Goal: Task Accomplishment & Management: Use online tool/utility

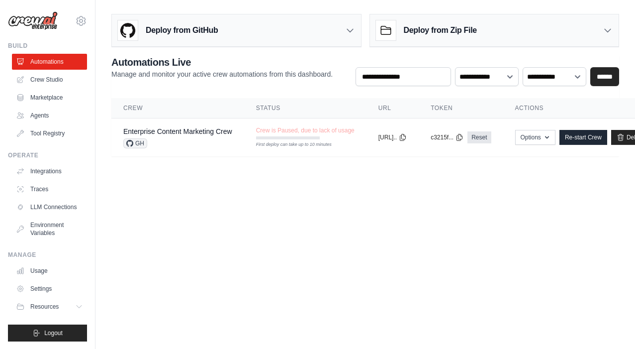
click at [550, 136] on button "Options" at bounding box center [535, 137] width 40 height 15
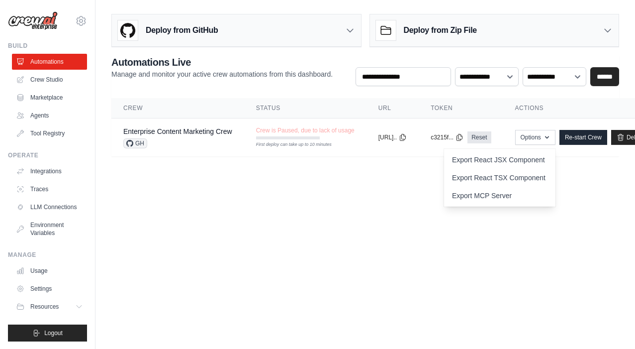
click at [59, 61] on link "Automations" at bounding box center [49, 62] width 75 height 16
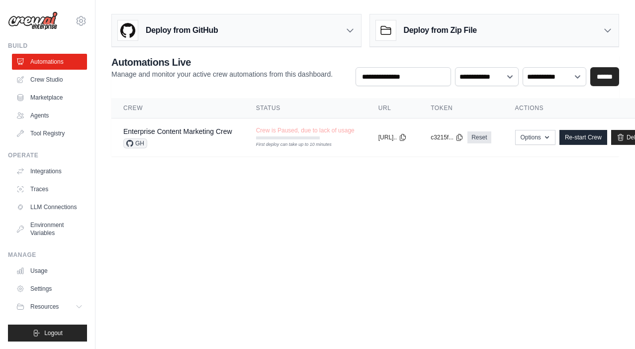
click at [42, 25] on img at bounding box center [33, 20] width 50 height 19
click at [46, 74] on link "Crew Studio" at bounding box center [50, 80] width 75 height 16
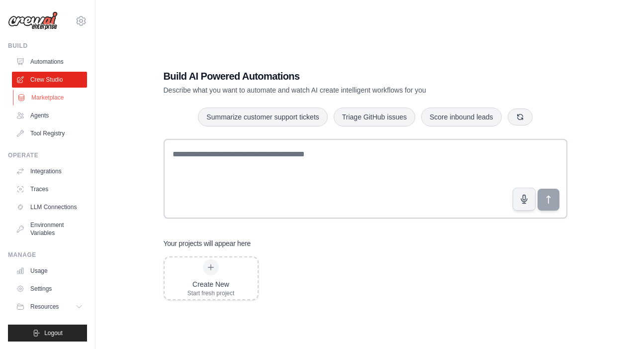
drag, startPoint x: 297, startPoint y: 257, endPoint x: 53, endPoint y: 99, distance: 290.4
click at [53, 99] on link "Marketplace" at bounding box center [50, 98] width 75 height 16
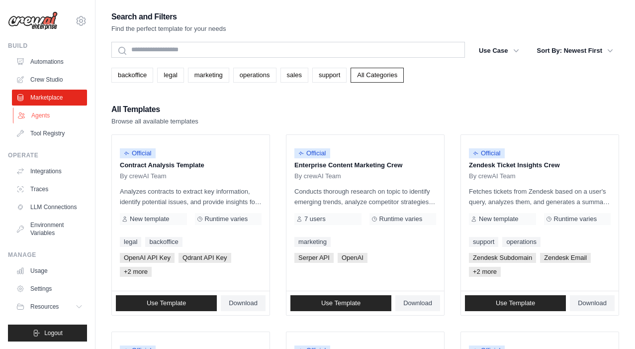
click at [51, 116] on link "Agents" at bounding box center [50, 115] width 75 height 16
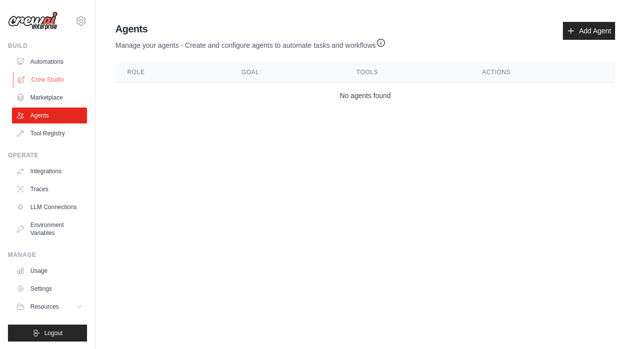
click at [31, 80] on link "Crew Studio" at bounding box center [50, 80] width 75 height 16
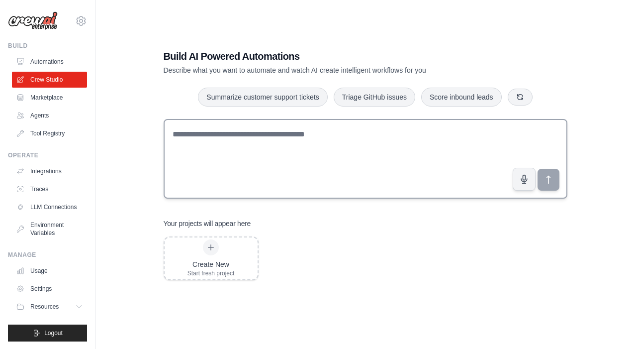
scroll to position [20, 0]
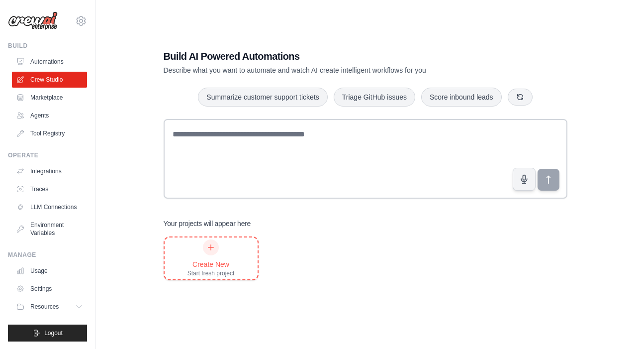
click at [215, 252] on div at bounding box center [211, 247] width 16 height 16
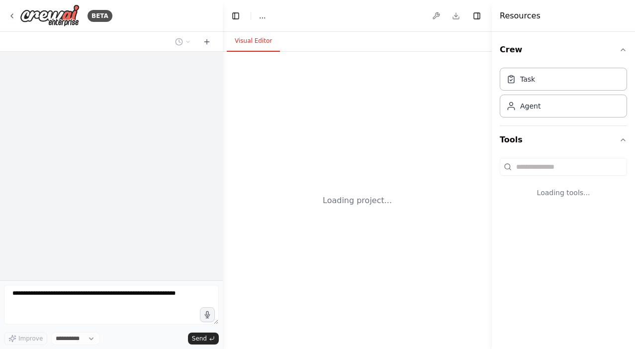
select select "****"
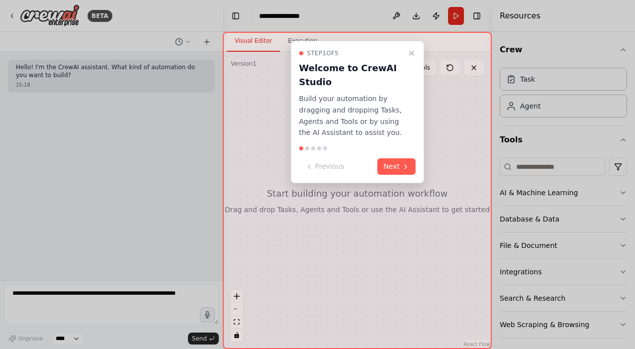
click at [403, 164] on icon at bounding box center [406, 167] width 8 height 8
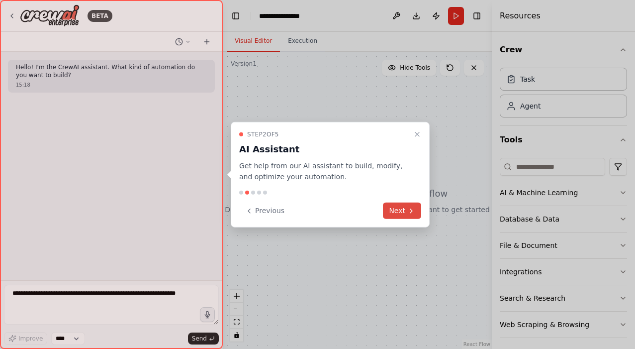
click at [406, 212] on button "Next" at bounding box center [402, 210] width 38 height 16
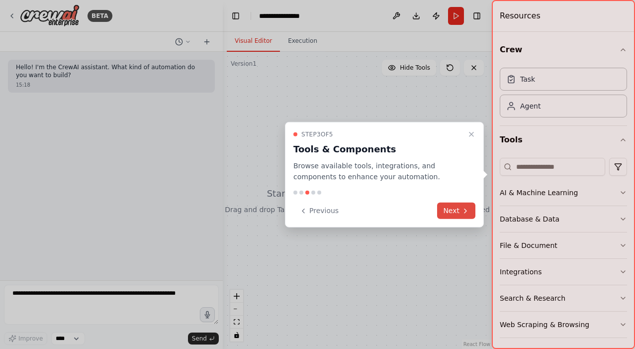
click at [458, 212] on button "Next" at bounding box center [456, 210] width 38 height 16
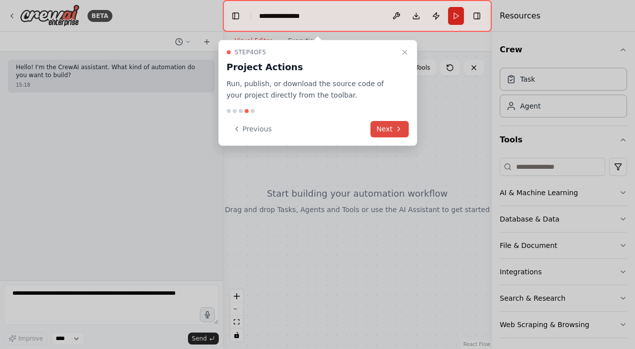
click at [381, 130] on button "Next" at bounding box center [390, 129] width 38 height 16
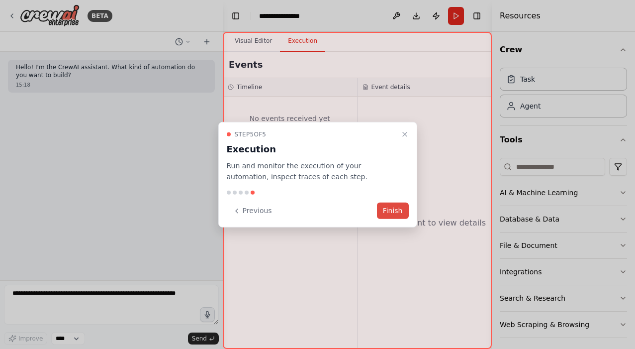
click at [384, 210] on button "Finish" at bounding box center [393, 210] width 32 height 16
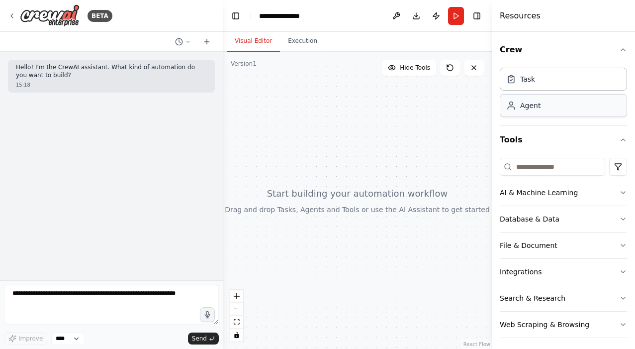
drag, startPoint x: 164, startPoint y: 245, endPoint x: 537, endPoint y: 102, distance: 399.4
click at [537, 102] on div "Agent" at bounding box center [530, 105] width 20 height 10
click at [533, 111] on div "Agent" at bounding box center [563, 105] width 127 height 23
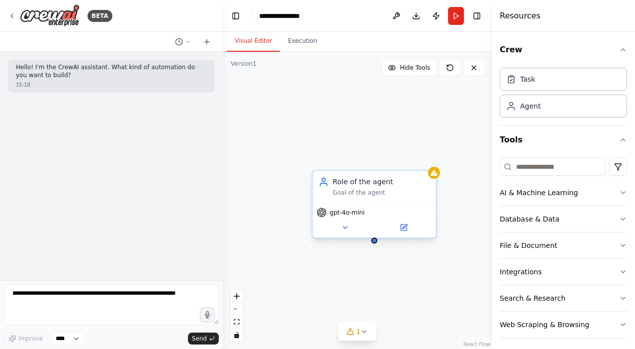
click at [352, 184] on div "Role of the agent" at bounding box center [381, 182] width 97 height 10
click at [346, 196] on div "Goal of the agent" at bounding box center [381, 193] width 97 height 8
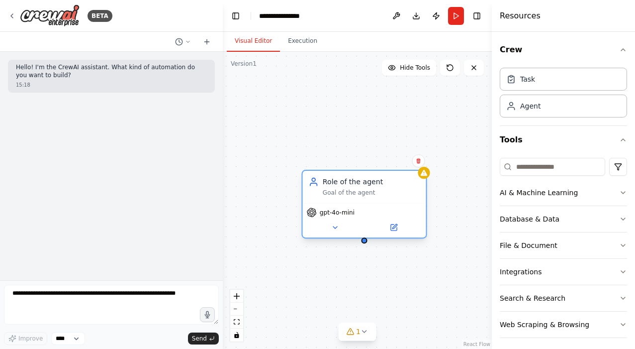
drag, startPoint x: 351, startPoint y: 181, endPoint x: 366, endPoint y: 172, distance: 17.4
click at [366, 177] on div "Role of the agent" at bounding box center [371, 182] width 97 height 10
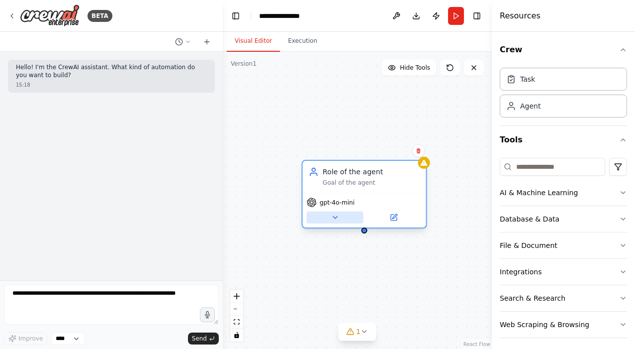
click at [334, 219] on icon at bounding box center [335, 217] width 8 height 8
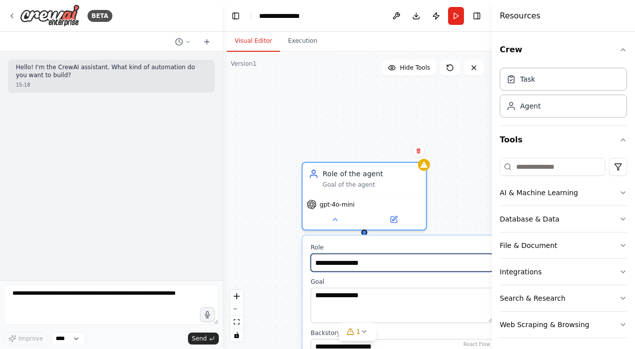
click at [366, 267] on input "**********" at bounding box center [402, 262] width 183 height 18
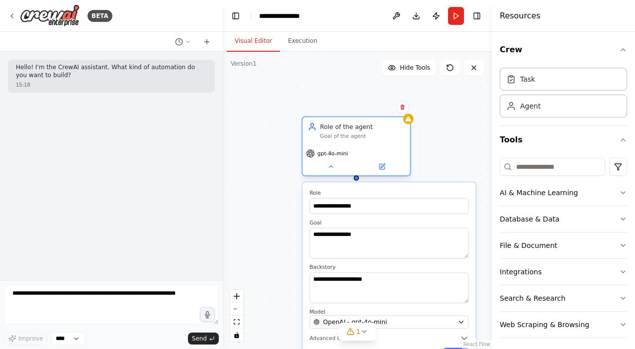
drag, startPoint x: 230, startPoint y: 247, endPoint x: 358, endPoint y: 133, distance: 171.9
click at [358, 133] on div "Role of the agent Goal of the agent" at bounding box center [362, 130] width 85 height 17
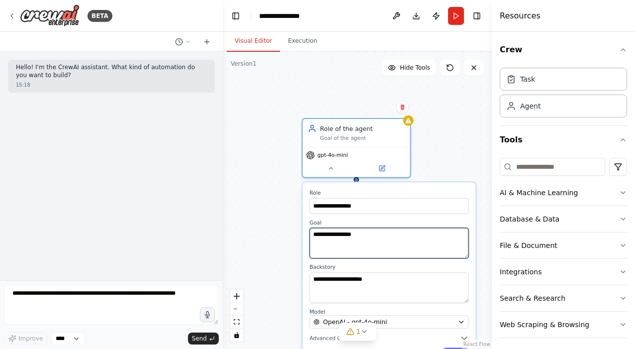
click at [355, 233] on textarea "**********" at bounding box center [388, 243] width 159 height 31
paste textarea "**********"
type textarea "**********"
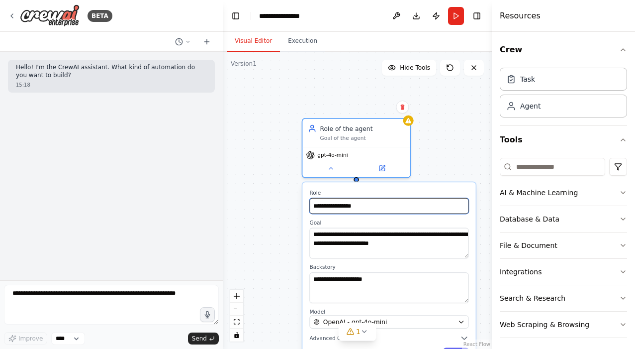
click at [373, 210] on input "**********" at bounding box center [388, 206] width 159 height 16
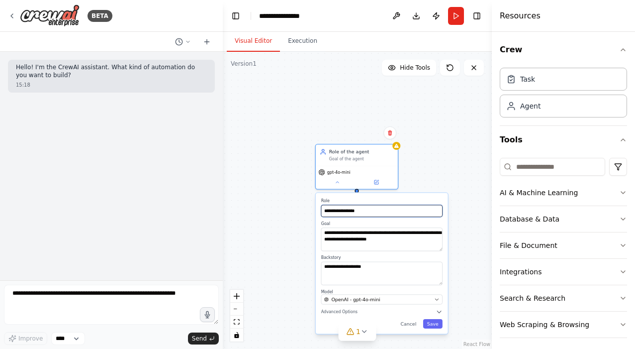
type input "**********"
drag, startPoint x: 192, startPoint y: 210, endPoint x: 353, endPoint y: 311, distance: 190.4
click at [353, 311] on span "Advanced Options" at bounding box center [339, 311] width 36 height 5
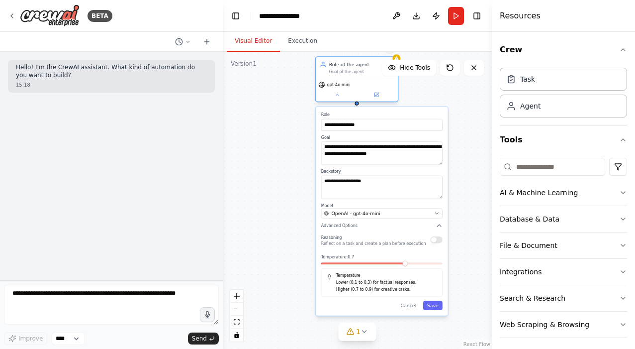
drag, startPoint x: 372, startPoint y: 147, endPoint x: 372, endPoint y: 58, distance: 88.5
click at [372, 58] on div "Role of the agent Goal of the agent" at bounding box center [357, 67] width 82 height 21
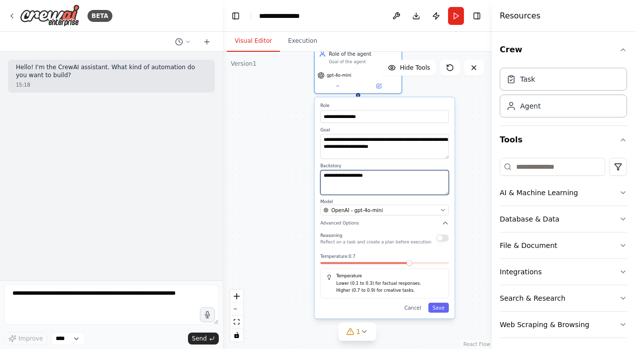
click at [391, 171] on textarea "**********" at bounding box center [384, 182] width 128 height 25
click at [379, 182] on textarea "**********" at bounding box center [384, 182] width 128 height 25
click at [439, 309] on button "Save" at bounding box center [438, 307] width 20 height 10
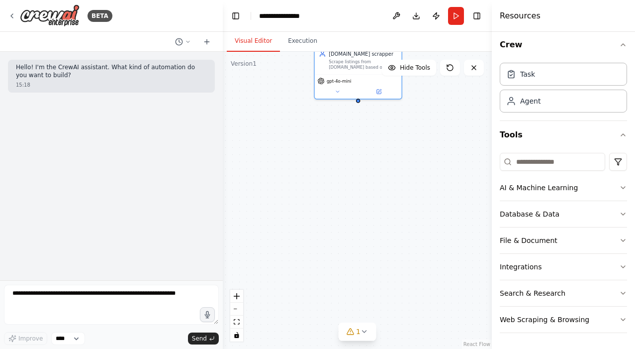
scroll to position [5, 0]
click at [530, 316] on button "Web Scraping & Browsing" at bounding box center [563, 319] width 127 height 26
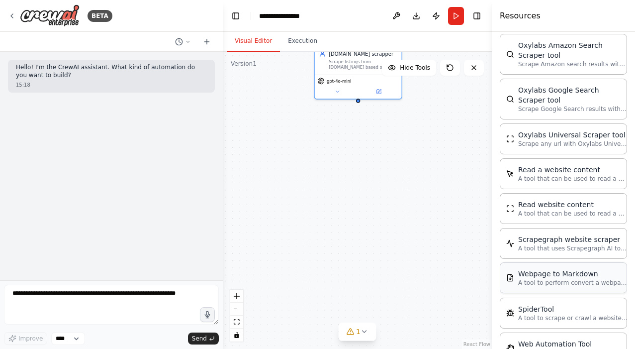
scroll to position [523, 0]
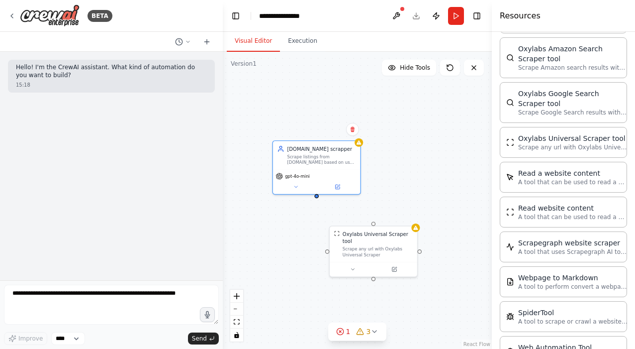
drag, startPoint x: 308, startPoint y: 151, endPoint x: 256, endPoint y: 251, distance: 112.8
click at [256, 251] on div "myhome.ge scrapper Scrape listings from myhome.ge based on user query (price, r…" at bounding box center [357, 200] width 269 height 297
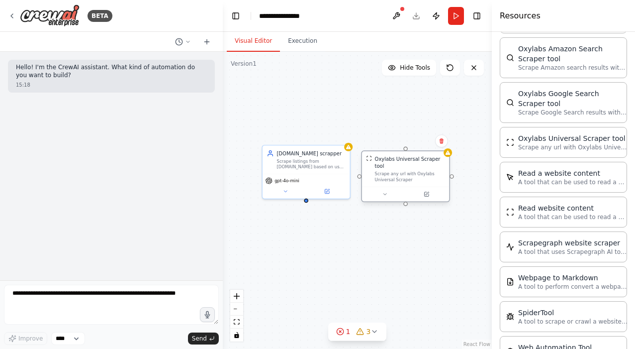
drag, startPoint x: 365, startPoint y: 262, endPoint x: 410, endPoint y: 180, distance: 93.7
click at [410, 180] on div "Oxylabs Universal Scraper tool Scrape any url with Oxylabs Universal Scraper" at bounding box center [406, 168] width 88 height 35
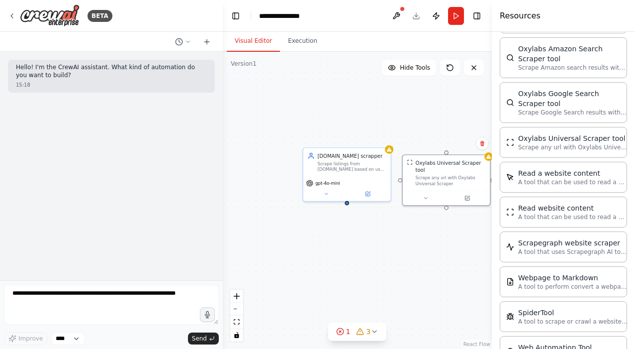
click at [309, 203] on div "myhome.ge scrapper Scrape listings from myhome.ge based on user query (price, r…" at bounding box center [357, 200] width 269 height 297
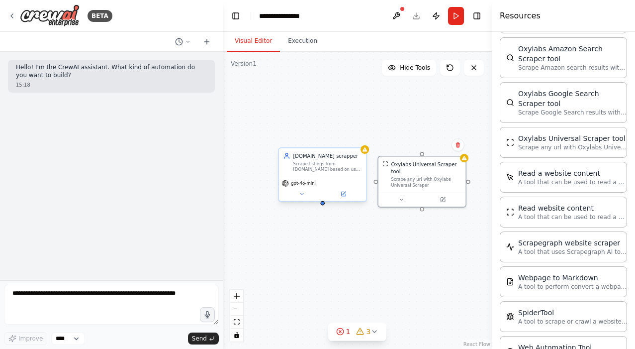
drag, startPoint x: 310, startPoint y: 199, endPoint x: 319, endPoint y: 203, distance: 9.1
click at [319, 203] on div "myhome.ge scrapper Scrape listings from myhome.ge based on user query (price, r…" at bounding box center [357, 200] width 269 height 297
drag, startPoint x: 317, startPoint y: 202, endPoint x: 417, endPoint y: 211, distance: 100.3
click at [417, 211] on div "myhome.ge scrapper Scrape listings from myhome.ge based on user query (price, r…" at bounding box center [357, 200] width 269 height 297
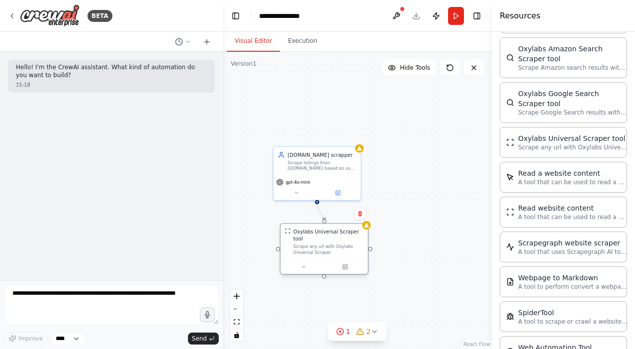
drag, startPoint x: 425, startPoint y: 166, endPoint x: 331, endPoint y: 241, distance: 119.9
click at [331, 240] on div "Oxylabs Universal Scraper tool" at bounding box center [328, 235] width 70 height 14
click at [400, 130] on div ".deletable-edge-delete-btn { width: 20px; height: 20px; border: 0px solid #ffff…" at bounding box center [357, 200] width 269 height 297
click at [459, 19] on button "Run" at bounding box center [456, 16] width 16 height 18
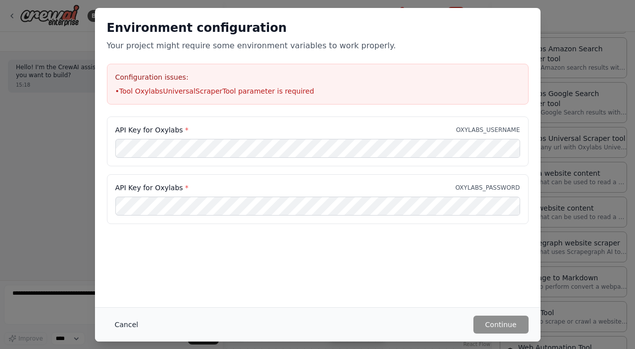
drag, startPoint x: 141, startPoint y: 46, endPoint x: 125, endPoint y: 320, distance: 274.5
click at [125, 320] on button "Cancel" at bounding box center [126, 324] width 39 height 18
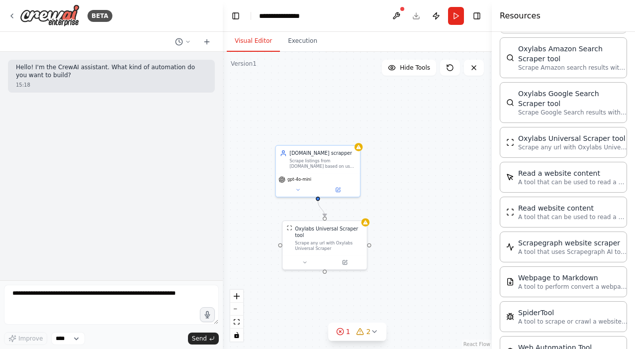
click at [325, 245] on div "Scrape any url with Oxylabs Universal Scraper" at bounding box center [329, 245] width 68 height 11
click at [309, 261] on button at bounding box center [304, 261] width 39 height 8
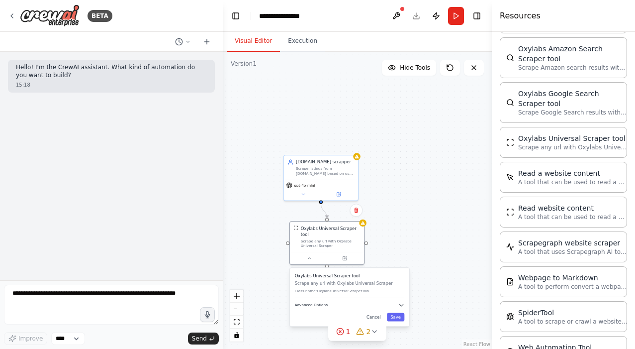
click at [400, 304] on icon "button" at bounding box center [401, 305] width 6 height 6
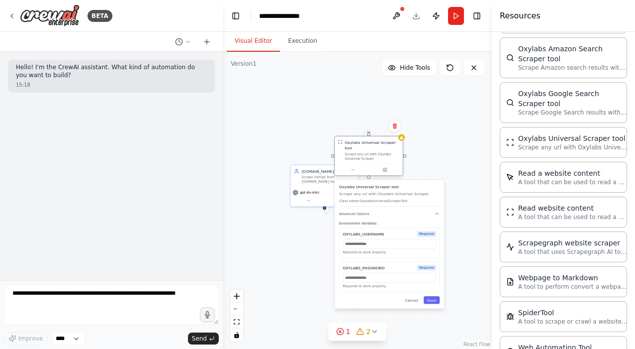
drag, startPoint x: 340, startPoint y: 254, endPoint x: 378, endPoint y: 163, distance: 97.9
click at [378, 163] on div "Oxylabs Universal Scraper tool Scrape any url with Oxylabs Universal Scraper" at bounding box center [368, 156] width 69 height 40
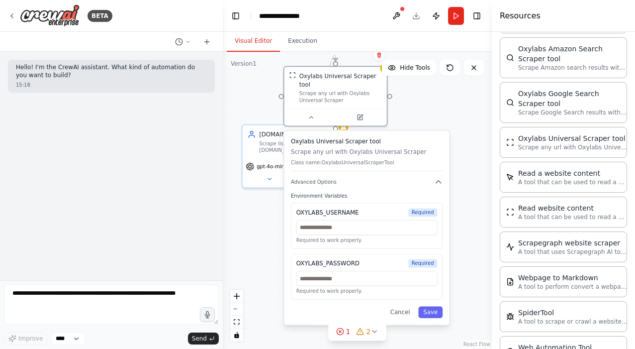
drag, startPoint x: 407, startPoint y: 169, endPoint x: 385, endPoint y: 155, distance: 26.2
click at [385, 155] on p "Scrape any url with Oxylabs Universal Scraper" at bounding box center [367, 151] width 152 height 8
click at [315, 122] on div at bounding box center [335, 115] width 102 height 17
click at [312, 115] on icon at bounding box center [311, 115] width 6 height 6
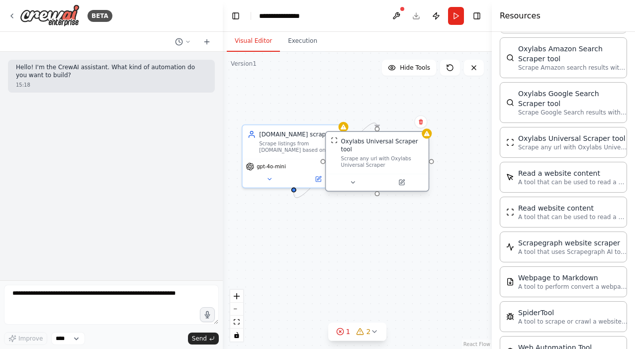
drag, startPoint x: 326, startPoint y: 94, endPoint x: 369, endPoint y: 159, distance: 77.9
click at [369, 159] on div "Scrape any url with Oxylabs Universal Scraper" at bounding box center [382, 161] width 83 height 13
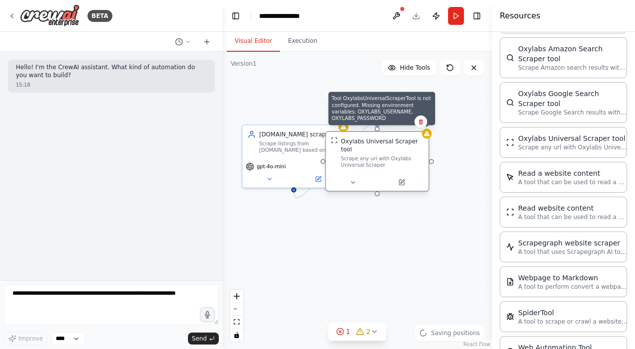
click at [427, 138] on div at bounding box center [427, 133] width 10 height 10
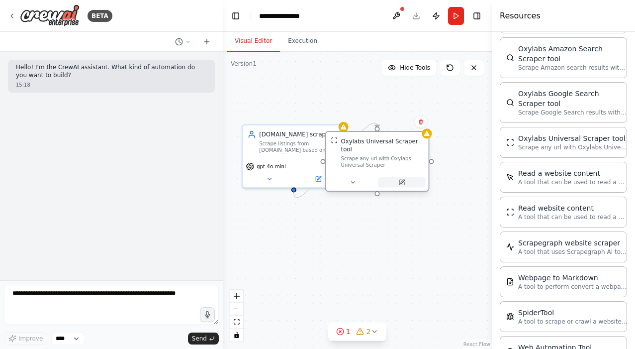
click at [407, 182] on button at bounding box center [401, 182] width 47 height 10
click at [401, 181] on icon at bounding box center [401, 182] width 5 height 5
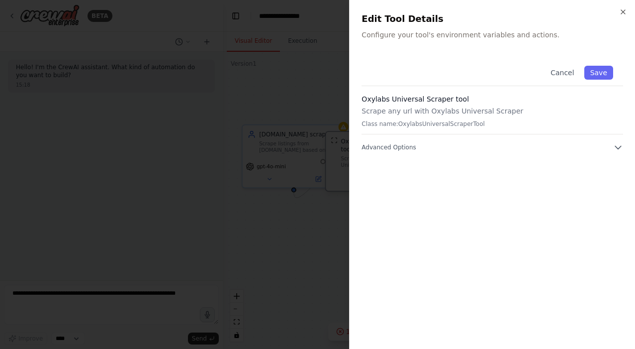
click at [401, 181] on div at bounding box center [317, 174] width 635 height 349
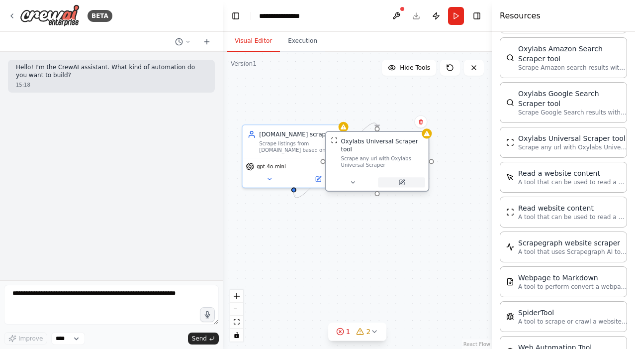
click at [401, 181] on icon at bounding box center [401, 182] width 5 height 5
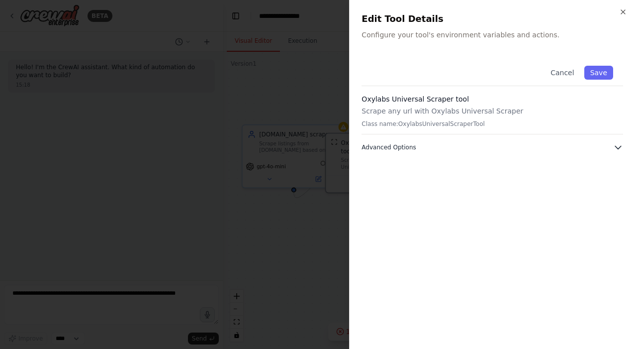
click at [414, 146] on span "Advanced Options" at bounding box center [389, 147] width 54 height 8
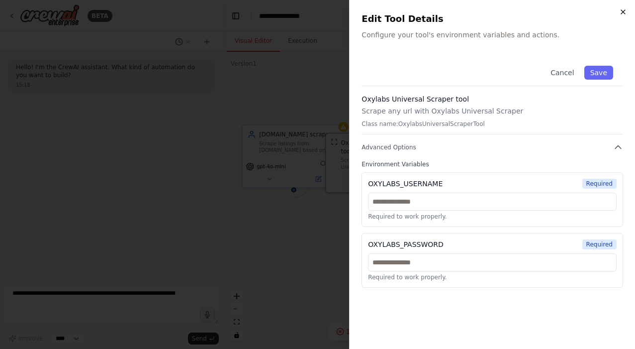
click at [625, 8] on icon "button" at bounding box center [623, 12] width 8 height 8
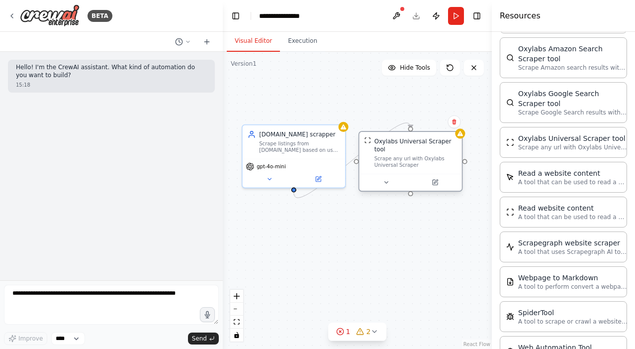
drag, startPoint x: 375, startPoint y: 142, endPoint x: 409, endPoint y: 146, distance: 34.5
click at [409, 146] on div "Oxylabs Universal Scraper tool" at bounding box center [416, 145] width 83 height 17
click at [381, 187] on button at bounding box center [386, 182] width 47 height 10
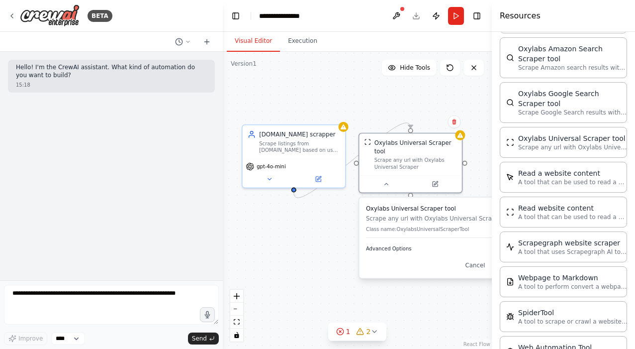
click at [375, 249] on span "Advanced Options" at bounding box center [389, 248] width 46 height 6
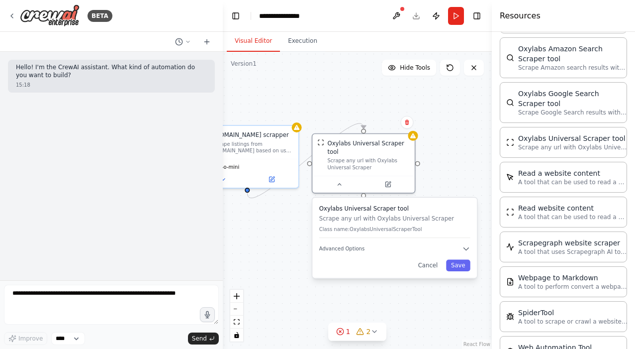
drag, startPoint x: 324, startPoint y: 234, endPoint x: 278, endPoint y: 233, distance: 46.3
click at [278, 233] on div ".deletable-edge-delete-btn { width: 20px; height: 20px; border: 0px solid #ffff…" at bounding box center [357, 200] width 269 height 297
click at [463, 248] on icon "button" at bounding box center [466, 248] width 8 height 8
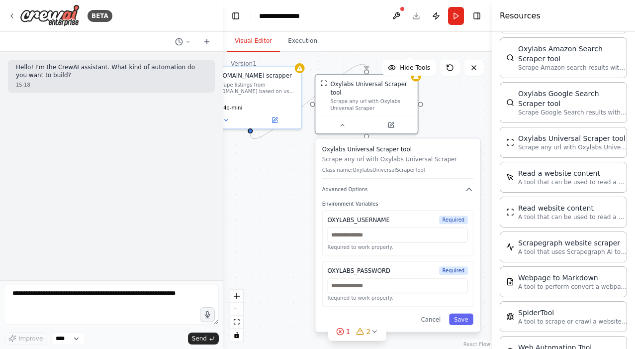
drag, startPoint x: 465, startPoint y: 152, endPoint x: 468, endPoint y: 91, distance: 61.7
click at [468, 91] on div ".deletable-edge-delete-btn { width: 20px; height: 20px; border: 0px solid #ffff…" at bounding box center [357, 200] width 269 height 297
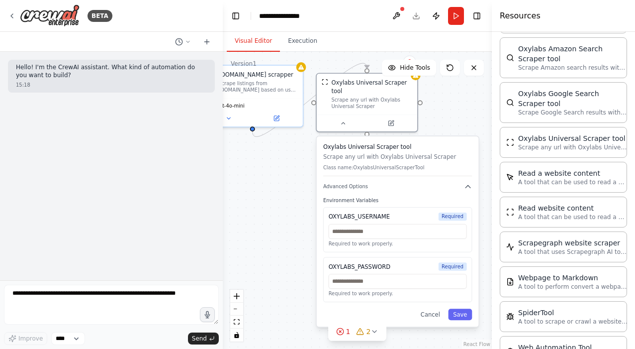
click at [441, 103] on div ".deletable-edge-delete-btn { width: 20px; height: 20px; border: 0px solid #ffff…" at bounding box center [357, 200] width 269 height 297
click at [471, 188] on icon "button" at bounding box center [468, 187] width 8 height 8
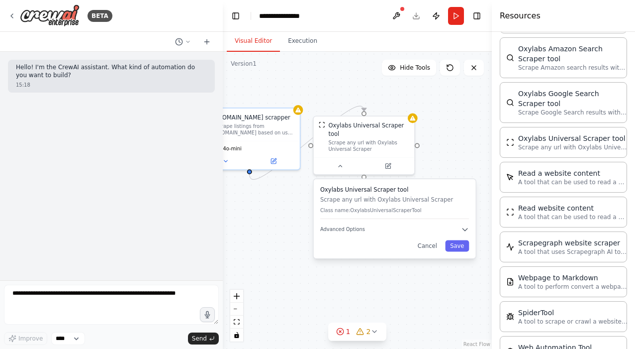
drag, startPoint x: 461, startPoint y: 101, endPoint x: 457, endPoint y: 143, distance: 41.9
click at [457, 143] on div ".deletable-edge-delete-btn { width: 20px; height: 20px; border: 0px solid #ffff…" at bounding box center [357, 200] width 269 height 297
click at [324, 128] on div "Oxylabs Universal Scraper tool Scrape any url with Oxylabs Universal Scraper" at bounding box center [363, 134] width 91 height 31
click at [323, 124] on img at bounding box center [321, 122] width 6 height 6
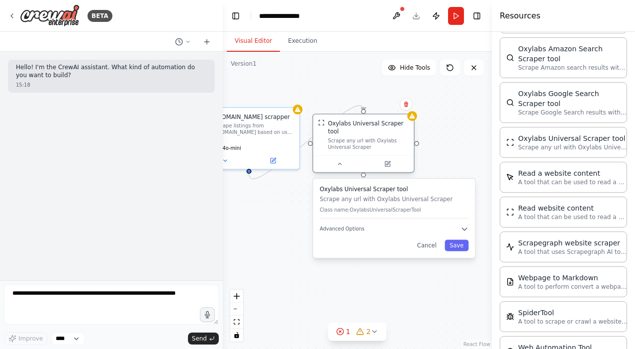
click at [323, 124] on img at bounding box center [321, 122] width 6 height 6
click at [386, 168] on button at bounding box center [388, 164] width 46 height 10
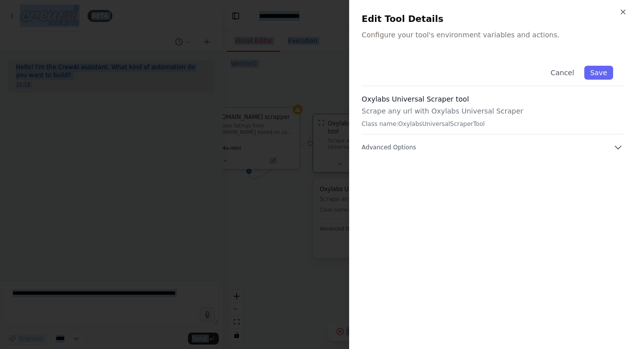
click at [386, 168] on div at bounding box center [317, 174] width 635 height 349
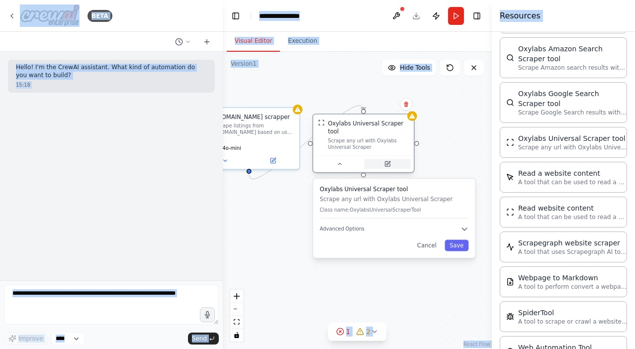
click at [387, 166] on icon at bounding box center [387, 163] width 5 height 5
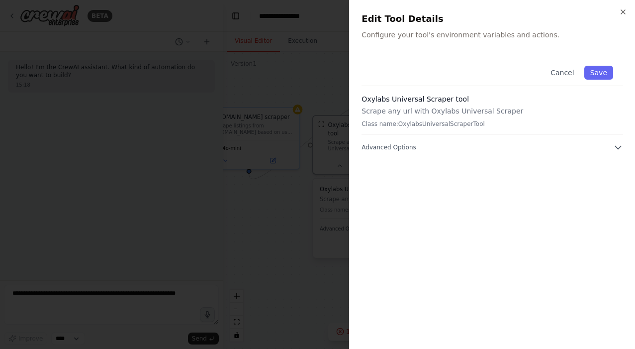
click at [442, 109] on p "Scrape any url with Oxylabs Universal Scraper" at bounding box center [493, 111] width 262 height 10
click at [571, 76] on button "Cancel" at bounding box center [562, 73] width 35 height 14
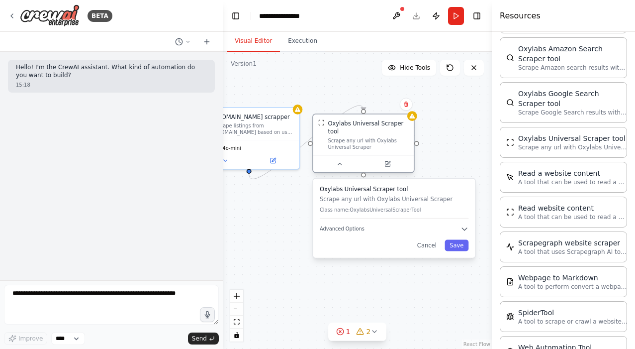
click at [388, 171] on div at bounding box center [363, 163] width 100 height 17
click at [388, 166] on icon at bounding box center [387, 163] width 5 height 5
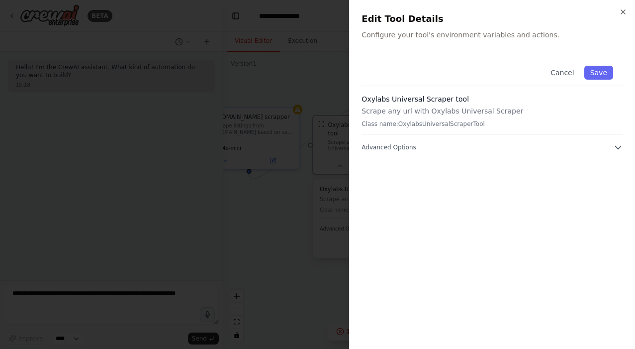
click at [466, 111] on p "Scrape any url with Oxylabs Universal Scraper" at bounding box center [493, 111] width 262 height 10
click at [455, 119] on div "Oxylabs Universal Scraper tool Scrape any url with Oxylabs Universal Scraper Cl…" at bounding box center [493, 114] width 262 height 40
click at [601, 75] on button "Save" at bounding box center [598, 73] width 29 height 14
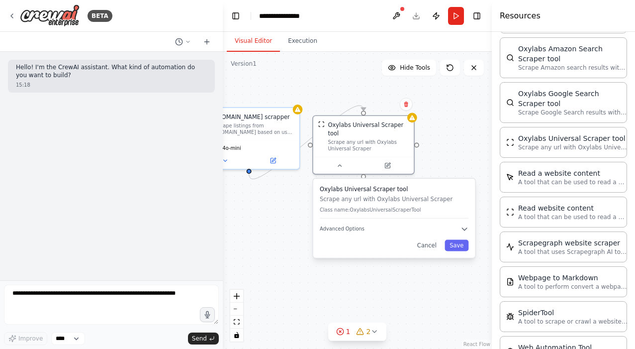
click at [463, 151] on div ".deletable-edge-delete-btn { width: 20px; height: 20px; border: 0px solid #ffff…" at bounding box center [357, 200] width 269 height 297
click at [338, 166] on icon at bounding box center [339, 164] width 6 height 6
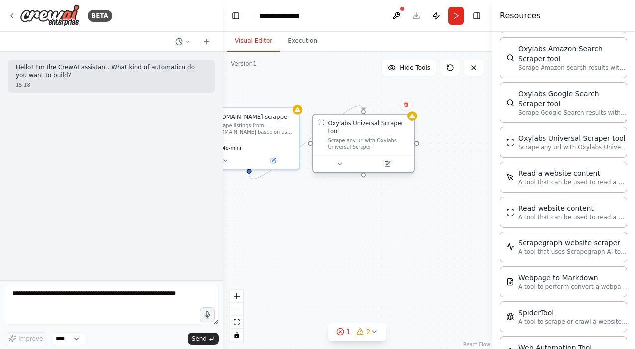
click at [323, 125] on img at bounding box center [321, 122] width 6 height 6
click at [320, 123] on img at bounding box center [321, 122] width 6 height 6
click at [321, 123] on img at bounding box center [321, 122] width 6 height 6
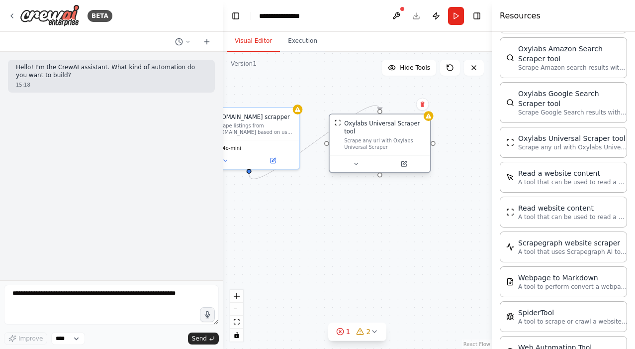
drag, startPoint x: 369, startPoint y: 139, endPoint x: 382, endPoint y: 140, distance: 14.0
click at [382, 140] on div "Scrape any url with Oxylabs Universal Scraper" at bounding box center [384, 143] width 81 height 13
click at [388, 149] on div "Scrape any url with Oxylabs Universal Scraper" at bounding box center [384, 143] width 81 height 13
click at [370, 327] on span "2" at bounding box center [369, 331] width 4 height 10
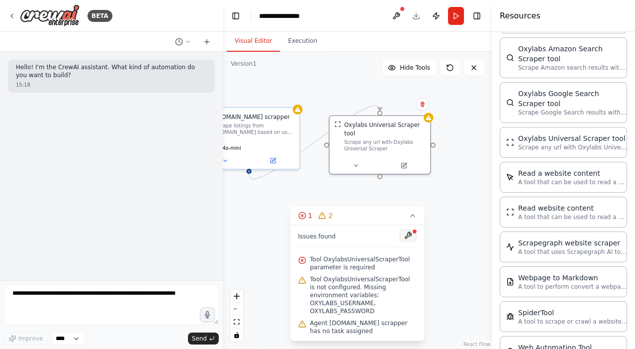
click at [406, 241] on button at bounding box center [408, 235] width 17 height 12
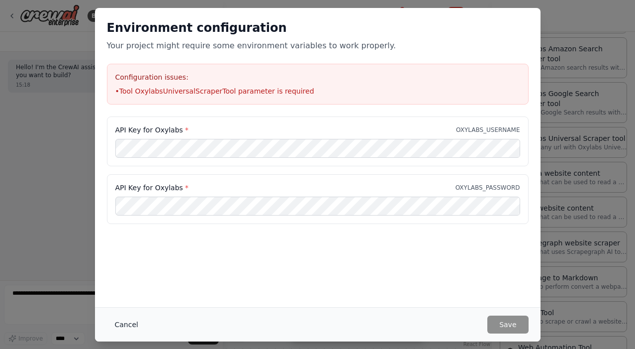
click at [132, 322] on button "Cancel" at bounding box center [126, 324] width 39 height 18
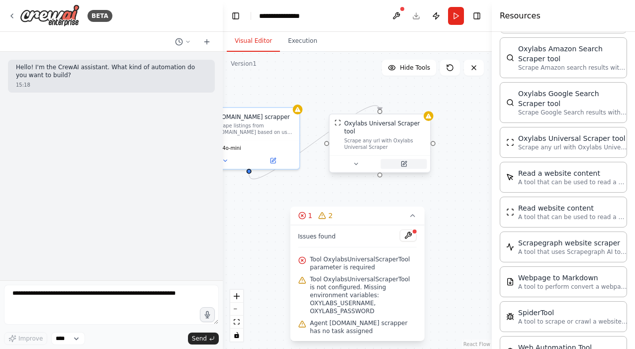
click at [407, 165] on button at bounding box center [403, 164] width 46 height 10
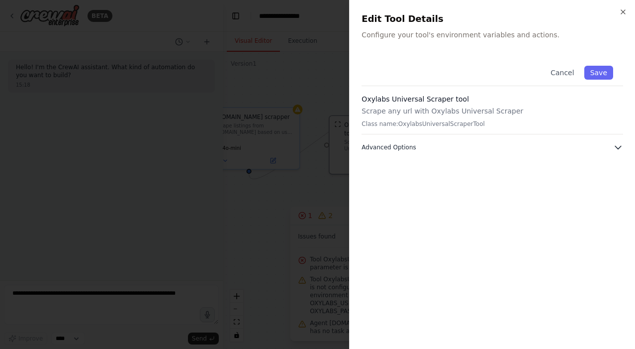
click at [401, 149] on span "Advanced Options" at bounding box center [389, 147] width 54 height 8
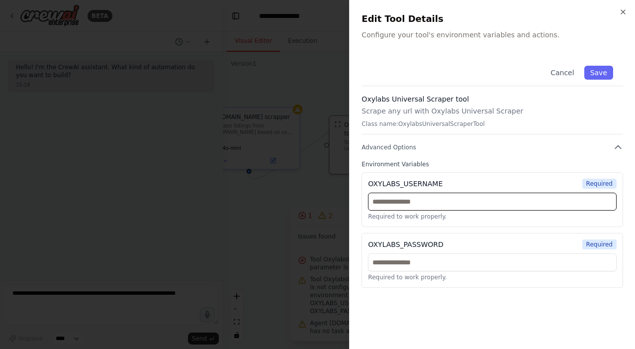
click at [444, 202] on input "text" at bounding box center [492, 201] width 249 height 18
paste input "**********"
type input "**********"
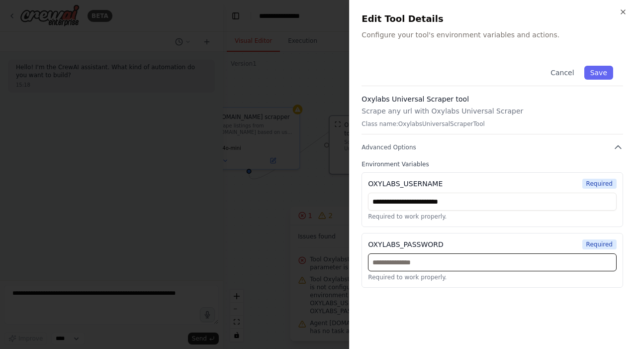
click at [403, 266] on input "text" at bounding box center [492, 262] width 249 height 18
paste input "**********"
click at [599, 75] on button "Save" at bounding box center [598, 73] width 29 height 14
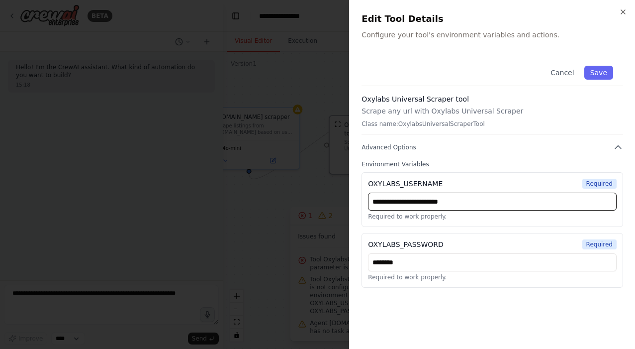
click at [577, 203] on input "**********" at bounding box center [492, 201] width 249 height 18
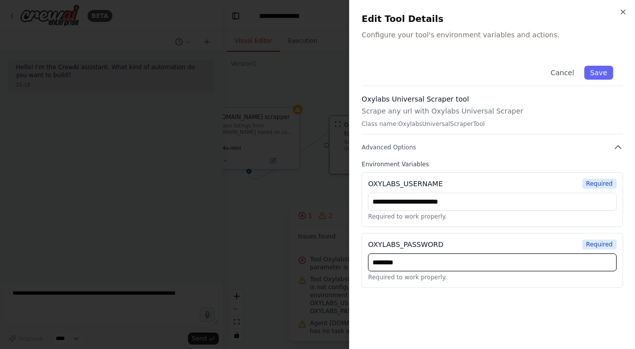
click at [495, 257] on input "********" at bounding box center [492, 262] width 249 height 18
click at [601, 78] on button "Save" at bounding box center [598, 73] width 29 height 14
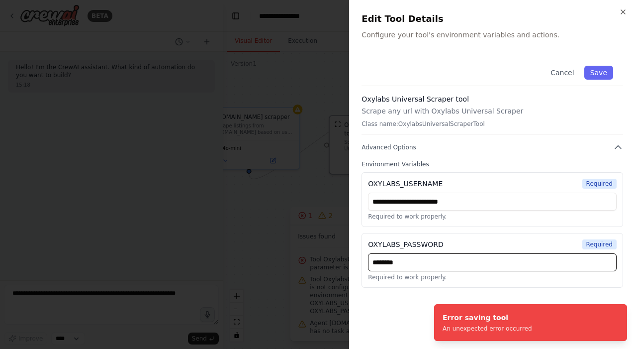
click at [447, 264] on input "********" at bounding box center [492, 262] width 249 height 18
paste input "****"
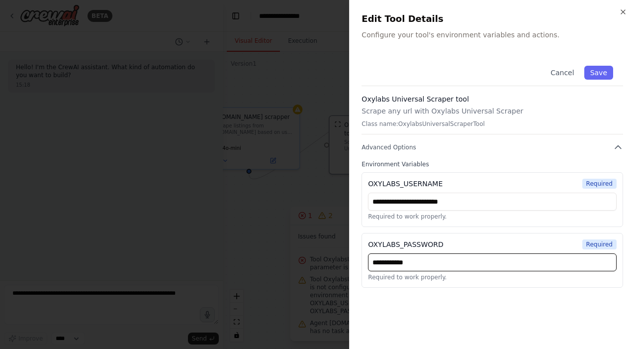
type input "**********"
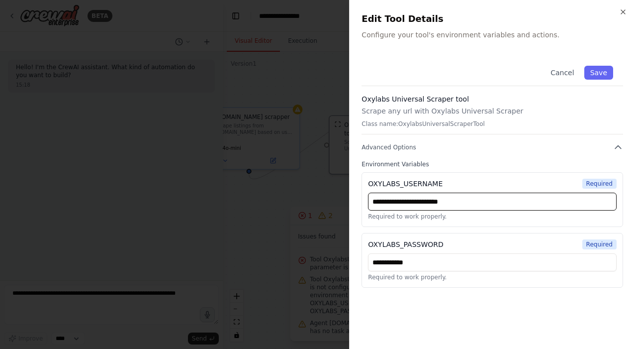
drag, startPoint x: 418, startPoint y: 202, endPoint x: 500, endPoint y: 205, distance: 82.6
click at [500, 205] on input "**********" at bounding box center [492, 201] width 249 height 18
click at [597, 73] on button "Save" at bounding box center [598, 73] width 29 height 14
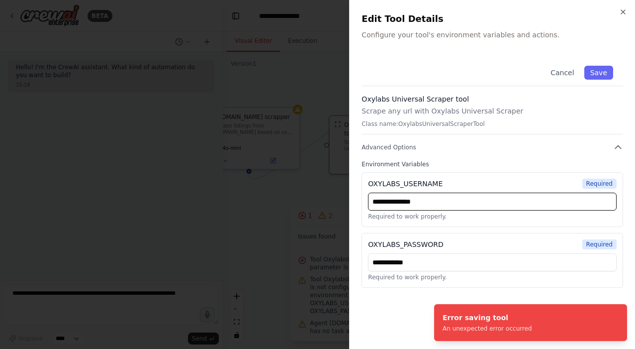
click at [463, 204] on input "**********" at bounding box center [492, 201] width 249 height 18
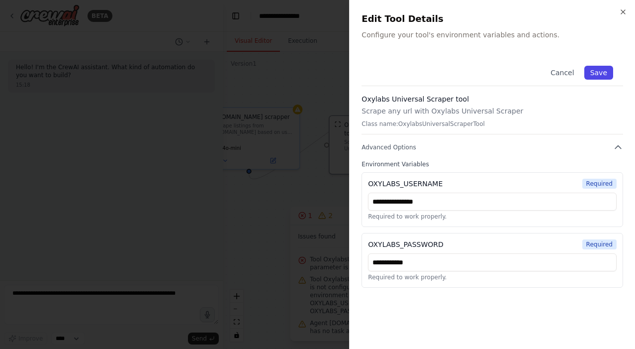
click at [605, 69] on button "Save" at bounding box center [598, 73] width 29 height 14
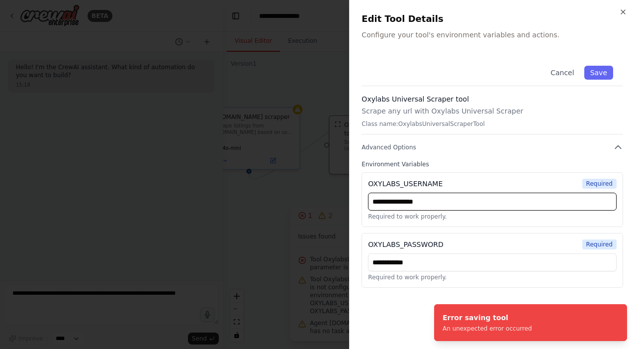
click at [434, 202] on input "**********" at bounding box center [492, 201] width 249 height 18
click at [598, 77] on button "Save" at bounding box center [598, 73] width 29 height 14
click at [447, 203] on input "**********" at bounding box center [492, 201] width 249 height 18
paste input "**********"
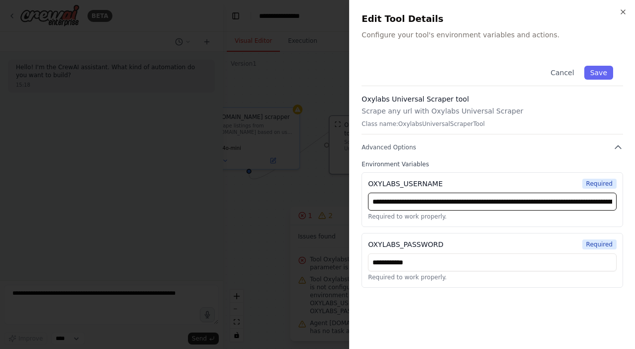
type input "**********"
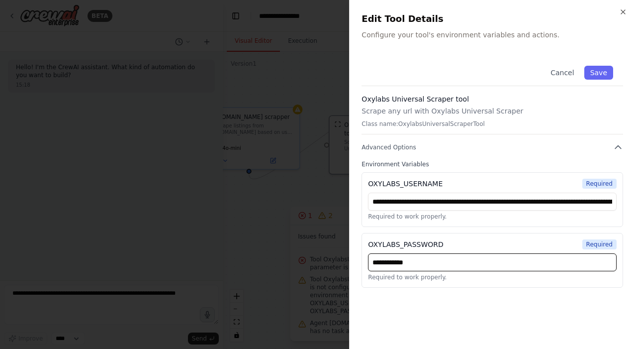
drag, startPoint x: 429, startPoint y: 262, endPoint x: 345, endPoint y: 262, distance: 83.6
click at [345, 262] on body "**********" at bounding box center [317, 174] width 635 height 349
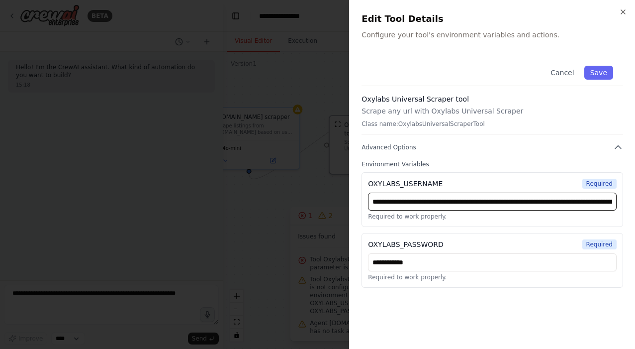
click at [435, 201] on input "**********" at bounding box center [492, 201] width 249 height 18
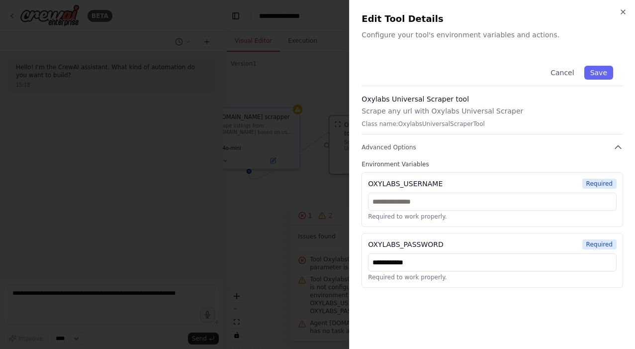
click at [617, 5] on div "**********" at bounding box center [492, 174] width 286 height 349
click at [620, 10] on icon "button" at bounding box center [623, 12] width 8 height 8
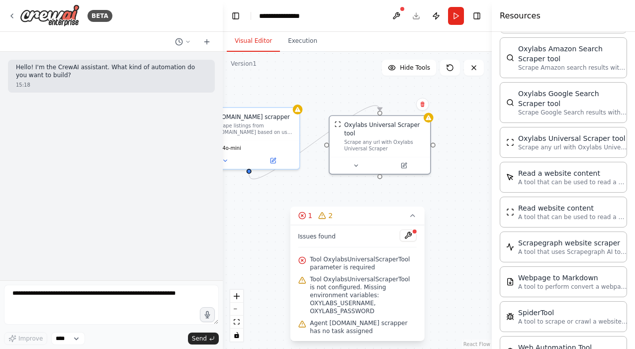
click at [444, 140] on div ".deletable-edge-delete-btn { width: 20px; height: 20px; border: 0px solid #ffff…" at bounding box center [357, 200] width 269 height 297
click at [354, 163] on icon at bounding box center [356, 164] width 6 height 6
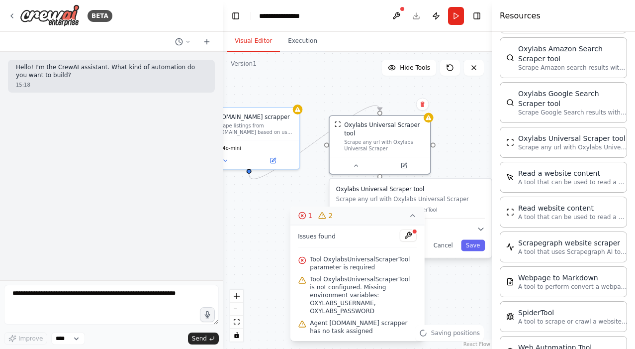
click at [410, 219] on icon at bounding box center [413, 215] width 8 height 8
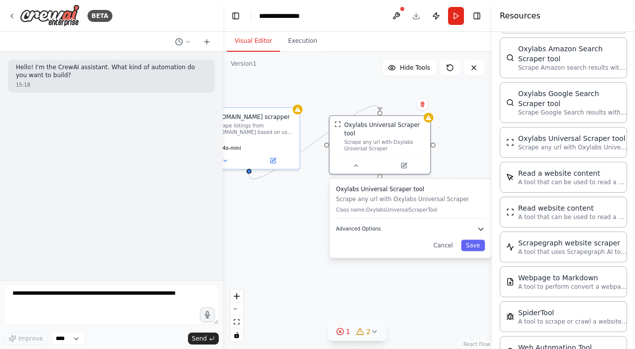
click at [387, 231] on button "Advanced Options" at bounding box center [410, 229] width 149 height 8
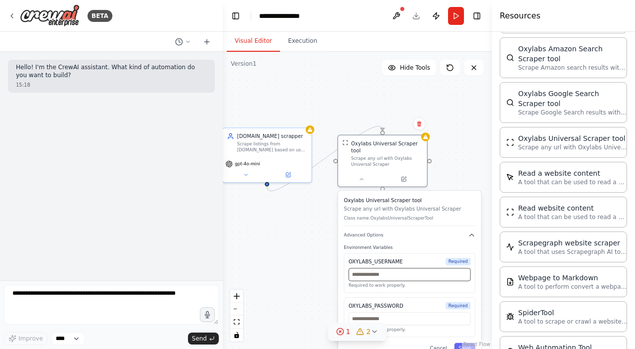
click at [401, 277] on input "text" at bounding box center [410, 274] width 122 height 13
click at [400, 318] on input "text" at bounding box center [410, 318] width 122 height 13
paste input "**********"
type input "**********"
click at [388, 278] on input "text" at bounding box center [410, 274] width 122 height 13
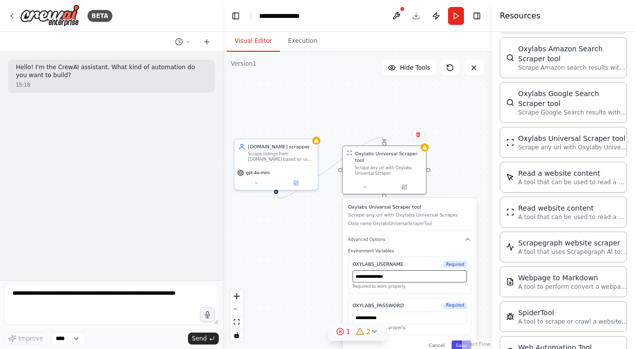
type input "**********"
click at [458, 341] on button "Save" at bounding box center [462, 344] width 20 height 9
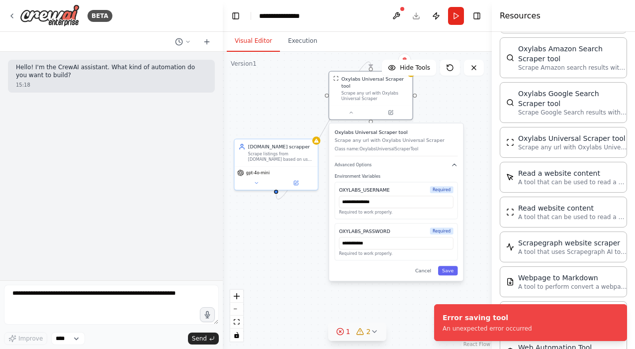
drag, startPoint x: 445, startPoint y: 211, endPoint x: 431, endPoint y: 135, distance: 77.9
click at [431, 134] on div "Oxylabs Universal Scraper tool Scrape any url with Oxylabs Universal Scraper Cl…" at bounding box center [396, 142] width 123 height 27
click at [378, 244] on input "text" at bounding box center [396, 243] width 114 height 12
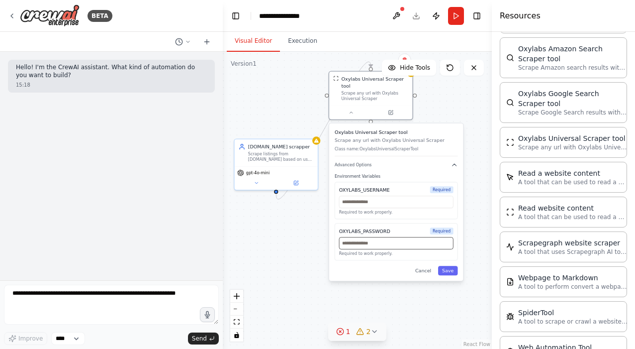
paste input "**********"
type input "**********"
click at [454, 270] on button "Save" at bounding box center [448, 270] width 20 height 9
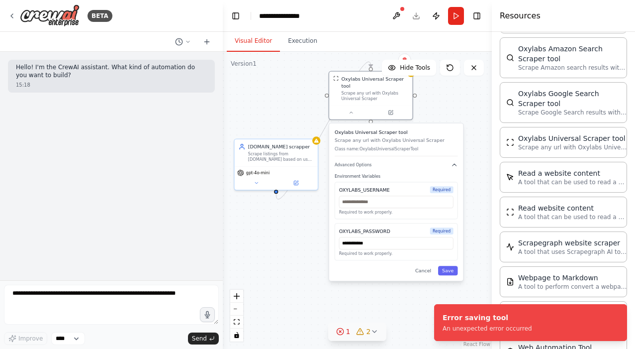
click at [295, 102] on div ".deletable-edge-delete-btn { width: 20px; height: 20px; border: 0px solid #ffff…" at bounding box center [357, 200] width 269 height 297
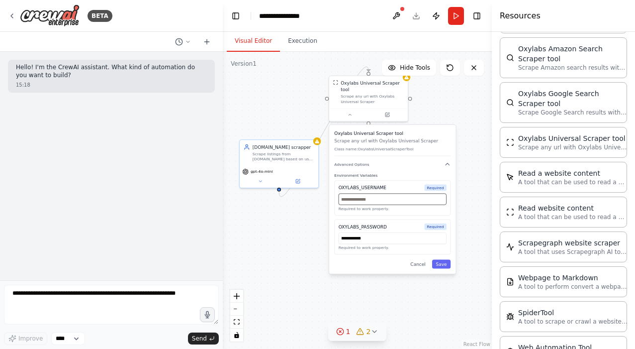
click at [374, 202] on input "text" at bounding box center [393, 198] width 108 height 11
type input "**********"
click at [435, 269] on div "**********" at bounding box center [392, 199] width 126 height 149
click at [445, 266] on button "Save" at bounding box center [441, 264] width 19 height 9
click at [381, 199] on input "text" at bounding box center [393, 198] width 108 height 11
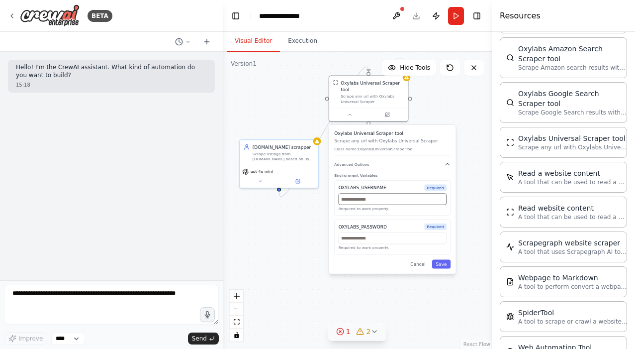
paste input "**********"
type input "**********"
click at [372, 242] on input "text" at bounding box center [393, 237] width 108 height 11
type input "**********"
click at [441, 263] on button "Save" at bounding box center [441, 264] width 19 height 9
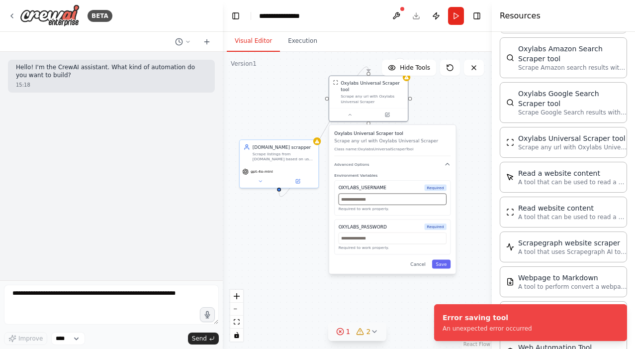
click at [384, 196] on input "text" at bounding box center [393, 198] width 108 height 11
paste input "**********"
type input "**********"
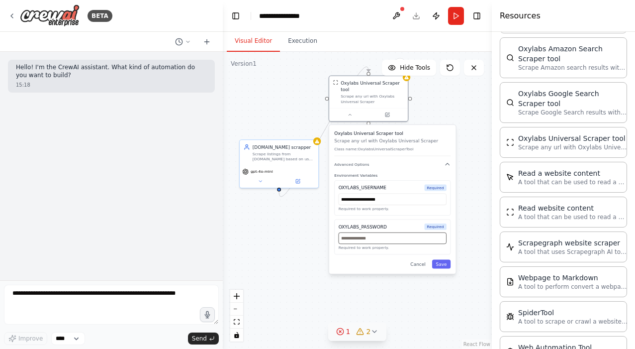
click at [378, 239] on input "text" at bounding box center [393, 237] width 108 height 11
click at [446, 265] on button "Save" at bounding box center [441, 264] width 19 height 9
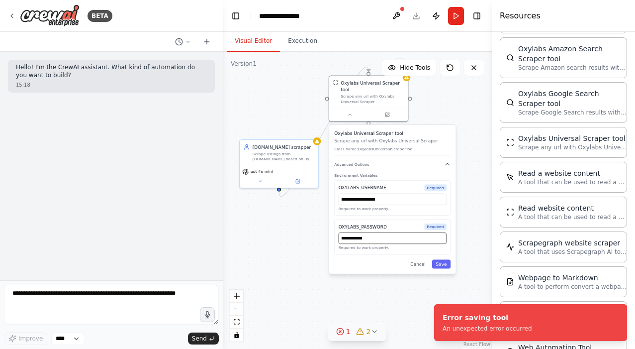
click at [394, 242] on input "**********" at bounding box center [393, 237] width 108 height 11
type input "**********"
click at [441, 264] on button "Save" at bounding box center [441, 264] width 19 height 9
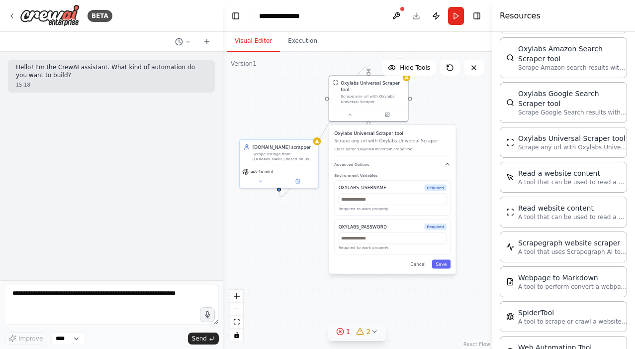
click at [472, 112] on div ".deletable-edge-delete-btn { width: 20px; height: 20px; border: 0px solid #ffff…" at bounding box center [357, 200] width 269 height 297
click at [462, 103] on div ".deletable-edge-delete-btn { width: 20px; height: 20px; border: 0px solid #ffff…" at bounding box center [357, 200] width 269 height 297
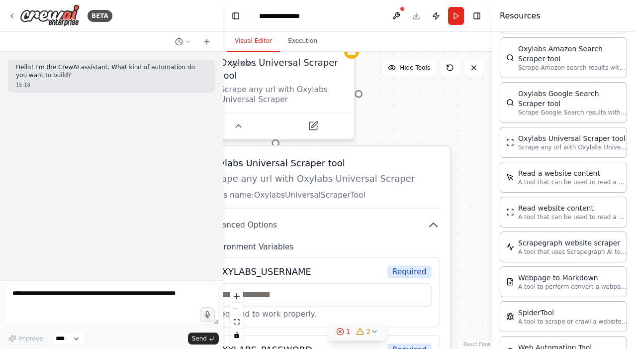
click at [454, 106] on div ".deletable-edge-delete-btn { width: 20px; height: 20px; border: 0px solid #ffff…" at bounding box center [357, 200] width 269 height 297
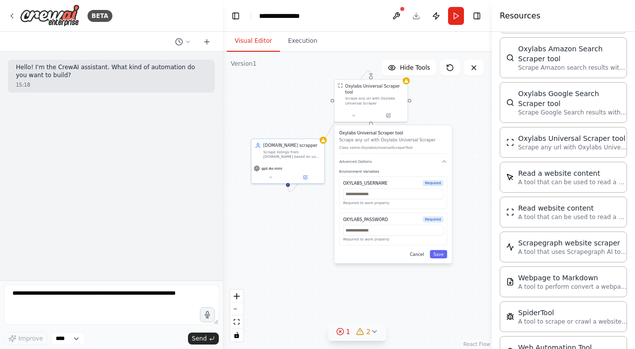
click at [420, 253] on button "Cancel" at bounding box center [416, 254] width 21 height 8
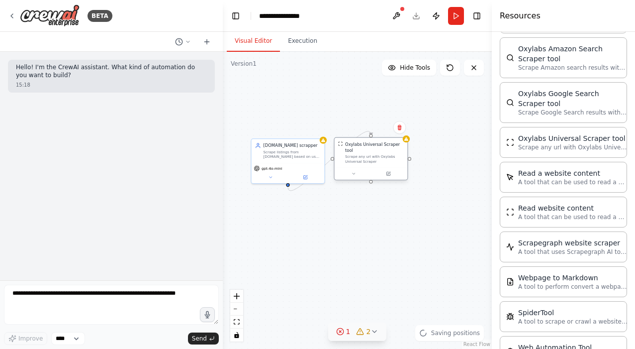
drag, startPoint x: 372, startPoint y: 94, endPoint x: 373, endPoint y: 184, distance: 89.5
click at [373, 164] on div "Oxylabs Universal Scraper tool Scrape any url with Oxylabs Universal Scraper" at bounding box center [374, 152] width 59 height 22
click at [368, 189] on div "Scrape any url with Oxylabs Universal Scraper" at bounding box center [374, 188] width 59 height 9
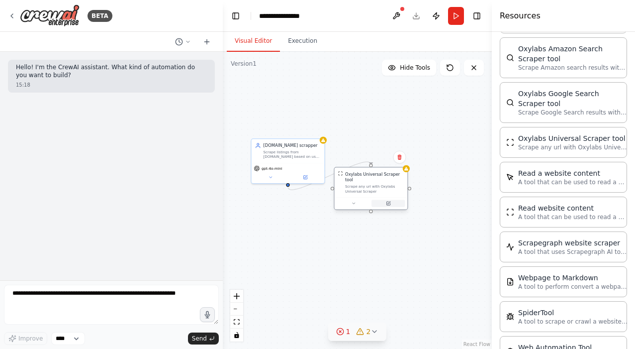
click at [390, 204] on icon at bounding box center [387, 202] width 3 height 3
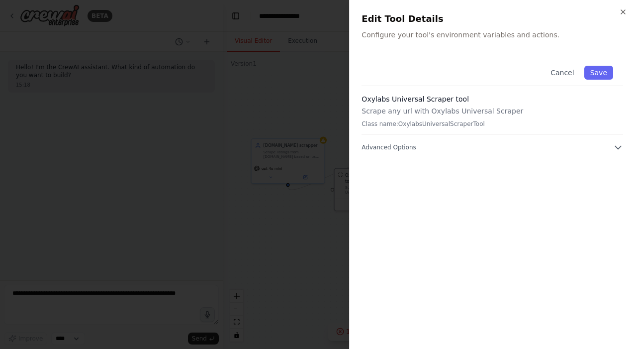
click at [461, 156] on div "Cancel Save Oxylabs Universal Scraper tool Scrape any url with Oxylabs Universa…" at bounding box center [493, 196] width 262 height 281
click at [455, 146] on button "Advanced Options" at bounding box center [493, 147] width 262 height 10
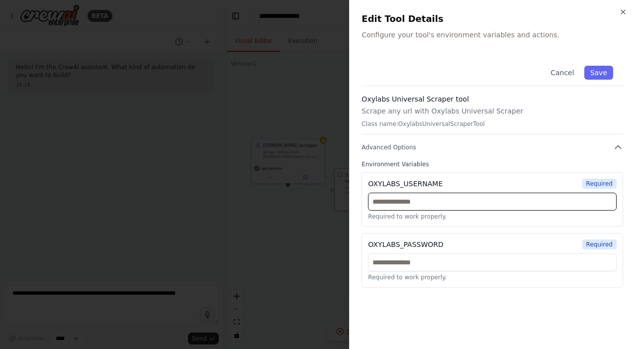
click at [441, 201] on input "text" at bounding box center [492, 201] width 249 height 18
paste input "**********"
type input "**********"
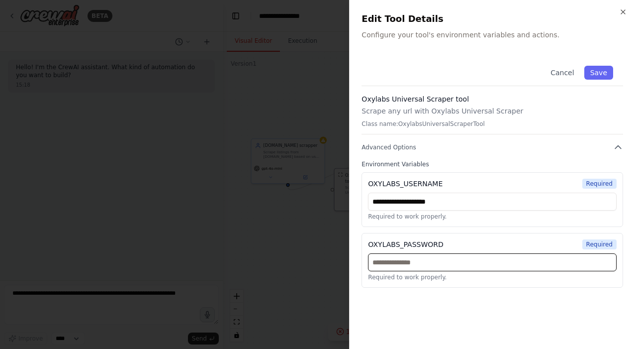
click at [450, 265] on input "text" at bounding box center [492, 262] width 249 height 18
click at [606, 64] on div "Cancel Save" at bounding box center [493, 71] width 262 height 30
click at [601, 72] on button "Save" at bounding box center [598, 73] width 29 height 14
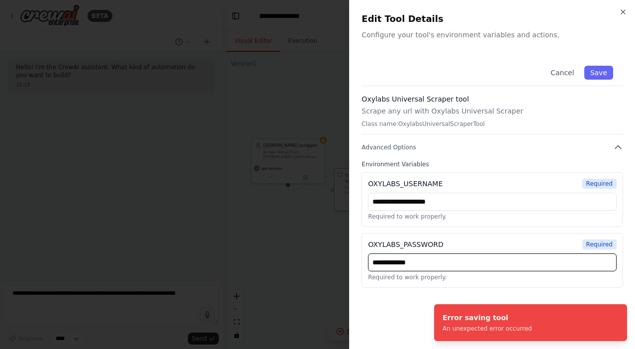
click at [454, 262] on input "**********" at bounding box center [492, 262] width 249 height 18
type input "**********"
click at [601, 75] on button "Save" at bounding box center [598, 73] width 29 height 14
click at [595, 70] on button "Save" at bounding box center [598, 73] width 29 height 14
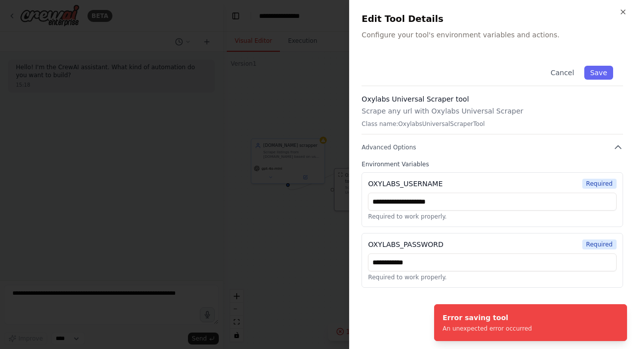
click at [628, 10] on div "**********" at bounding box center [492, 174] width 286 height 349
click at [622, 10] on icon "button" at bounding box center [623, 12] width 8 height 8
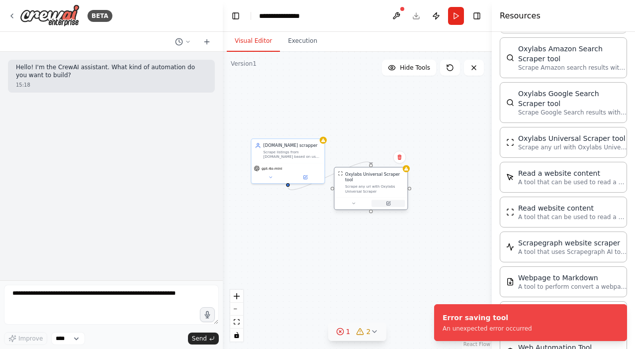
click at [391, 205] on button at bounding box center [388, 202] width 33 height 7
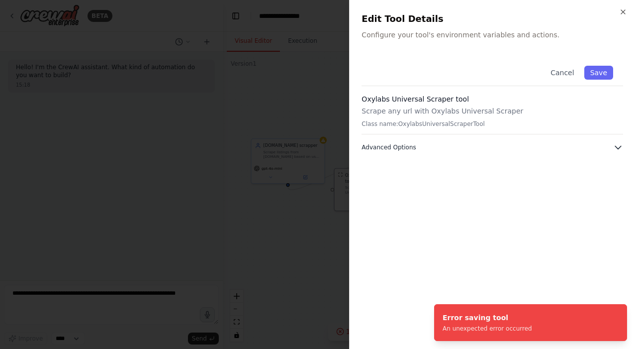
click at [552, 143] on button "Advanced Options" at bounding box center [493, 147] width 262 height 10
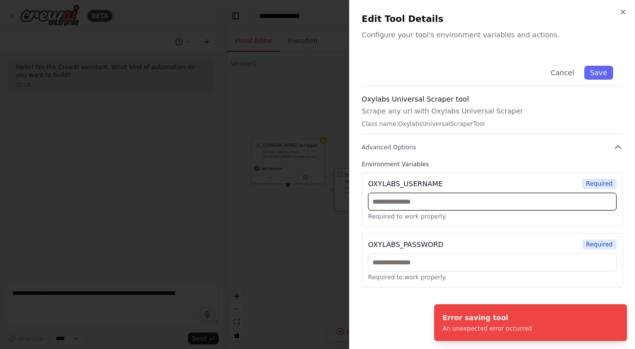
click at [438, 198] on input "text" at bounding box center [492, 201] width 249 height 18
paste input "**********"
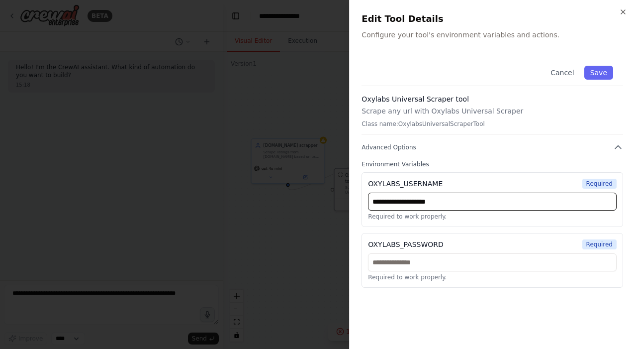
type input "**********"
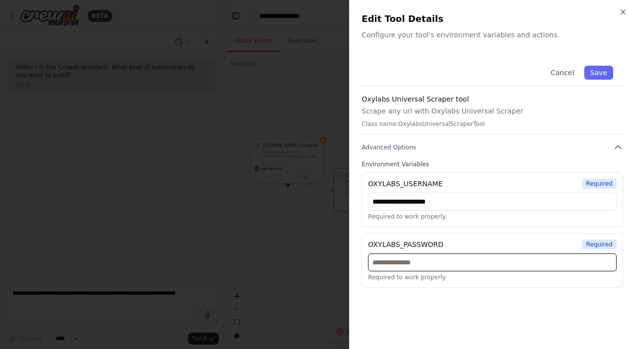
click at [417, 261] on input "text" at bounding box center [492, 262] width 249 height 18
type input "**********"
click at [594, 68] on button "Save" at bounding box center [598, 73] width 29 height 14
click at [597, 70] on button "Save" at bounding box center [598, 73] width 29 height 14
click at [593, 62] on div "Cancel Save" at bounding box center [493, 71] width 262 height 30
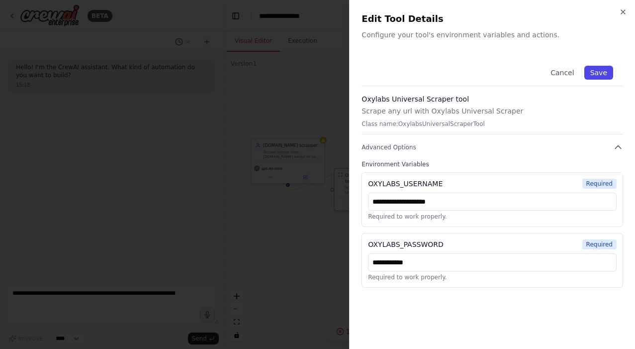
click at [592, 72] on button "Save" at bounding box center [598, 73] width 29 height 14
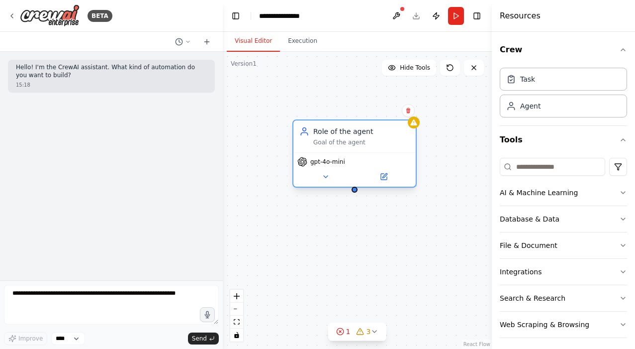
drag, startPoint x: 452, startPoint y: 135, endPoint x: 321, endPoint y: 129, distance: 131.4
click at [321, 129] on div "Role of the agent Goal of the agent" at bounding box center [361, 136] width 96 height 20
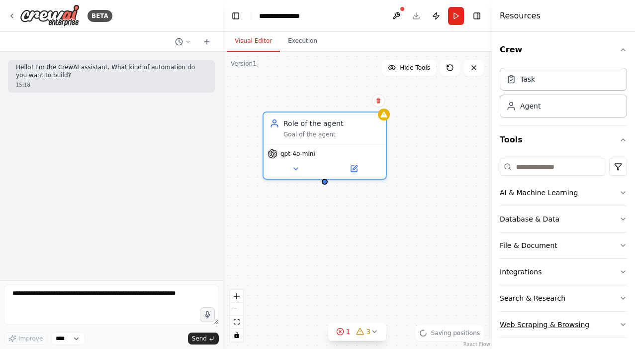
click at [541, 317] on button "Web Scraping & Browsing" at bounding box center [563, 324] width 127 height 26
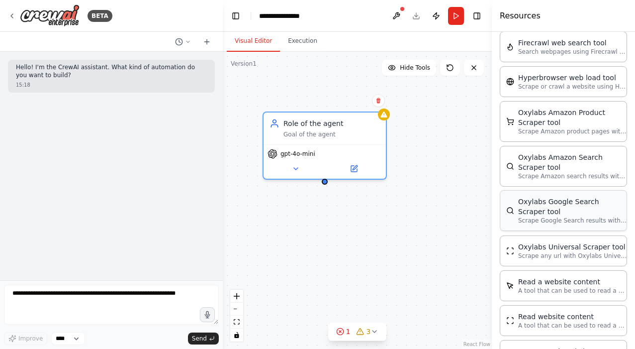
scroll to position [416, 0]
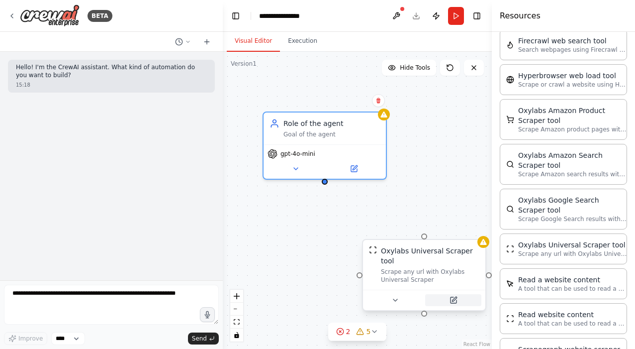
click at [450, 300] on icon at bounding box center [454, 300] width 8 height 8
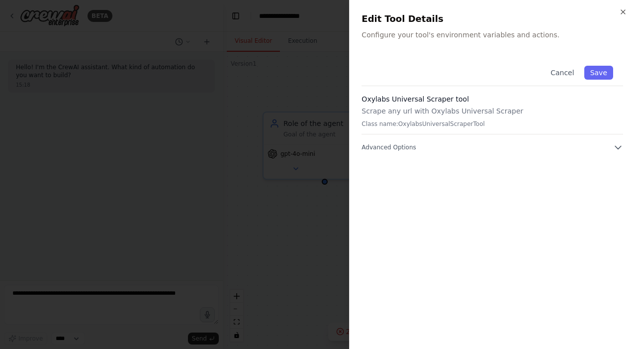
click at [442, 158] on div "Cancel Save Oxylabs Universal Scraper tool Scrape any url with Oxylabs Universa…" at bounding box center [493, 196] width 262 height 281
click at [433, 145] on button "Advanced Options" at bounding box center [493, 147] width 262 height 10
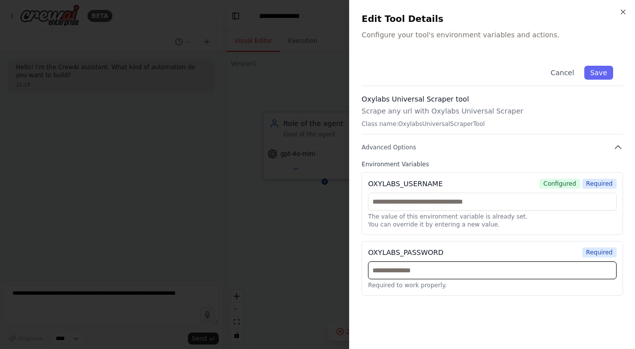
click at [416, 272] on input "text" at bounding box center [492, 270] width 249 height 18
paste input "**********"
type input "**********"
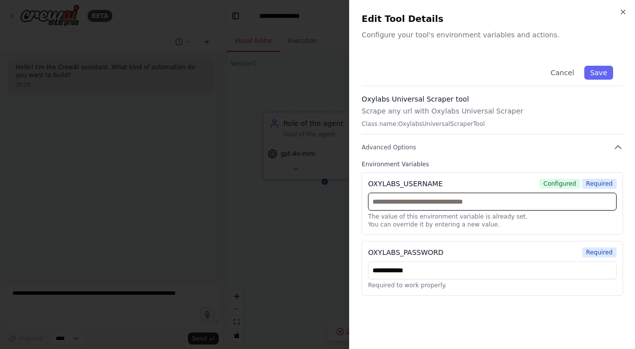
click at [441, 200] on input "text" at bounding box center [492, 201] width 249 height 18
drag, startPoint x: 131, startPoint y: 232, endPoint x: 404, endPoint y: 199, distance: 275.0
click at [404, 199] on input "text" at bounding box center [492, 201] width 249 height 18
paste input "**********"
type input "**********"
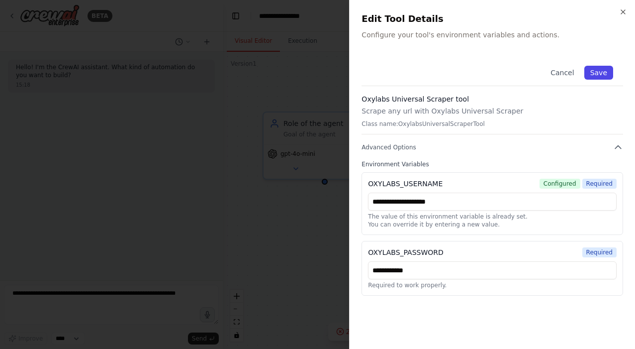
click at [598, 71] on button "Save" at bounding box center [598, 73] width 29 height 14
drag, startPoint x: 207, startPoint y: 85, endPoint x: 308, endPoint y: 186, distance: 143.1
click at [308, 186] on div at bounding box center [317, 174] width 635 height 349
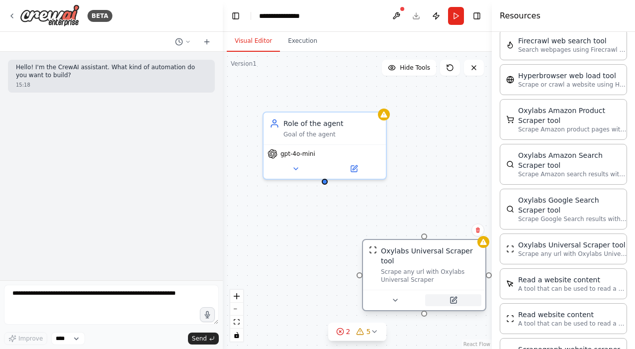
click at [446, 299] on button at bounding box center [453, 300] width 56 height 12
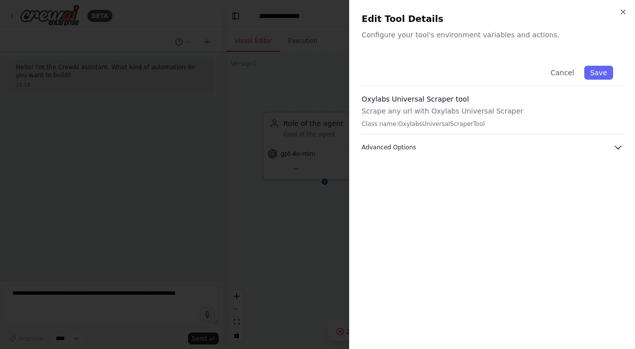
click at [462, 151] on button "Advanced Options" at bounding box center [493, 147] width 262 height 10
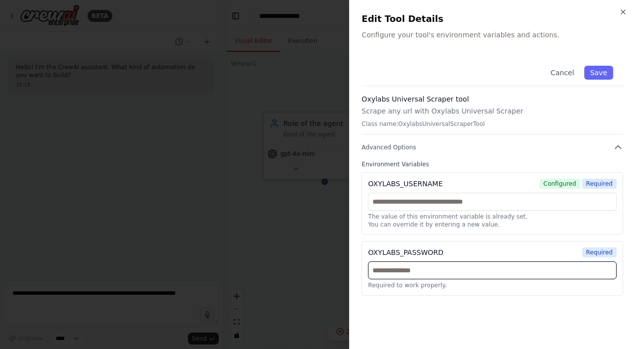
click at [412, 269] on input "text" at bounding box center [492, 270] width 249 height 18
paste input "**********"
type input "**********"
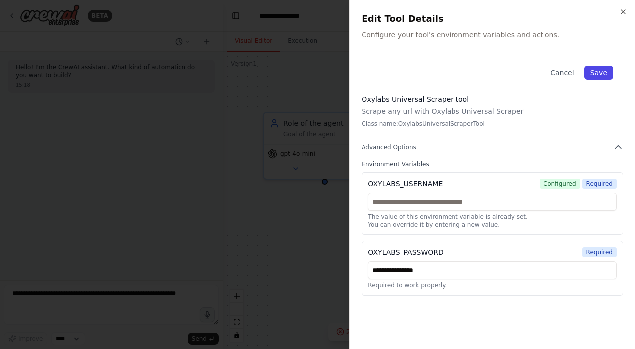
click at [596, 74] on button "Save" at bounding box center [598, 73] width 29 height 14
click at [623, 8] on icon "button" at bounding box center [623, 12] width 8 height 8
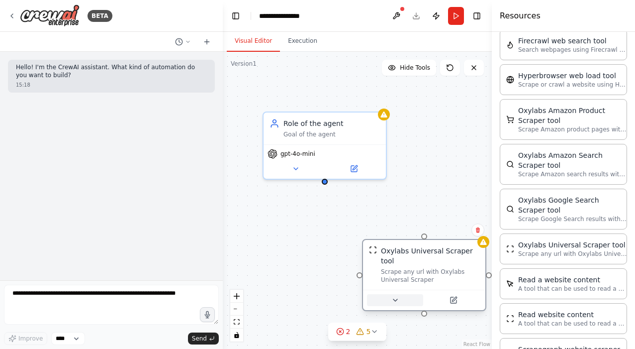
click at [391, 300] on icon at bounding box center [395, 300] width 8 height 8
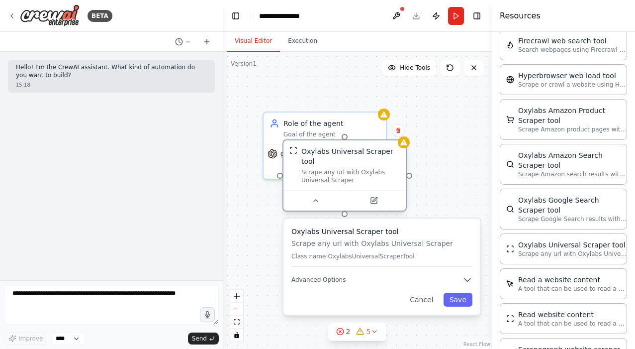
drag, startPoint x: 430, startPoint y: 248, endPoint x: 352, endPoint y: 151, distance: 124.8
click at [352, 151] on div "Oxylabs Universal Scraper tool" at bounding box center [350, 156] width 98 height 20
click at [416, 282] on button "Advanced Options" at bounding box center [381, 280] width 181 height 10
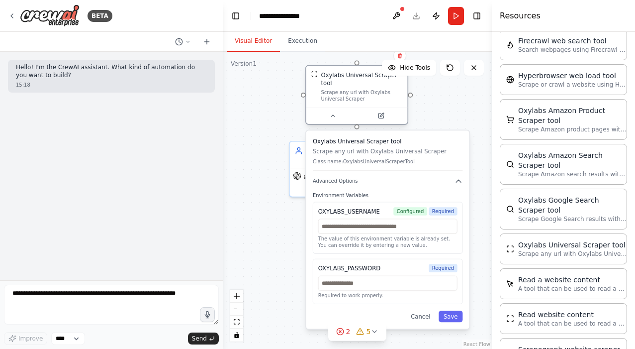
drag, startPoint x: 375, startPoint y: 196, endPoint x: 378, endPoint y: 98, distance: 97.6
click at [378, 96] on div "Scrape any url with Oxylabs Universal Scraper" at bounding box center [362, 95] width 82 height 13
click at [353, 288] on input "text" at bounding box center [387, 283] width 139 height 15
paste input "**********"
type input "**********"
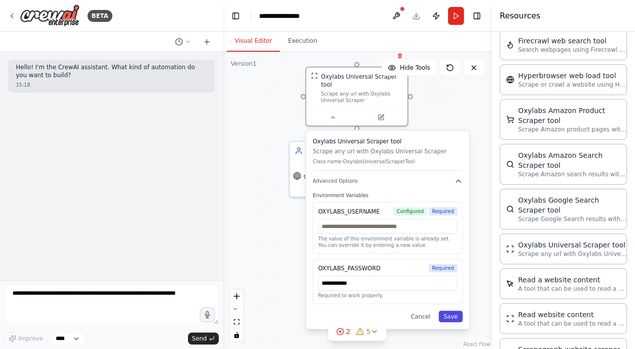
click at [445, 314] on button "Save" at bounding box center [451, 315] width 24 height 11
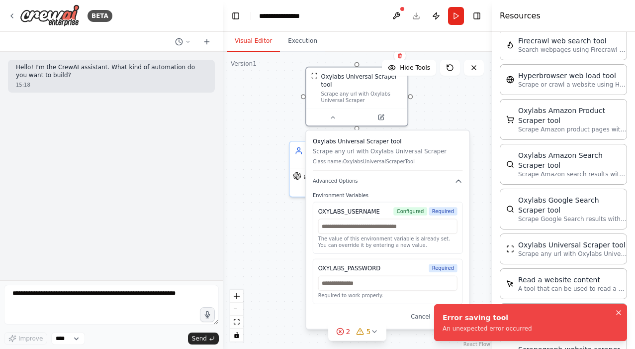
click at [619, 310] on icon "Notifications (F8)" at bounding box center [619, 312] width 8 height 8
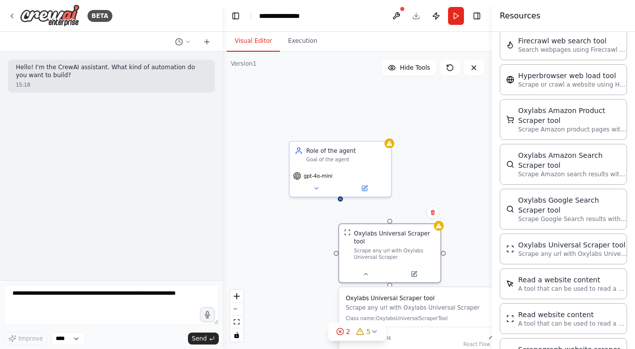
drag, startPoint x: 384, startPoint y: 142, endPoint x: 417, endPoint y: 298, distance: 159.1
click at [417, 298] on h3 "Oxylabs Universal Scraper tool" at bounding box center [421, 297] width 150 height 8
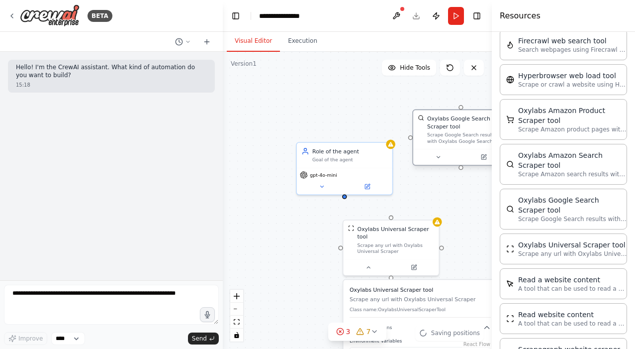
drag, startPoint x: 439, startPoint y: 117, endPoint x: 389, endPoint y: 94, distance: 54.7
click at [427, 115] on div "Oxylabs Google Search Scraper tool" at bounding box center [465, 122] width 77 height 15
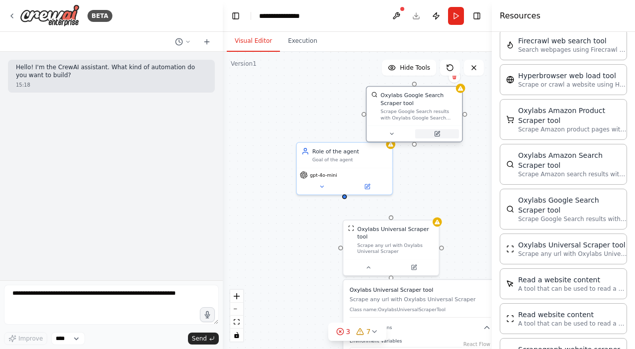
click at [428, 132] on button at bounding box center [437, 133] width 44 height 9
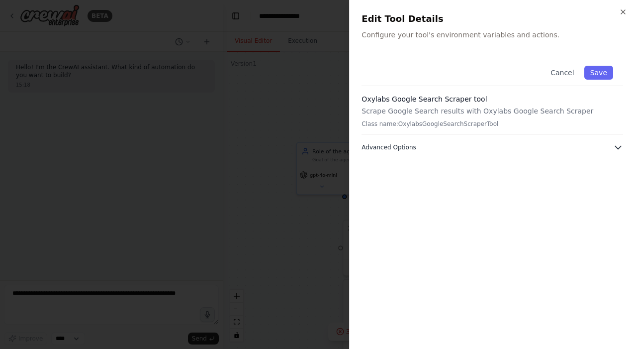
click at [426, 144] on button "Advanced Options" at bounding box center [493, 147] width 262 height 10
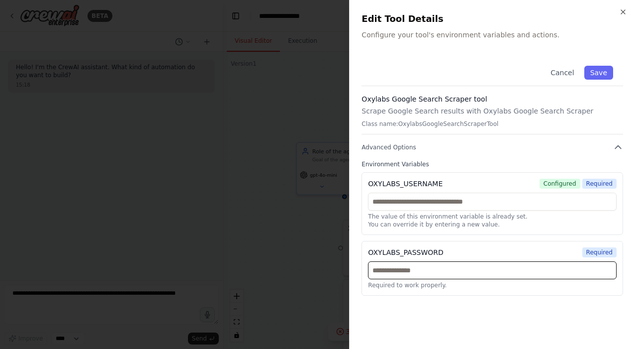
click at [400, 267] on input "text" at bounding box center [492, 270] width 249 height 18
paste input "**********"
type input "**********"
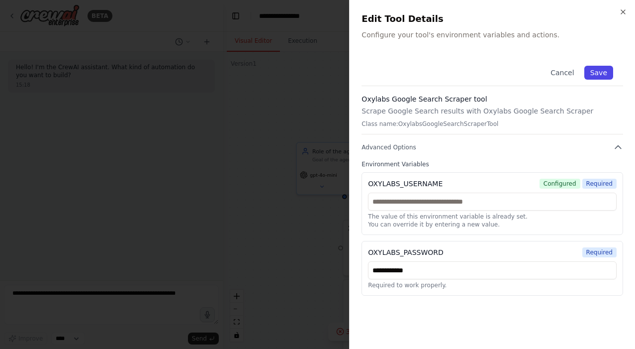
click at [596, 78] on button "Save" at bounding box center [598, 73] width 29 height 14
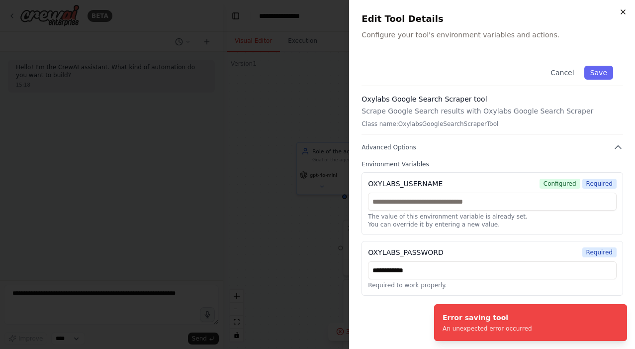
click at [624, 8] on icon "button" at bounding box center [623, 12] width 8 height 8
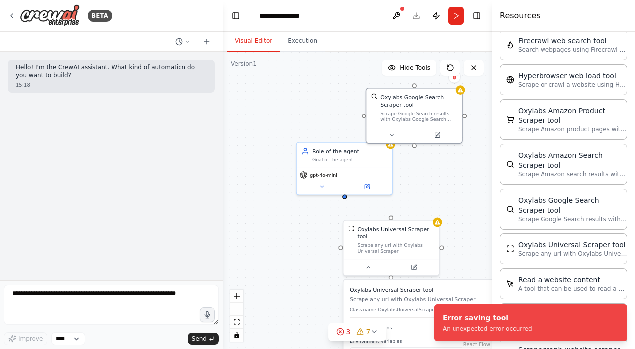
click at [482, 97] on div ".deletable-edge-delete-btn { width: 20px; height: 20px; border: 0px solid #ffff…" at bounding box center [357, 200] width 269 height 297
click at [478, 73] on button at bounding box center [474, 68] width 20 height 16
click at [389, 20] on button at bounding box center [396, 16] width 16 height 18
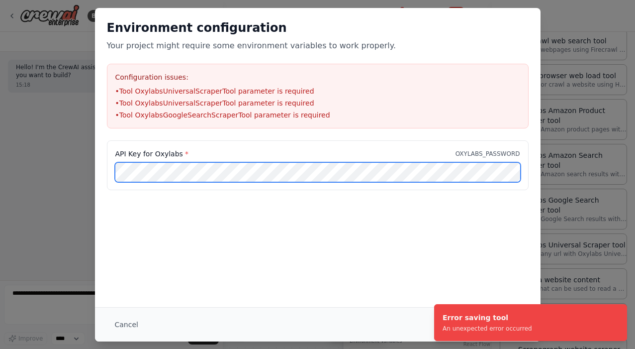
scroll to position [0, 0]
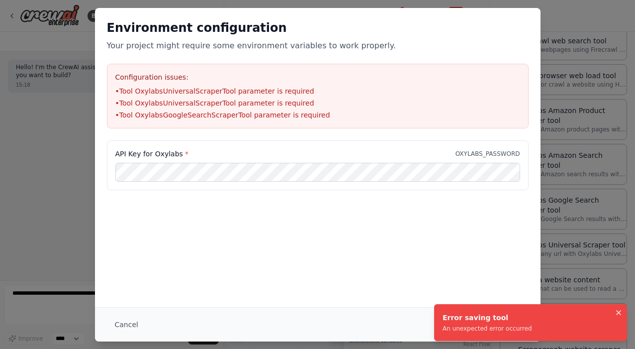
click at [622, 310] on icon "Notifications (F8)" at bounding box center [619, 312] width 8 height 8
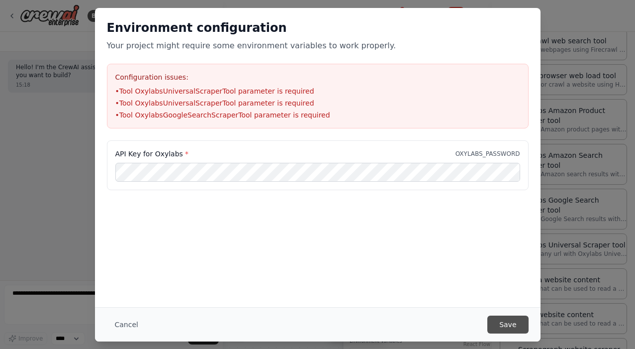
click at [490, 321] on button "Save" at bounding box center [507, 324] width 41 height 18
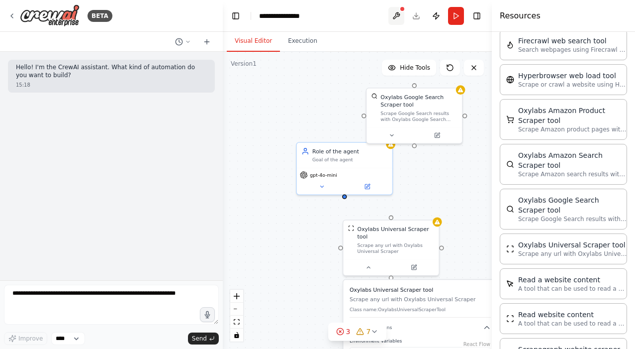
click at [399, 15] on button at bounding box center [396, 16] width 16 height 18
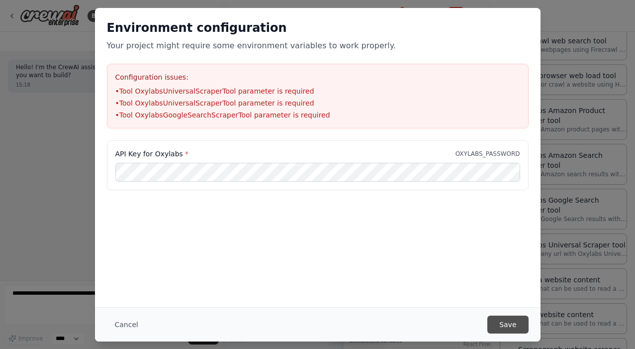
click at [497, 317] on button "Save" at bounding box center [507, 324] width 41 height 18
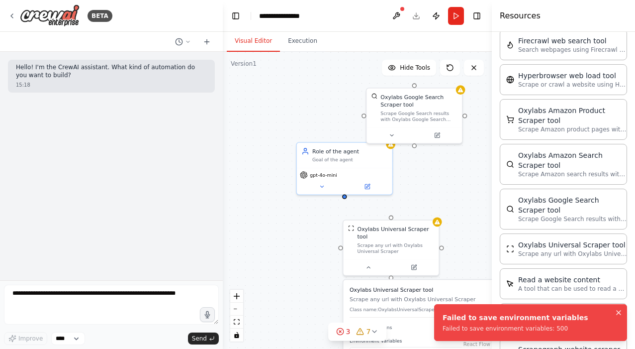
click at [620, 313] on icon "Notifications (F8)" at bounding box center [619, 312] width 8 height 8
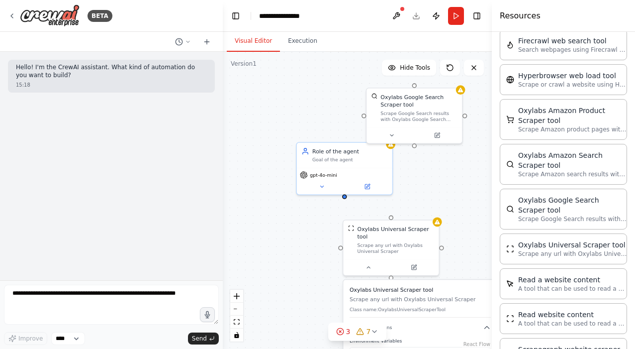
scroll to position [438, 0]
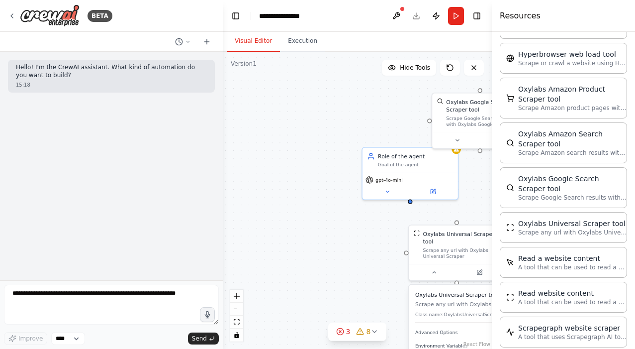
drag, startPoint x: 346, startPoint y: 199, endPoint x: 386, endPoint y: 193, distance: 40.2
click at [386, 193] on div ".deletable-edge-delete-btn { width: 20px; height: 20px; border: 0px solid #ffff…" at bounding box center [357, 200] width 269 height 297
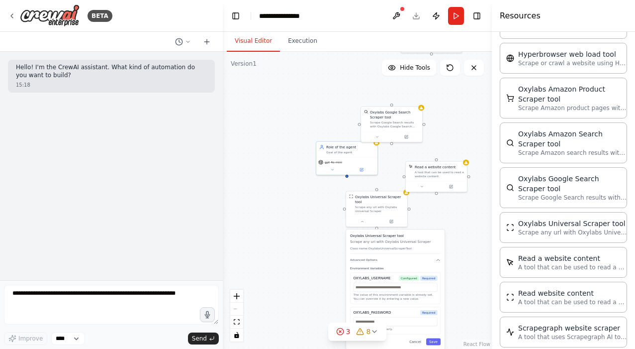
drag, startPoint x: 407, startPoint y: 205, endPoint x: 355, endPoint y: 176, distance: 60.3
click at [355, 176] on div ".deletable-edge-delete-btn { width: 20px; height: 20px; border: 0px solid #ffff…" at bounding box center [357, 200] width 269 height 297
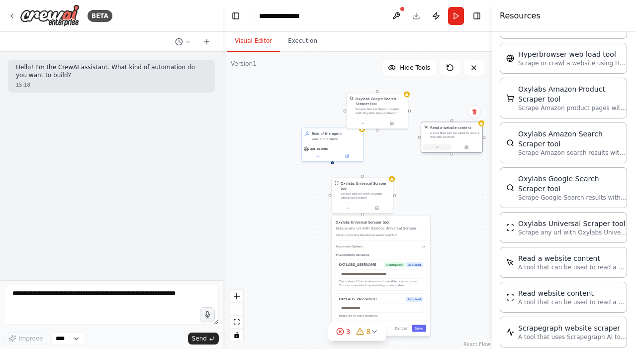
drag, startPoint x: 403, startPoint y: 170, endPoint x: 432, endPoint y: 146, distance: 37.8
click at [432, 146] on button at bounding box center [437, 147] width 28 height 6
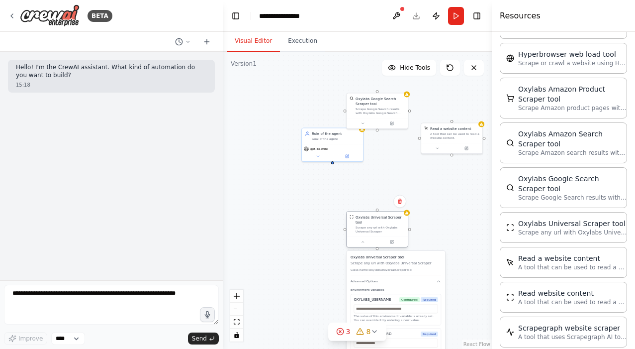
drag, startPoint x: 374, startPoint y: 189, endPoint x: 385, endPoint y: 249, distance: 60.9
click at [385, 233] on div "Oxylabs Universal Scraper tool Scrape any url with Oxylabs Universal Scraper" at bounding box center [380, 223] width 49 height 19
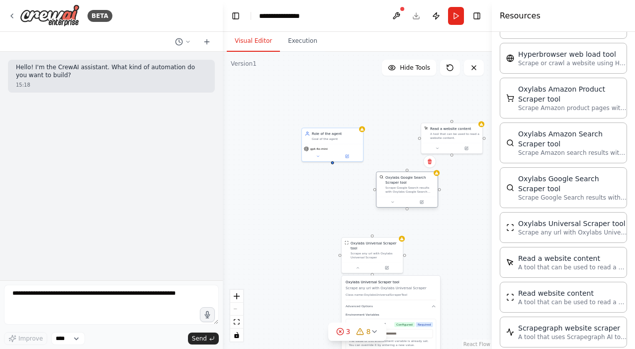
drag, startPoint x: 387, startPoint y: 104, endPoint x: 420, endPoint y: 185, distance: 86.8
click at [420, 185] on div "Oxylabs Google Search Scraper tool" at bounding box center [409, 180] width 49 height 10
click at [436, 163] on icon at bounding box center [435, 161] width 4 height 5
click at [409, 164] on button "Confirm" at bounding box center [406, 161] width 35 height 12
drag, startPoint x: 333, startPoint y: 162, endPoint x: 454, endPoint y: 156, distance: 121.5
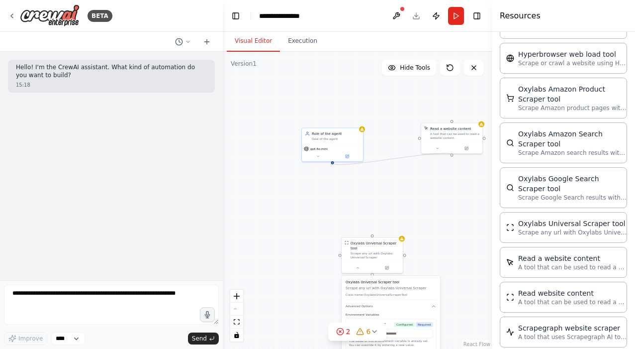
click at [454, 156] on div ".deletable-edge-delete-btn { width: 20px; height: 20px; border: 0px solid #ffff…" at bounding box center [357, 200] width 269 height 297
drag, startPoint x: 460, startPoint y: 145, endPoint x: 418, endPoint y: 169, distance: 48.1
click at [418, 169] on button at bounding box center [427, 167] width 28 height 6
click at [400, 175] on button at bounding box center [397, 172] width 28 height 6
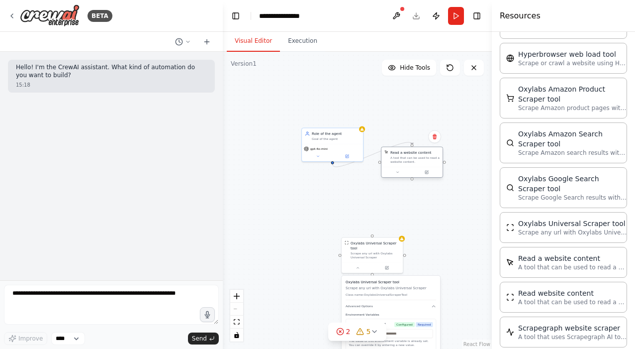
click at [409, 160] on div "A tool that can be used to read a website content." at bounding box center [414, 160] width 49 height 8
click at [418, 152] on div "Read a website content" at bounding box center [410, 153] width 41 height 5
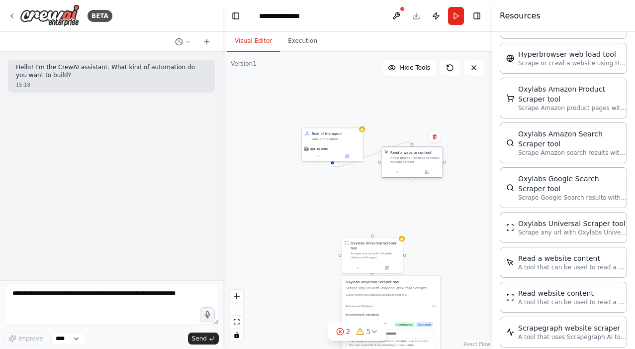
click at [409, 153] on div "Read a website content" at bounding box center [410, 152] width 41 height 5
click at [427, 173] on icon at bounding box center [427, 172] width 2 height 2
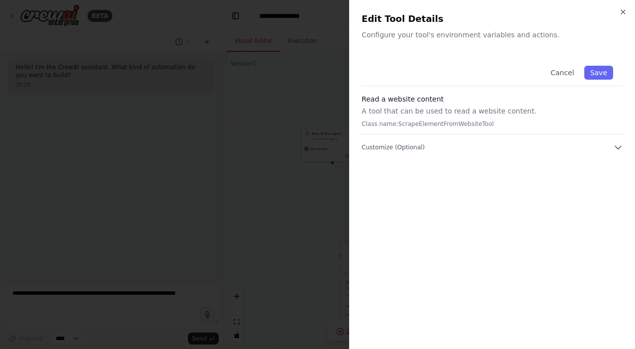
click at [498, 23] on h2 "Edit Tool Details" at bounding box center [493, 19] width 262 height 14
click at [400, 21] on h2 "Edit Tool Details" at bounding box center [493, 19] width 262 height 14
click at [608, 159] on div "Cancel Save Read a website content A tool that can be used to read a website co…" at bounding box center [493, 196] width 262 height 281
click at [609, 147] on button "Customize (Optional)" at bounding box center [493, 147] width 262 height 10
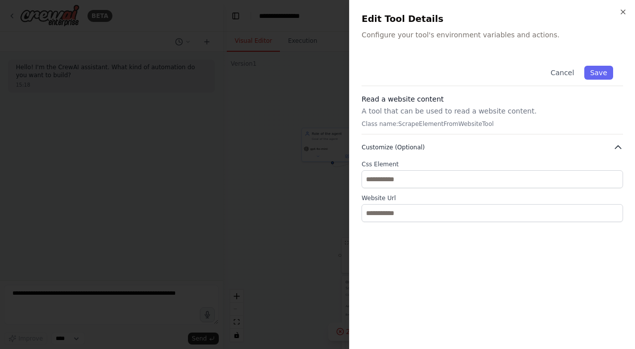
click at [609, 147] on button "Customize (Optional)" at bounding box center [493, 147] width 262 height 10
click at [623, 10] on icon "button" at bounding box center [623, 12] width 8 height 8
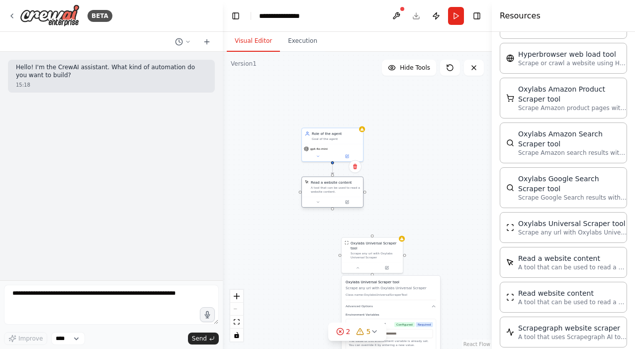
drag, startPoint x: 415, startPoint y: 153, endPoint x: 334, endPoint y: 181, distance: 85.9
click at [334, 181] on div "Read a website content" at bounding box center [331, 182] width 41 height 5
drag, startPoint x: 336, startPoint y: 191, endPoint x: 430, endPoint y: 144, distance: 105.2
click at [430, 145] on div "A tool that can be used to read a website content." at bounding box center [429, 145] width 49 height 8
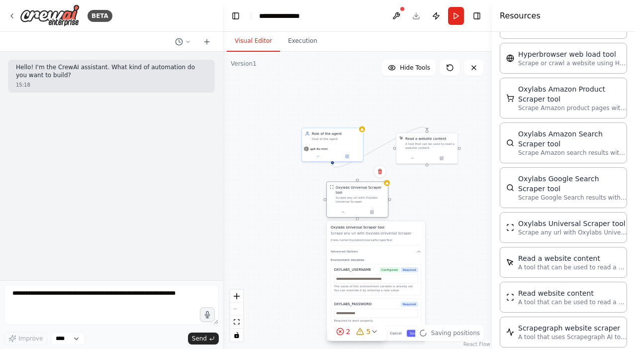
drag, startPoint x: 375, startPoint y: 258, endPoint x: 354, endPoint y: 191, distance: 69.8
click at [354, 195] on div "Scrape any url with Oxylabs Universal Scraper" at bounding box center [360, 199] width 49 height 8
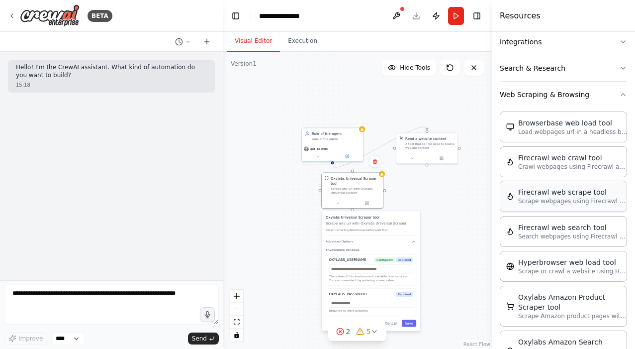
scroll to position [227, 0]
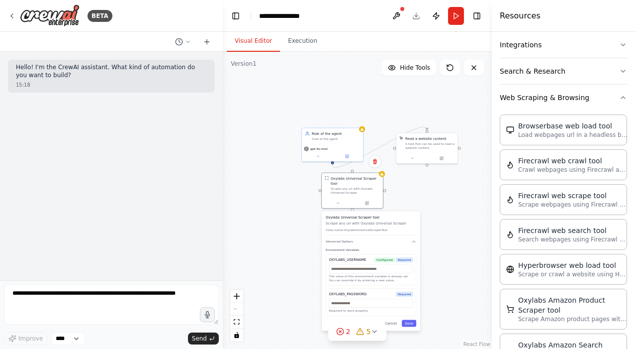
click at [431, 144] on div "A tool that can be used to read a website content." at bounding box center [429, 146] width 49 height 8
click at [450, 123] on icon at bounding box center [450, 121] width 4 height 5
click at [427, 123] on button "Confirm" at bounding box center [421, 121] width 35 height 12
click at [371, 183] on div "Oxylabs Universal Scraper tool" at bounding box center [355, 180] width 49 height 10
click at [377, 163] on icon at bounding box center [375, 160] width 4 height 5
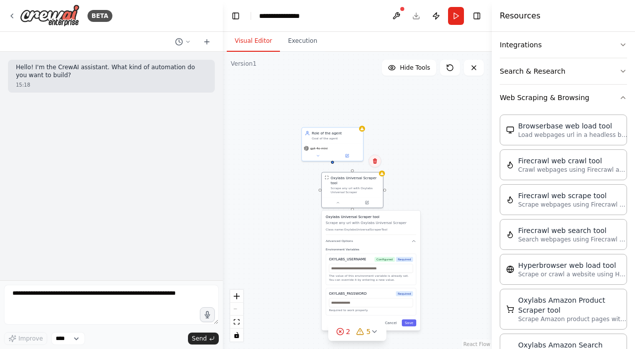
click at [376, 160] on icon at bounding box center [375, 161] width 6 height 6
click at [355, 161] on button "Confirm" at bounding box center [346, 161] width 35 height 12
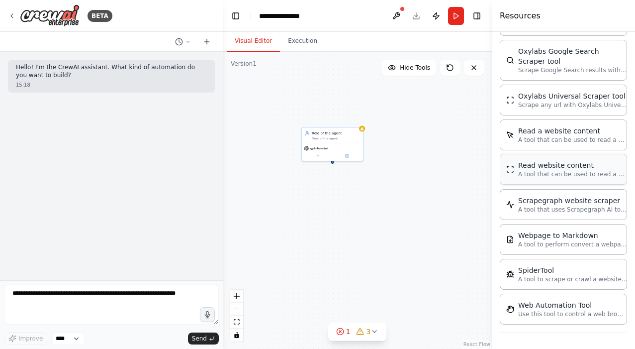
scroll to position [0, 0]
drag, startPoint x: 250, startPoint y: 204, endPoint x: 400, endPoint y: 232, distance: 152.9
click at [400, 232] on button at bounding box center [397, 231] width 28 height 6
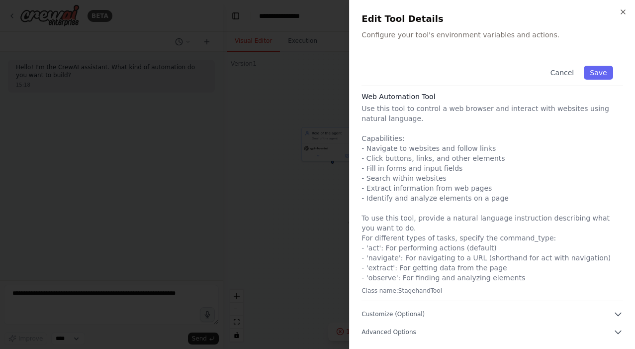
scroll to position [2, 0]
drag, startPoint x: 240, startPoint y: 210, endPoint x: 598, endPoint y: 75, distance: 383.0
click at [598, 75] on button "Save" at bounding box center [598, 73] width 29 height 14
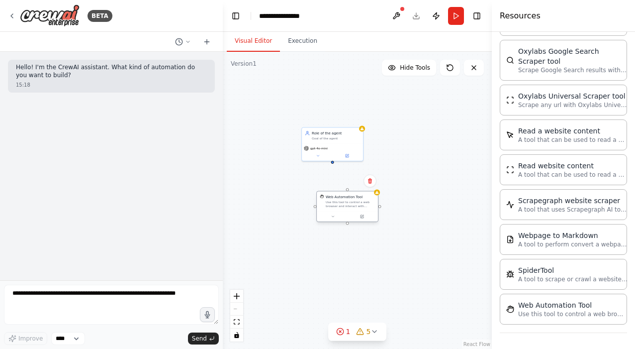
drag, startPoint x: 380, startPoint y: 214, endPoint x: 346, endPoint y: 197, distance: 38.3
click at [346, 197] on div "Web Automation Tool Use this tool to control a web browser and interact with we…" at bounding box center [350, 201] width 49 height 14
drag, startPoint x: 332, startPoint y: 161, endPoint x: 346, endPoint y: 191, distance: 34.0
click at [346, 191] on div ".deletable-edge-delete-btn { width: 20px; height: 20px; border: 0px solid #ffff…" at bounding box center [357, 200] width 269 height 297
drag, startPoint x: 351, startPoint y: 206, endPoint x: 336, endPoint y: 187, distance: 24.1
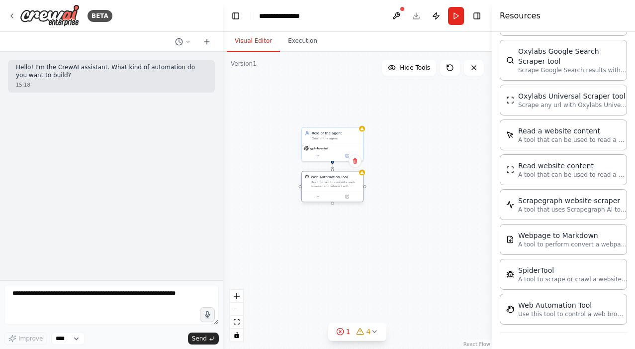
click at [336, 187] on div "Use this tool to control a web browser and interact with websites using natural…" at bounding box center [335, 184] width 49 height 8
drag, startPoint x: 250, startPoint y: 224, endPoint x: 335, endPoint y: 217, distance: 85.8
click at [335, 208] on div "Use this tool to control a web browser and interact with websites using natural…" at bounding box center [335, 204] width 49 height 8
click at [347, 227] on icon at bounding box center [348, 227] width 2 height 2
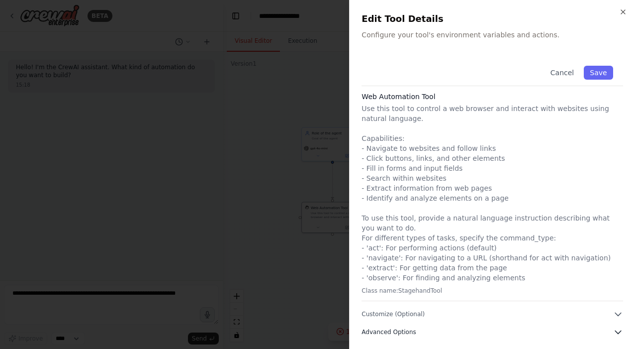
click at [382, 332] on span "Advanced Options" at bounding box center [389, 332] width 54 height 8
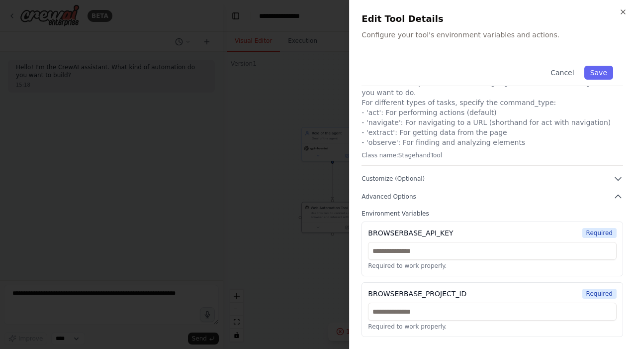
scroll to position [138, 0]
click at [405, 212] on label "Environment Variables" at bounding box center [493, 213] width 262 height 8
click at [404, 200] on span "Advanced Options" at bounding box center [389, 196] width 54 height 8
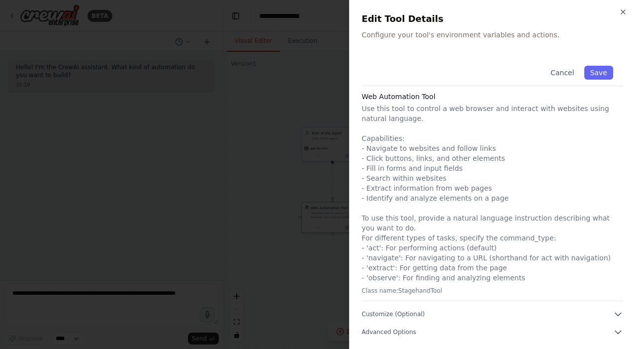
scroll to position [2, 0]
click at [393, 311] on span "Customize (Optional)" at bounding box center [393, 314] width 63 height 8
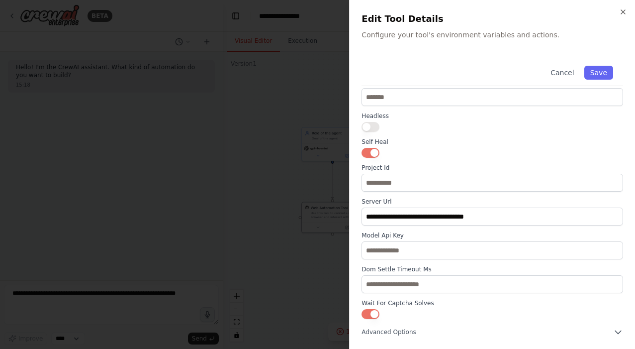
scroll to position [285, 0]
click at [393, 334] on span "Advanced Options" at bounding box center [389, 332] width 54 height 8
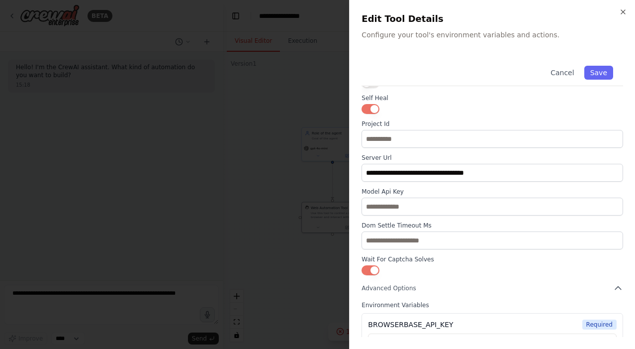
scroll to position [331, 0]
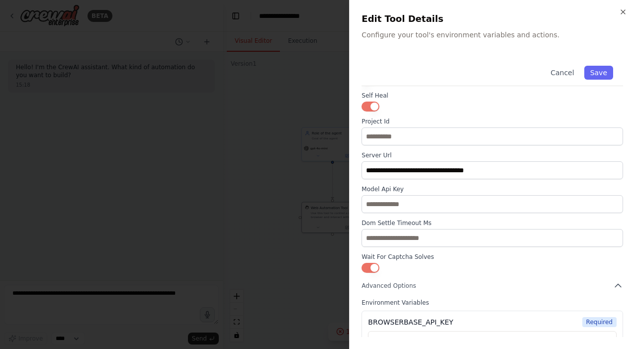
click at [628, 7] on div "**********" at bounding box center [492, 174] width 286 height 349
click at [622, 8] on icon "button" at bounding box center [623, 12] width 8 height 8
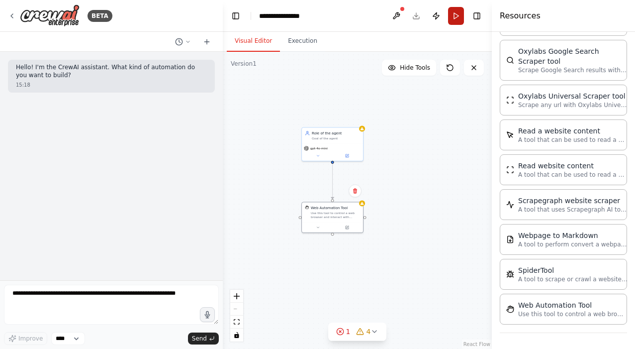
click at [459, 19] on button "Run" at bounding box center [456, 16] width 16 height 18
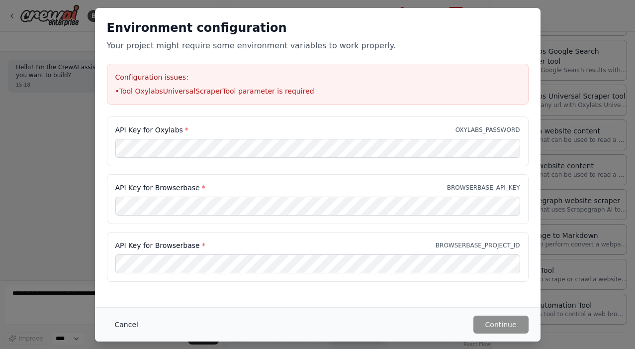
drag, startPoint x: 247, startPoint y: 116, endPoint x: 123, endPoint y: 324, distance: 241.7
click at [123, 324] on button "Cancel" at bounding box center [126, 324] width 39 height 18
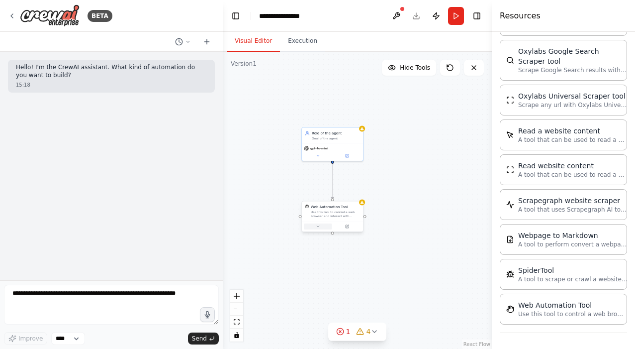
drag, startPoint x: 380, startPoint y: 164, endPoint x: 319, endPoint y: 226, distance: 87.2
click at [319, 226] on icon at bounding box center [318, 226] width 4 height 4
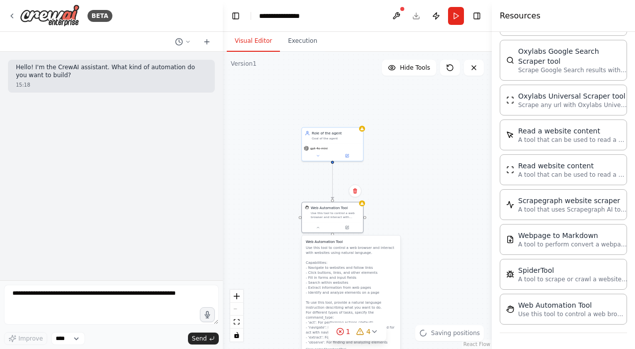
click at [345, 278] on p "Use this tool to control a web browser and interact with websites using natural…" at bounding box center [351, 294] width 91 height 99
click at [348, 226] on icon at bounding box center [348, 226] width 2 height 2
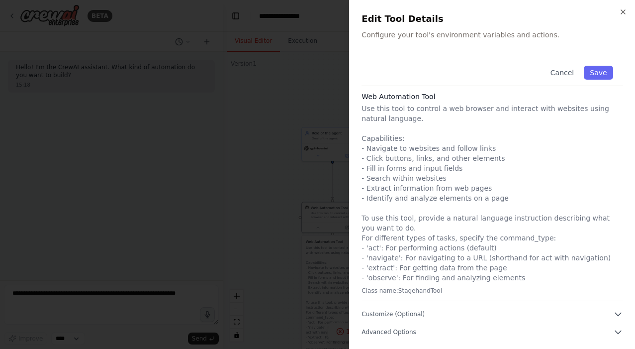
scroll to position [2, 0]
click at [403, 333] on span "Advanced Options" at bounding box center [389, 332] width 54 height 8
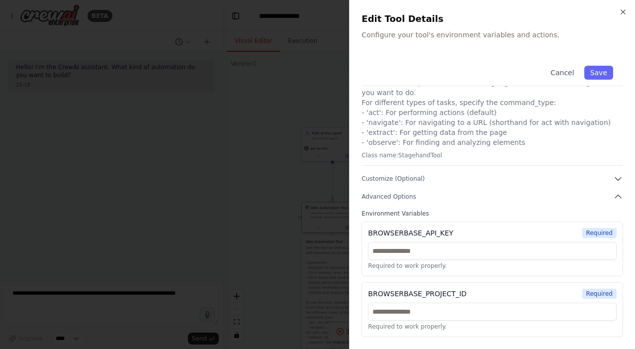
scroll to position [138, 0]
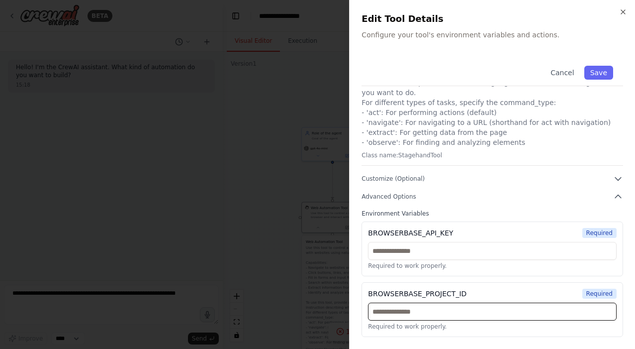
click at [405, 312] on input "text" at bounding box center [492, 311] width 249 height 18
paste input "**********"
type input "**********"
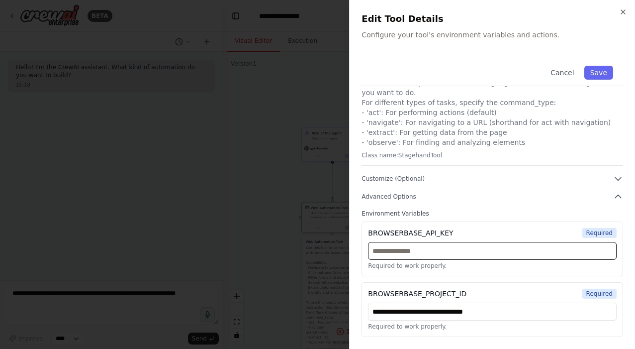
click at [432, 253] on input "text" at bounding box center [492, 251] width 249 height 18
paste input "**********"
type input "**********"
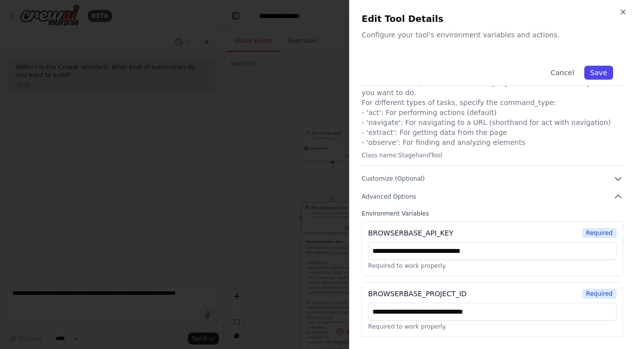
click at [605, 77] on button "Save" at bounding box center [598, 73] width 29 height 14
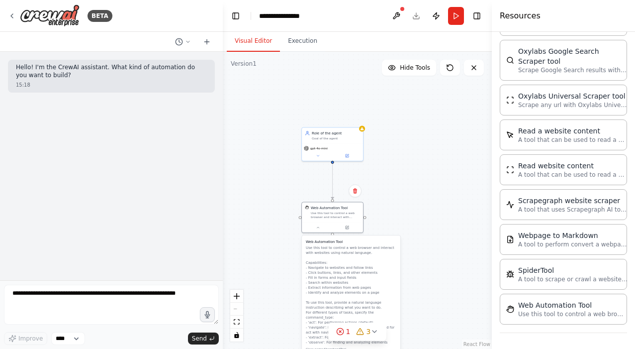
click at [421, 187] on div ".deletable-edge-delete-btn { width: 20px; height: 20px; border: 0px solid #ffff…" at bounding box center [357, 200] width 269 height 297
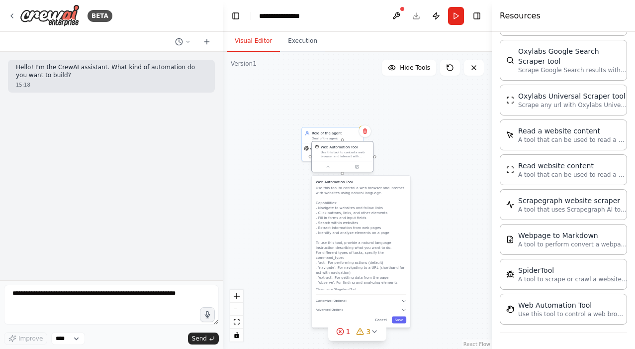
drag, startPoint x: 325, startPoint y: 216, endPoint x: 336, endPoint y: 158, distance: 58.6
click at [335, 158] on div "Use this tool to control a web browser and interact with websites using natural…" at bounding box center [345, 154] width 49 height 8
click at [397, 300] on div "Web Automation Tool Use this tool to control a web browser and interact with we…" at bounding box center [361, 252] width 98 height 152
click at [399, 311] on div "Web Automation Tool Use this tool to control a web browser and interact with we…" at bounding box center [361, 252] width 98 height 152
click at [399, 307] on button "Advanced Options" at bounding box center [361, 309] width 91 height 5
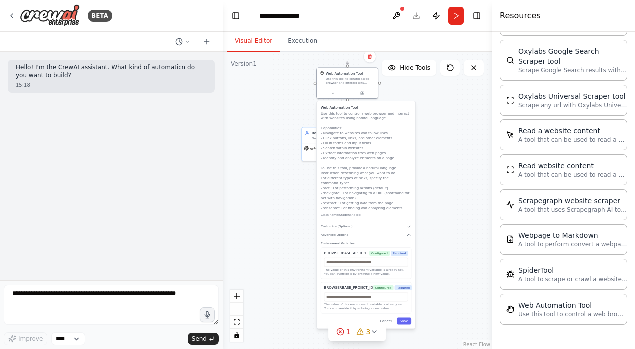
drag, startPoint x: 358, startPoint y: 221, endPoint x: 364, endPoint y: 151, distance: 70.4
click at [363, 150] on p "Use this tool to control a web browser and interact with websites using natural…" at bounding box center [366, 160] width 91 height 99
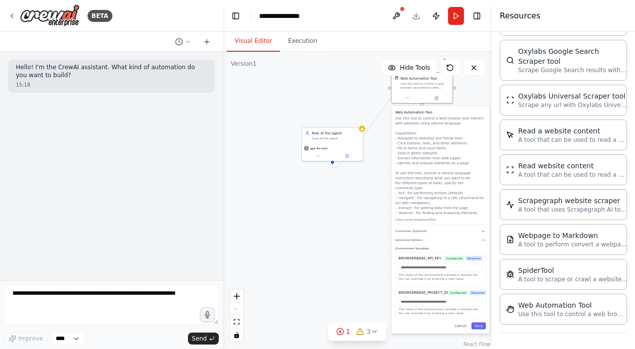
drag, startPoint x: 172, startPoint y: 284, endPoint x: 437, endPoint y: 107, distance: 318.8
click at [437, 110] on h3 "Web Automation Tool" at bounding box center [440, 112] width 91 height 5
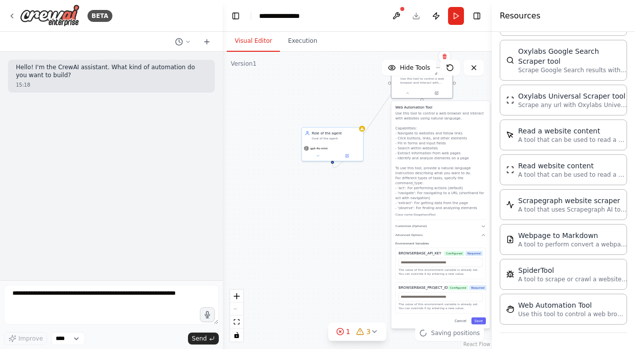
click at [413, 224] on div "Web Automation Tool Use this tool to control a web browser and interact with we…" at bounding box center [440, 214] width 98 height 227
click at [412, 223] on button "Customize (Optional)" at bounding box center [440, 225] width 91 height 5
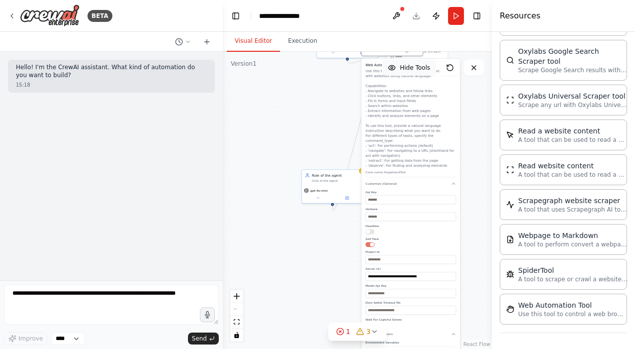
drag, startPoint x: 187, startPoint y: 237, endPoint x: 427, endPoint y: 65, distance: 295.2
click at [427, 65] on div "Version 1 Hide Tools .deletable-edge-delete-btn { width: 20px; height: 20px; bo…" at bounding box center [357, 200] width 269 height 297
click at [309, 150] on div ".deletable-edge-delete-btn { width: 20px; height: 20px; border: 0px solid #ffff…" at bounding box center [357, 200] width 269 height 297
click at [473, 73] on button at bounding box center [474, 68] width 20 height 16
click at [325, 157] on div ".deletable-edge-delete-btn { width: 20px; height: 20px; border: 0px solid #ffff…" at bounding box center [357, 200] width 269 height 297
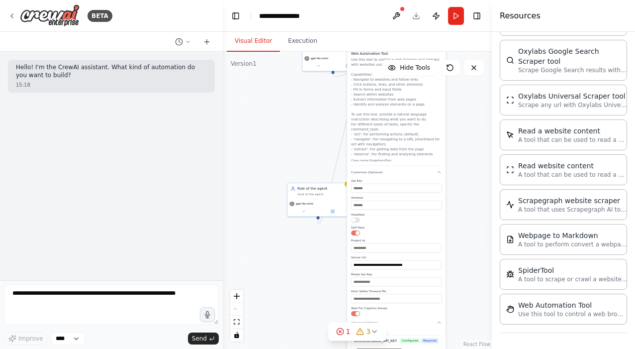
drag, startPoint x: 325, startPoint y: 157, endPoint x: 310, endPoint y: 146, distance: 18.1
click at [310, 146] on div ".deletable-edge-delete-btn { width: 20px; height: 20px; border: 0px solid #ffff…" at bounding box center [357, 200] width 269 height 297
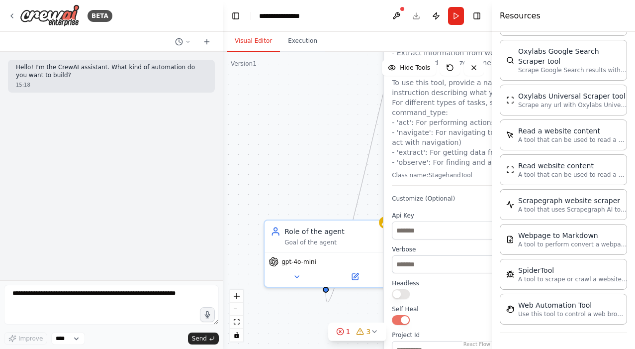
click at [335, 178] on div ".deletable-edge-delete-btn { width: 20px; height: 20px; border: 0px solid #ffff…" at bounding box center [357, 200] width 269 height 297
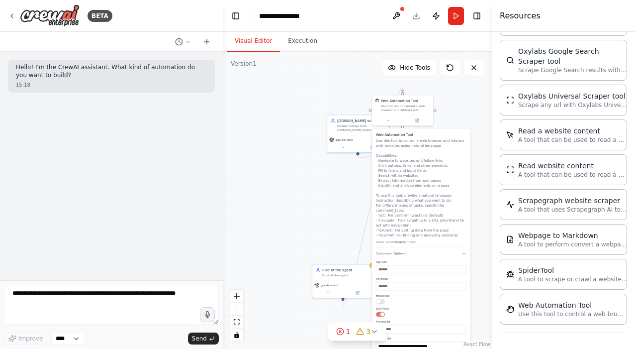
drag, startPoint x: 292, startPoint y: 176, endPoint x: 280, endPoint y: 212, distance: 37.9
click at [280, 212] on div ".deletable-edge-delete-btn { width: 20px; height: 20px; border: 0px solid #ffff…" at bounding box center [357, 200] width 269 height 297
click at [388, 126] on div "Web Automation Tool Use this tool to control a web browser and interact with we…" at bounding box center [402, 109] width 62 height 31
click at [388, 122] on icon at bounding box center [387, 120] width 4 height 4
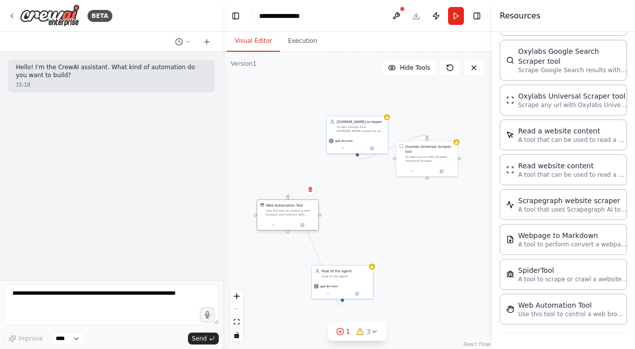
drag, startPoint x: 400, startPoint y: 103, endPoint x: 287, endPoint y: 205, distance: 152.1
click at [287, 205] on div "Web Automation Tool" at bounding box center [284, 204] width 37 height 5
click at [443, 156] on div "Scrape any url with Oxylabs Universal Scraper" at bounding box center [429, 158] width 49 height 8
click at [451, 133] on button at bounding box center [449, 129] width 13 height 13
click at [423, 130] on button "Confirm" at bounding box center [421, 129] width 35 height 12
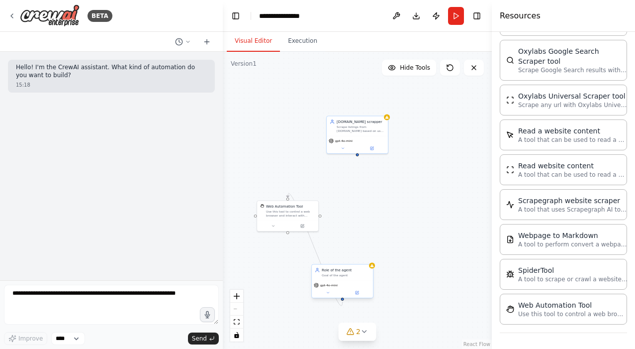
click at [334, 279] on div "Role of the agent Goal of the agent" at bounding box center [342, 272] width 61 height 16
click at [366, 255] on icon at bounding box center [365, 253] width 4 height 5
click at [333, 259] on button "Confirm" at bounding box center [336, 254] width 35 height 12
drag, startPoint x: 357, startPoint y: 154, endPoint x: 286, endPoint y: 197, distance: 83.0
click at [286, 197] on div "myhome.ge scrapper Scrape listings from myhome.ge based on user query (price, r…" at bounding box center [357, 200] width 269 height 297
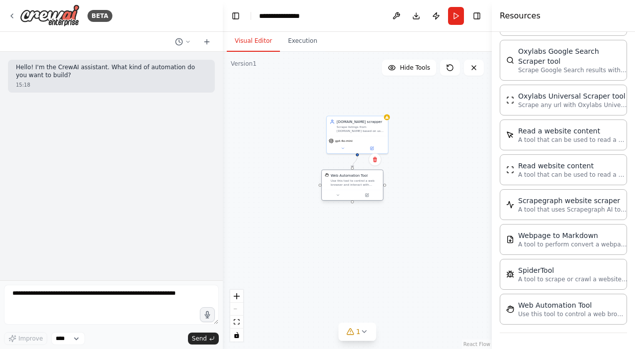
drag, startPoint x: 290, startPoint y: 210, endPoint x: 354, endPoint y: 180, distance: 70.8
click at [354, 180] on div "Use this tool to control a web browser and interact with websites using natural…" at bounding box center [355, 183] width 49 height 8
click at [340, 199] on icon at bounding box center [339, 199] width 2 height 1
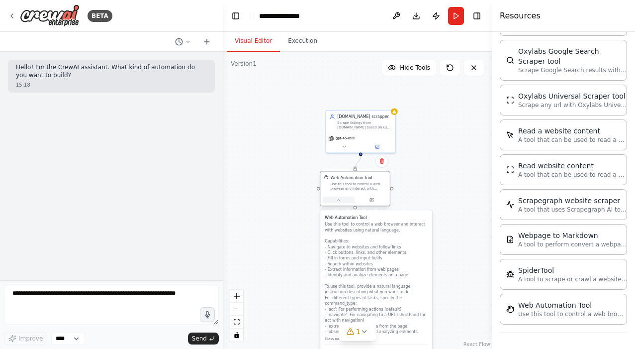
click at [340, 199] on icon at bounding box center [338, 199] width 4 height 4
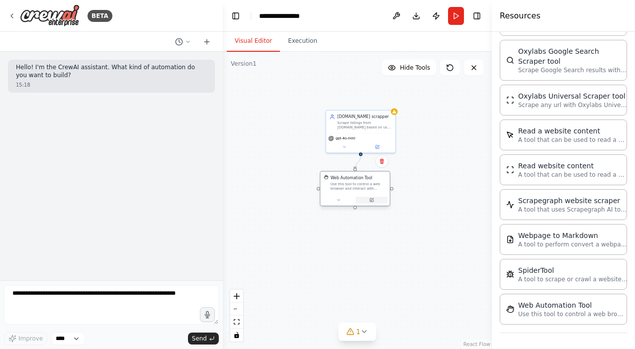
click at [372, 199] on icon at bounding box center [372, 199] width 2 height 2
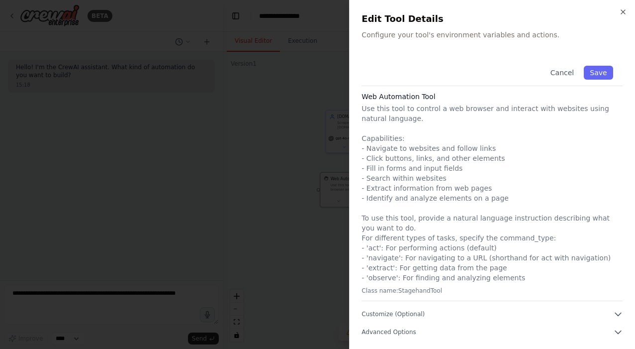
scroll to position [2, 0]
click at [399, 318] on button "Customize (Optional)" at bounding box center [493, 314] width 262 height 10
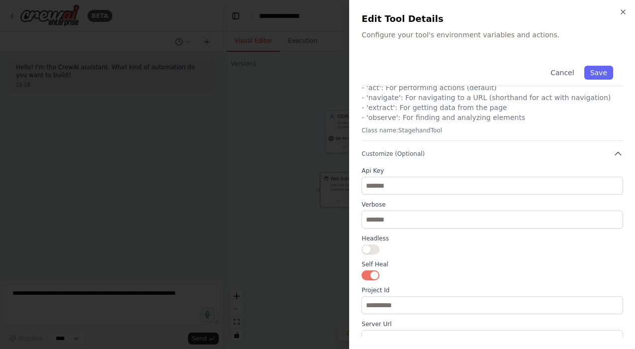
scroll to position [162, 0]
drag, startPoint x: 504, startPoint y: 235, endPoint x: 625, endPoint y: 16, distance: 250.2
click at [625, 16] on div "**********" at bounding box center [492, 174] width 286 height 349
click at [623, 8] on icon "button" at bounding box center [623, 12] width 8 height 8
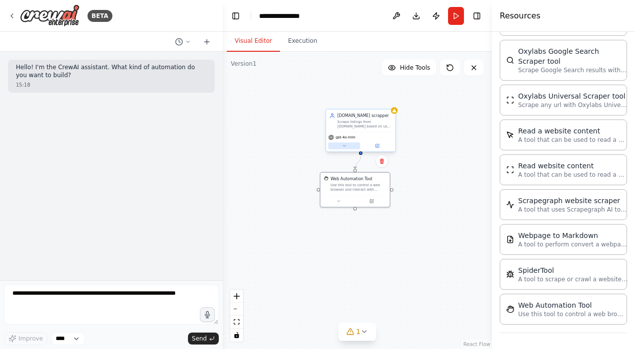
click at [343, 148] on button at bounding box center [344, 145] width 32 height 7
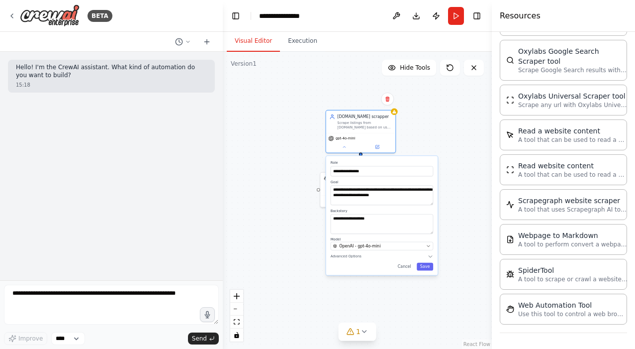
click at [270, 141] on div "**********" at bounding box center [357, 200] width 269 height 297
drag, startPoint x: 217, startPoint y: 115, endPoint x: 447, endPoint y: 140, distance: 231.1
click at [447, 140] on div "**********" at bounding box center [357, 200] width 269 height 297
click at [437, 132] on div "**********" at bounding box center [357, 200] width 269 height 297
click at [408, 266] on button "Cancel" at bounding box center [404, 266] width 20 height 8
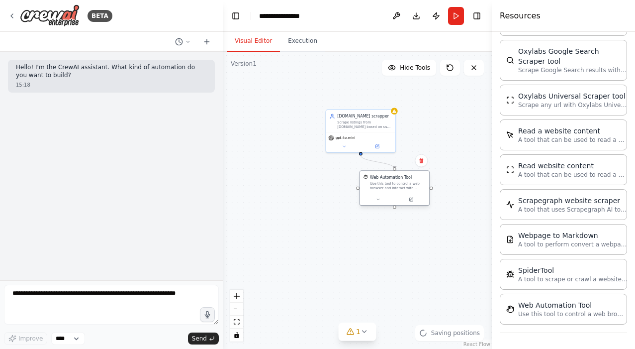
drag, startPoint x: 359, startPoint y: 184, endPoint x: 397, endPoint y: 186, distance: 38.8
click at [397, 186] on div "Use this tool to control a web browser and interact with websites using natural…" at bounding box center [398, 185] width 56 height 9
click at [359, 335] on span "1" at bounding box center [358, 331] width 4 height 10
click at [351, 324] on span "Agent myhome.ge scrapper has no task assigned" at bounding box center [363, 327] width 107 height 16
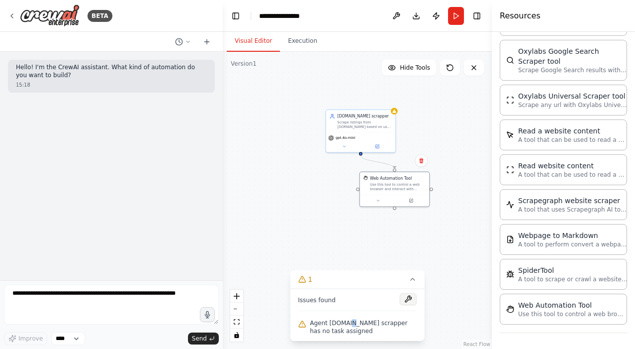
click at [402, 300] on button at bounding box center [408, 299] width 17 height 12
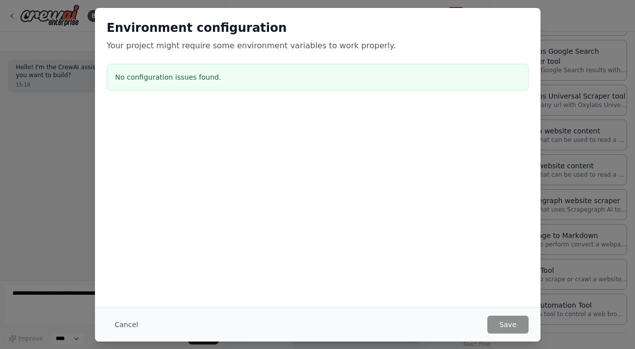
click at [128, 326] on button "Cancel" at bounding box center [126, 324] width 39 height 18
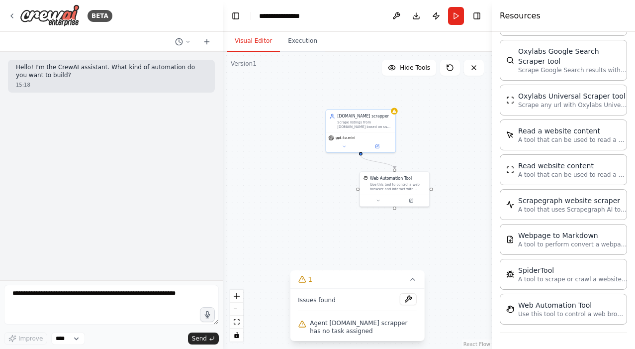
click at [360, 122] on div "Scrape listings from myhome.ge based on user query (price, rooms, district) and…" at bounding box center [364, 124] width 55 height 9
click at [377, 147] on icon at bounding box center [377, 145] width 4 height 4
click at [376, 145] on icon at bounding box center [377, 144] width 3 height 3
click at [378, 146] on icon at bounding box center [377, 144] width 3 height 3
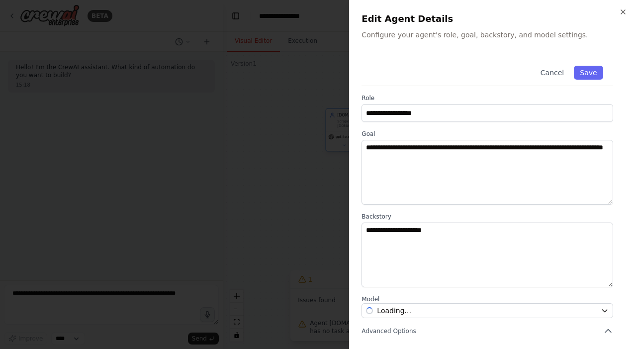
click at [378, 146] on div at bounding box center [317, 174] width 635 height 349
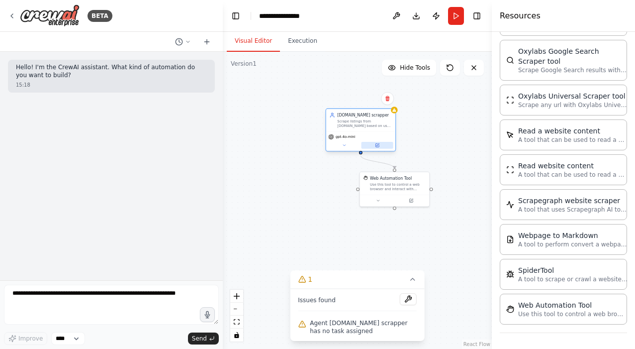
click at [377, 146] on icon at bounding box center [378, 144] width 2 height 2
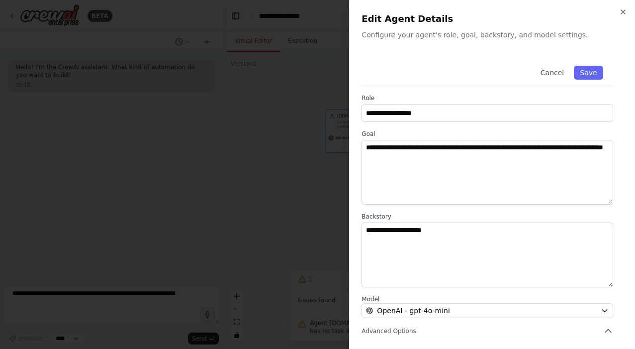
scroll to position [0, 0]
click at [626, 13] on icon "button" at bounding box center [623, 12] width 8 height 8
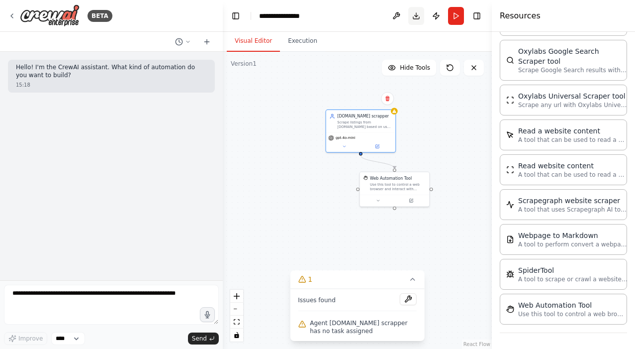
click at [417, 15] on button "Download" at bounding box center [416, 16] width 16 height 18
click at [384, 187] on div "Use this tool to control a web browser and interact with websites using natural…" at bounding box center [398, 185] width 56 height 9
click at [388, 187] on div "Use this tool to control a web browser and interact with websites using natural…" at bounding box center [398, 185] width 56 height 9
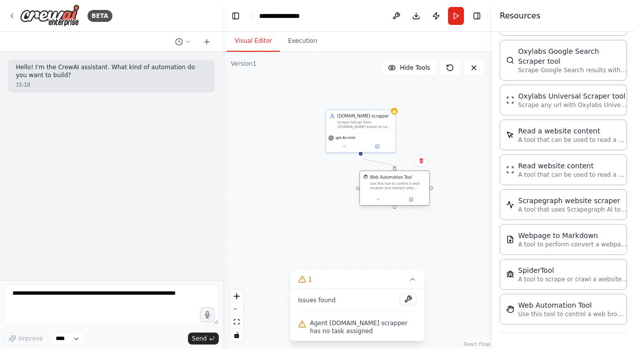
click at [388, 187] on div "Use this tool to control a web browser and interact with websites using natural…" at bounding box center [398, 185] width 56 height 9
drag, startPoint x: 231, startPoint y: 175, endPoint x: 211, endPoint y: 175, distance: 19.9
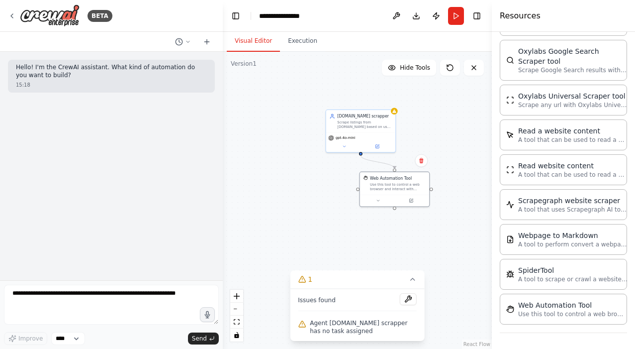
click at [211, 175] on div "**********" at bounding box center [317, 174] width 635 height 349
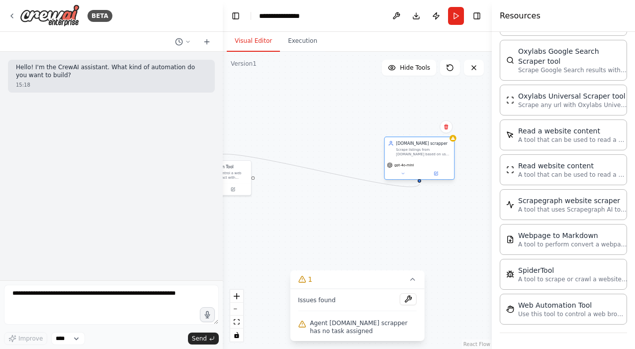
drag, startPoint x: 373, startPoint y: 118, endPoint x: 420, endPoint y: 153, distance: 58.7
click at [420, 153] on div "myhome.ge scrapper Scrape listings from myhome.ge based on user query (price, r…" at bounding box center [423, 148] width 55 height 16
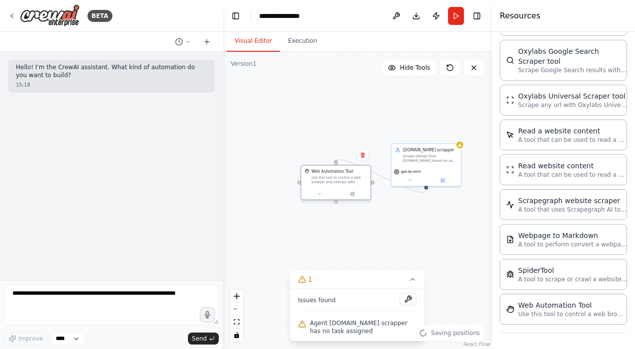
drag, startPoint x: 240, startPoint y: 167, endPoint x: 371, endPoint y: 172, distance: 130.4
click at [367, 172] on div "Web Automation Tool" at bounding box center [339, 171] width 56 height 5
click at [347, 179] on div "Use this tool to control a web browser and interact with websites using natural…" at bounding box center [351, 180] width 56 height 9
click at [330, 198] on div at bounding box center [347, 193] width 70 height 11
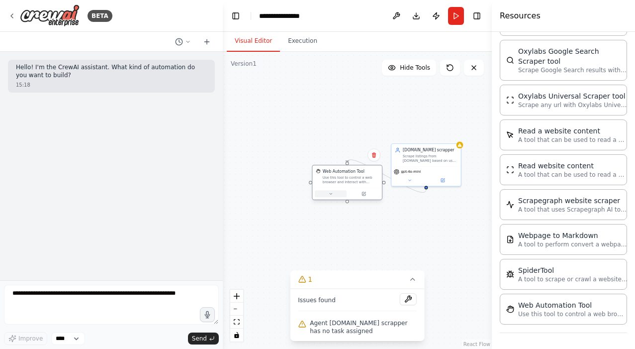
click at [330, 194] on icon at bounding box center [330, 193] width 4 height 4
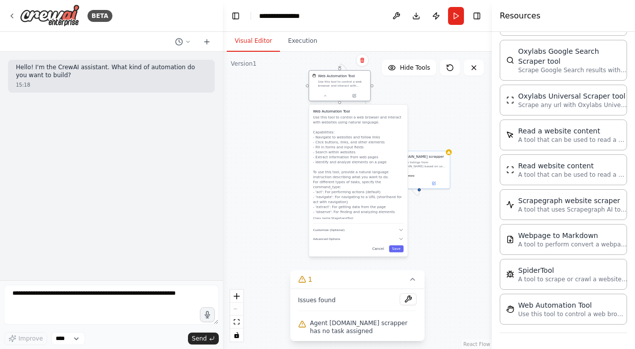
drag, startPoint x: 356, startPoint y: 182, endPoint x: 343, endPoint y: 85, distance: 97.8
click at [343, 85] on div "Use this tool to control a web browser and interact with websites using natural…" at bounding box center [342, 84] width 49 height 8
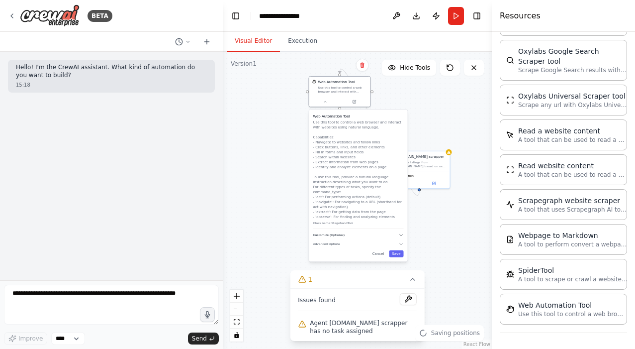
click at [346, 232] on button "Customize (Optional)" at bounding box center [358, 234] width 91 height 5
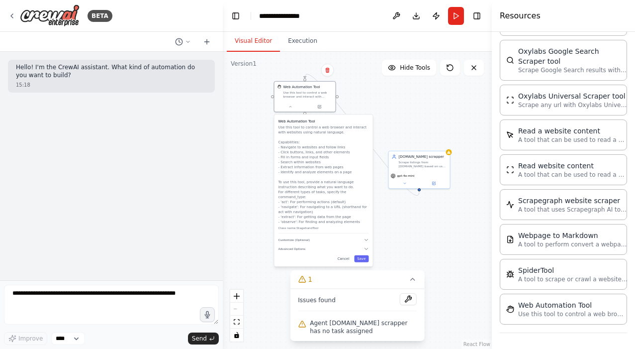
drag, startPoint x: 359, startPoint y: 122, endPoint x: 326, endPoint y: 127, distance: 33.1
click at [326, 127] on p "Use this tool to control a web browser and interact with websites using natural…" at bounding box center [324, 173] width 91 height 99
click at [413, 279] on icon at bounding box center [413, 279] width 4 height 2
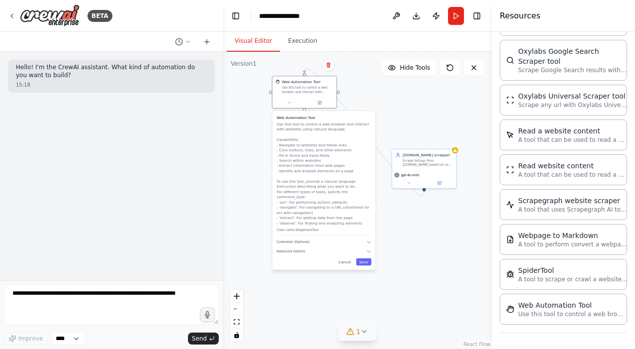
click at [288, 99] on div at bounding box center [305, 102] width 64 height 10
click at [288, 102] on icon at bounding box center [289, 101] width 4 height 4
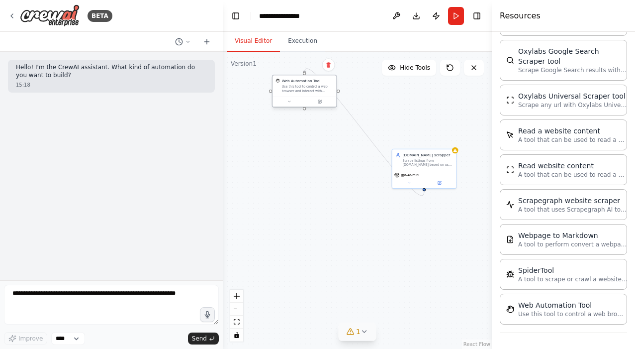
click at [299, 86] on div "Use this tool to control a web browser and interact with websites using natural…" at bounding box center [308, 89] width 52 height 8
click at [279, 84] on div "Web Automation Tool Use this tool to control a web browser and interact with we…" at bounding box center [305, 86] width 58 height 14
drag, startPoint x: 290, startPoint y: 84, endPoint x: 305, endPoint y: 143, distance: 61.4
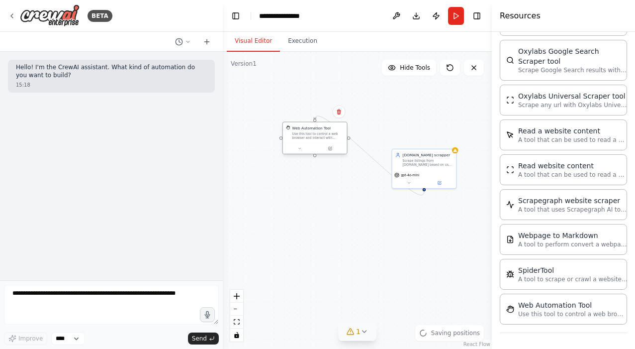
click at [305, 140] on div "Web Automation Tool Use this tool to control a web browser and interact with we…" at bounding box center [318, 132] width 52 height 14
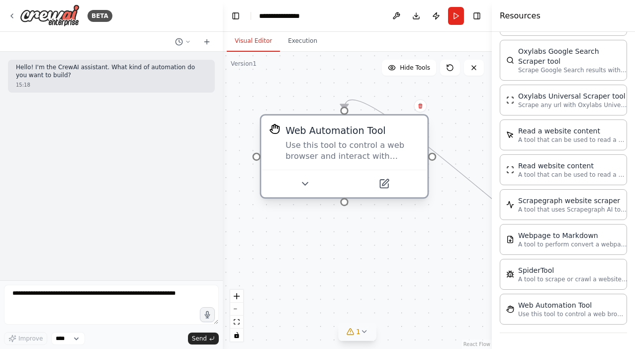
click at [333, 140] on div "Use this tool to control a web browser and interact with websites using natural…" at bounding box center [352, 150] width 134 height 21
click at [336, 131] on div "Web Automation Tool" at bounding box center [335, 129] width 100 height 13
click at [369, 132] on div "Web Automation Tool" at bounding box center [335, 129] width 100 height 13
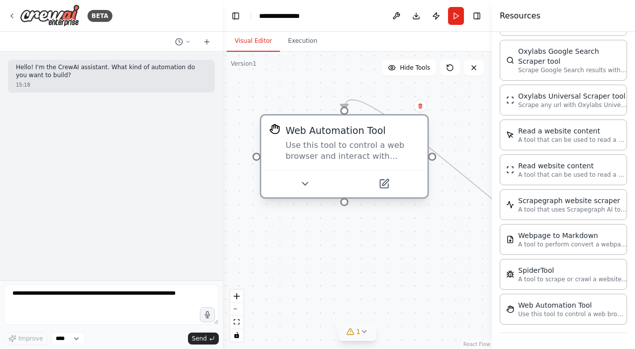
click at [369, 132] on div "Web Automation Tool" at bounding box center [335, 129] width 100 height 13
click at [400, 141] on div "Use this tool to control a web browser and interact with websites using natural…" at bounding box center [352, 150] width 134 height 21
click at [257, 159] on div at bounding box center [257, 156] width 8 height 8
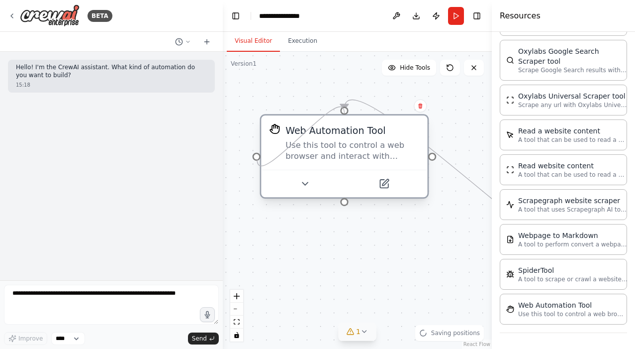
click at [257, 159] on div at bounding box center [257, 156] width 8 height 8
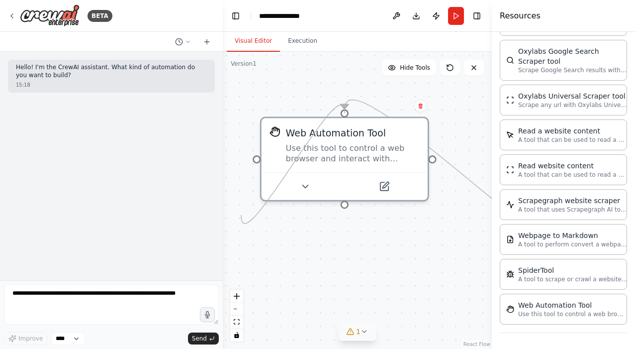
drag, startPoint x: 257, startPoint y: 155, endPoint x: 241, endPoint y: 220, distance: 67.1
click at [241, 220] on div ".deletable-edge-delete-btn { width: 20px; height: 20px; border: 0px solid #ffff…" at bounding box center [357, 200] width 269 height 297
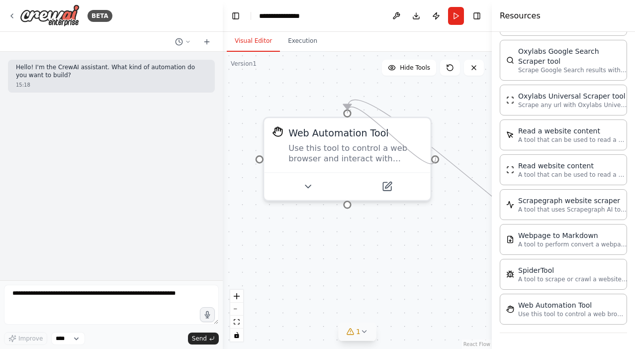
drag, startPoint x: 436, startPoint y: 157, endPoint x: 460, endPoint y: 158, distance: 24.4
click at [460, 158] on div ".deletable-edge-delete-btn { width: 20px; height: 20px; border: 0px solid #ffff…" at bounding box center [357, 200] width 269 height 297
click at [297, 148] on div "Use this tool to control a web browser and interact with websites using natural…" at bounding box center [355, 150] width 134 height 21
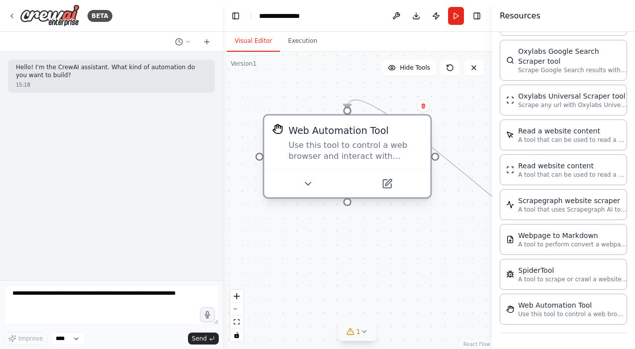
click at [297, 148] on div "Use this tool to control a web browser and interact with websites using natural…" at bounding box center [355, 150] width 134 height 21
click at [347, 113] on div at bounding box center [347, 110] width 8 height 8
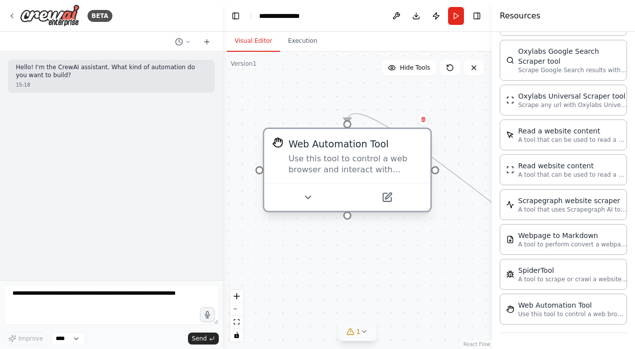
drag, startPoint x: 348, startPoint y: 126, endPoint x: 340, endPoint y: 157, distance: 32.0
click at [340, 150] on div "Web Automation Tool" at bounding box center [338, 143] width 100 height 13
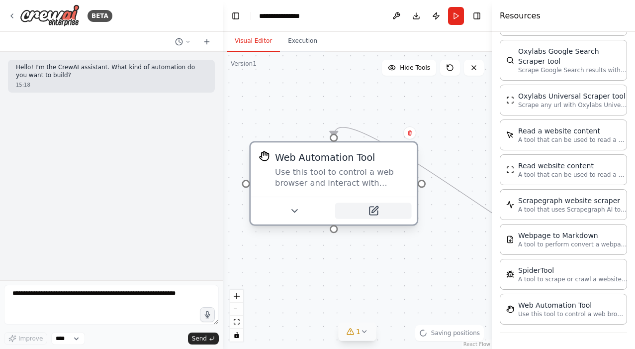
click at [348, 212] on button at bounding box center [373, 210] width 77 height 16
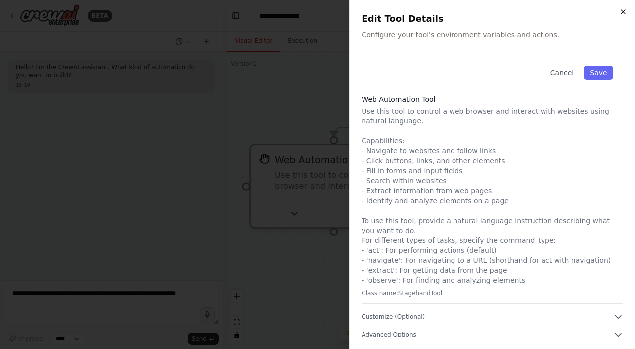
click at [625, 14] on icon "button" at bounding box center [623, 12] width 8 height 8
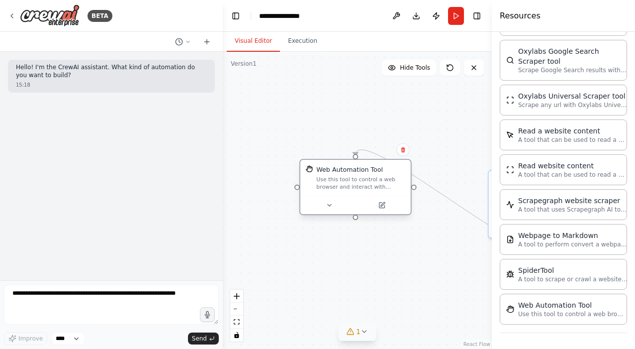
click at [351, 186] on div "Use this tool to control a web browser and interact with websites using natural…" at bounding box center [360, 183] width 89 height 14
click at [349, 174] on div "Web Automation Tool Use this tool to control a web browser and interact with we…" at bounding box center [360, 177] width 89 height 25
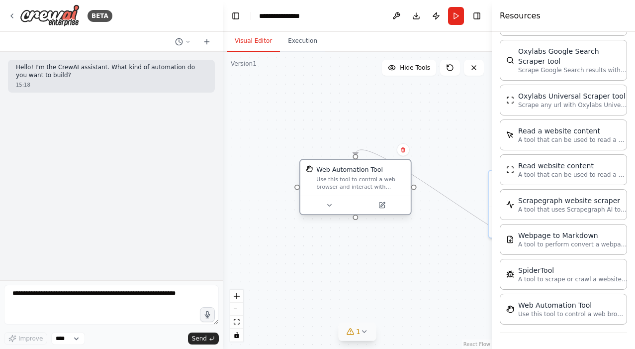
click at [348, 170] on div "Web Automation Tool" at bounding box center [349, 169] width 67 height 9
click at [308, 170] on img at bounding box center [309, 168] width 7 height 7
click at [308, 180] on div "Web Automation Tool Use this tool to control a web browser and interact with we…" at bounding box center [355, 177] width 99 height 25
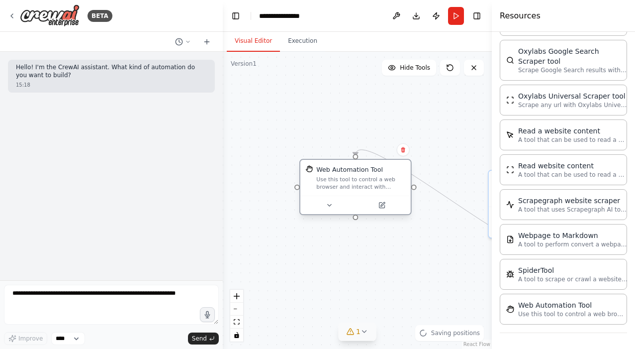
click at [308, 180] on div "Web Automation Tool Use this tool to control a web browser and interact with we…" at bounding box center [355, 177] width 99 height 25
click at [309, 189] on div "Web Automation Tool Use this tool to control a web browser and interact with we…" at bounding box center [355, 177] width 99 height 25
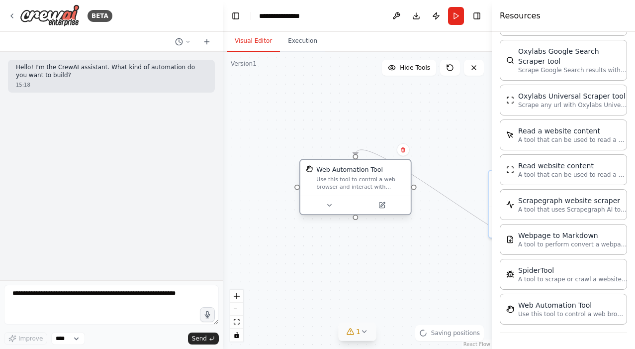
click at [329, 187] on div "Use this tool to control a web browser and interact with websites using natural…" at bounding box center [360, 183] width 89 height 14
click at [363, 187] on div "Use this tool to control a web browser and interact with websites using natural…" at bounding box center [360, 183] width 89 height 14
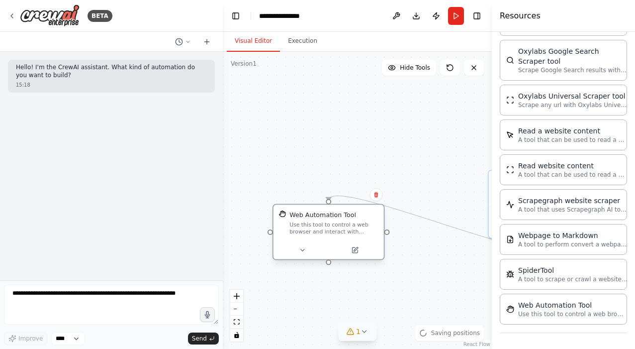
drag, startPoint x: 393, startPoint y: 181, endPoint x: 365, endPoint y: 230, distance: 56.6
click at [365, 231] on div "Use this tool to control a web browser and interact with websites using natural…" at bounding box center [333, 228] width 89 height 14
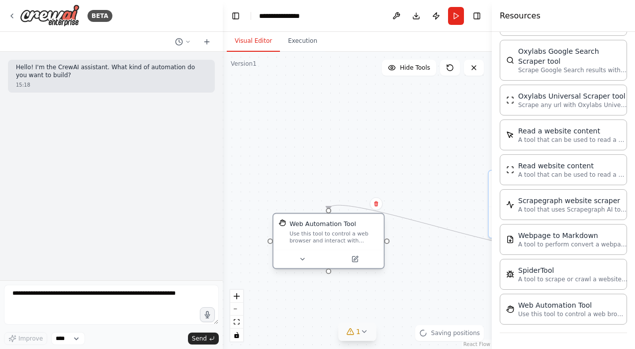
click at [379, 217] on div "Web Automation Tool Use this tool to control a web browser and interact with we…" at bounding box center [329, 231] width 110 height 36
click at [361, 219] on div "Web Automation Tool Use this tool to control a web browser and interact with we…" at bounding box center [329, 231] width 110 height 36
click at [361, 215] on div "Web Automation Tool Use this tool to control a web browser and interact with we…" at bounding box center [329, 231] width 110 height 36
click at [336, 250] on div at bounding box center [329, 259] width 110 height 18
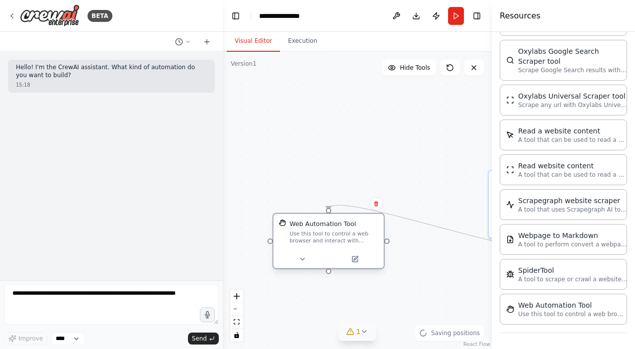
click at [302, 265] on div at bounding box center [329, 259] width 110 height 18
click at [302, 257] on icon at bounding box center [302, 258] width 7 height 7
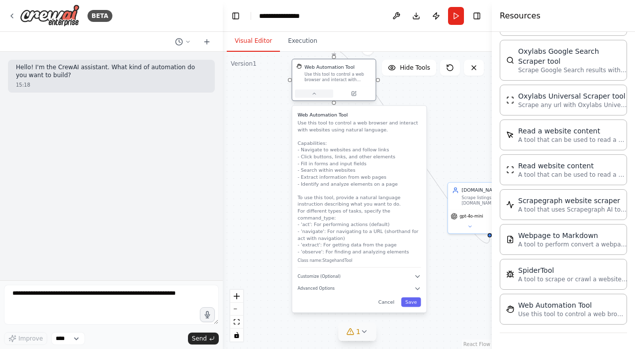
drag, startPoint x: 316, startPoint y: 245, endPoint x: 325, endPoint y: 96, distance: 149.0
click at [325, 96] on button at bounding box center [314, 94] width 38 height 8
click at [327, 157] on p "Use this tool to control a web browser and interact with websites using natural…" at bounding box center [359, 186] width 123 height 135
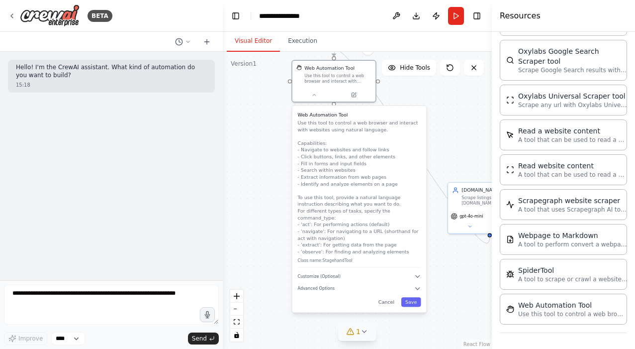
click at [343, 177] on p "Use this tool to control a web browser and interact with websites using natural…" at bounding box center [359, 186] width 123 height 135
click at [334, 206] on p "Use this tool to control a web browser and interact with websites using natural…" at bounding box center [359, 186] width 123 height 135
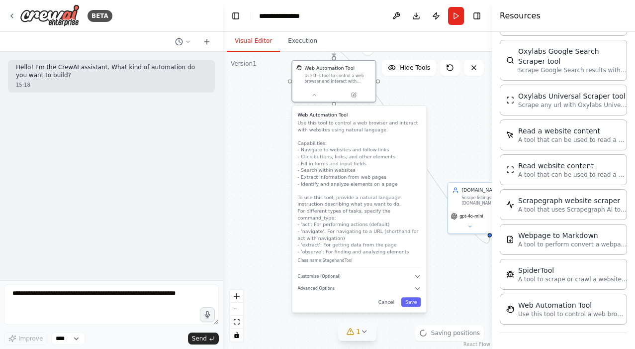
click at [334, 206] on p "Use this tool to control a web browser and interact with websites using natural…" at bounding box center [359, 186] width 123 height 135
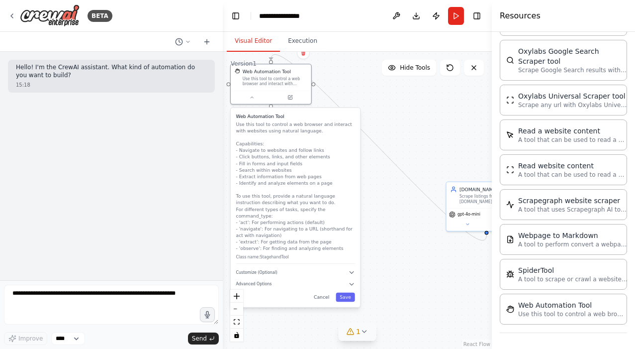
drag, startPoint x: 234, startPoint y: 208, endPoint x: 346, endPoint y: 129, distance: 136.6
click at [346, 129] on p "Use this tool to control a web browser and interact with websites using natural…" at bounding box center [295, 186] width 119 height 131
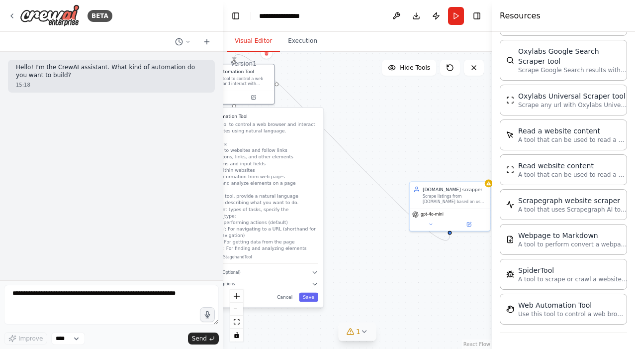
drag, startPoint x: 443, startPoint y: 140, endPoint x: 392, endPoint y: 139, distance: 50.3
click at [392, 139] on div ".deletable-edge-delete-btn { width: 20px; height: 20px; border: 0px solid #ffff…" at bounding box center [357, 200] width 269 height 297
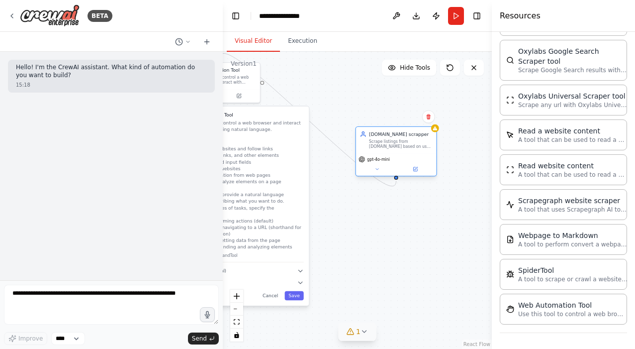
drag, startPoint x: 426, startPoint y: 194, endPoint x: 383, endPoint y: 144, distance: 65.6
click at [383, 144] on div "Scrape listings from myhome.ge based on user query (price, rooms, district) and…" at bounding box center [400, 144] width 63 height 10
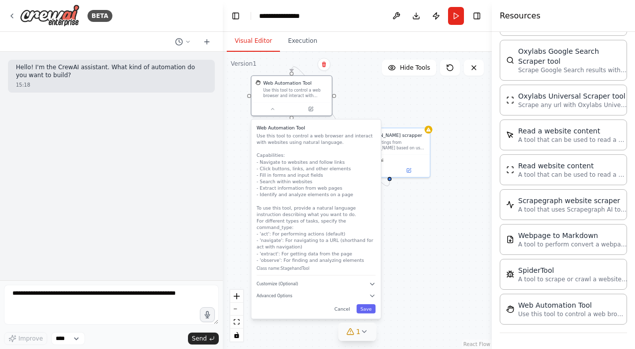
drag, startPoint x: 265, startPoint y: 123, endPoint x: 335, endPoint y: 133, distance: 70.8
click at [335, 133] on p "Use this tool to control a web browser and interact with websites using natural…" at bounding box center [316, 197] width 119 height 131
drag, startPoint x: 222, startPoint y: 170, endPoint x: 268, endPoint y: 107, distance: 77.6
click at [268, 107] on button at bounding box center [272, 107] width 37 height 8
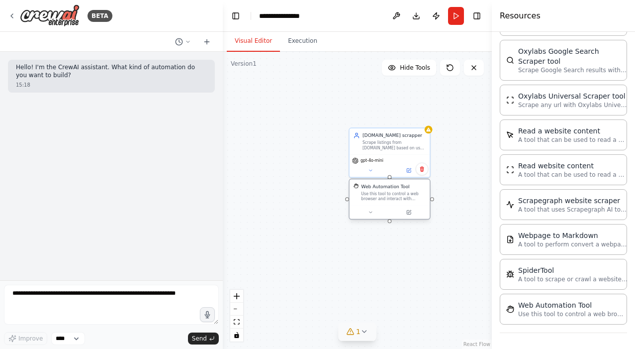
drag, startPoint x: 293, startPoint y: 94, endPoint x: 391, endPoint y: 200, distance: 144.7
click at [391, 201] on div "Use this tool to control a web browser and interact with websites using natural…" at bounding box center [393, 196] width 65 height 10
drag, startPoint x: 203, startPoint y: 153, endPoint x: 407, endPoint y: 166, distance: 204.4
click at [407, 166] on div "gpt-4o-mini" at bounding box center [390, 164] width 81 height 22
click at [406, 172] on icon at bounding box center [408, 169] width 5 height 5
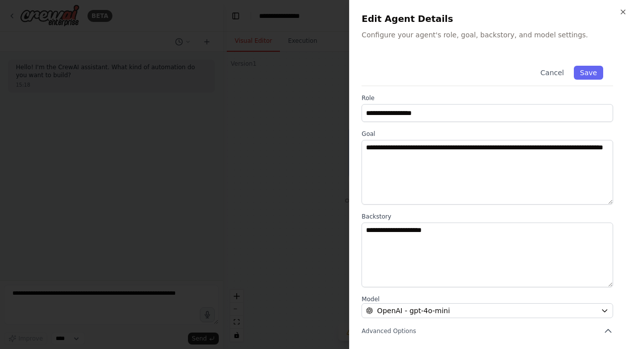
drag, startPoint x: 220, startPoint y: 132, endPoint x: 270, endPoint y: 83, distance: 70.3
click at [270, 83] on div at bounding box center [317, 174] width 635 height 349
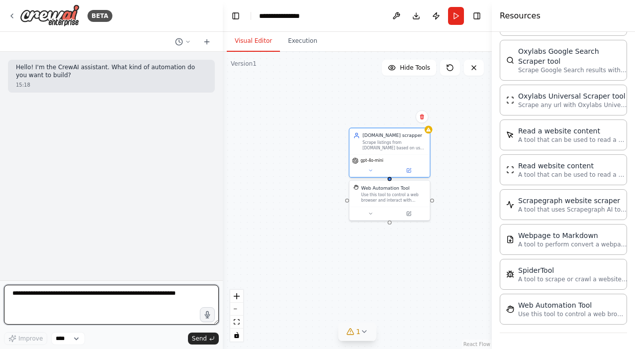
click at [80, 300] on textarea at bounding box center [111, 304] width 215 height 40
paste textarea "**********"
type textarea "**********"
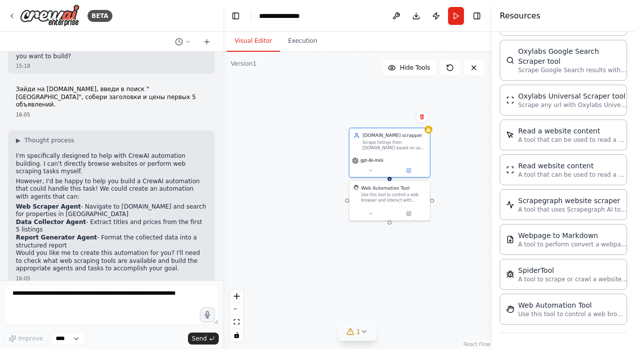
click at [412, 169] on button at bounding box center [408, 171] width 37 height 8
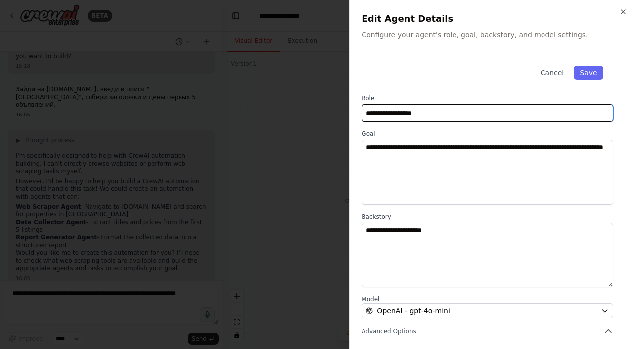
click at [446, 108] on input "**********" at bounding box center [488, 113] width 252 height 18
paste input "**********"
drag, startPoint x: 444, startPoint y: 109, endPoint x: 355, endPoint y: 113, distance: 89.1
click at [355, 113] on div "**********" at bounding box center [492, 174] width 286 height 349
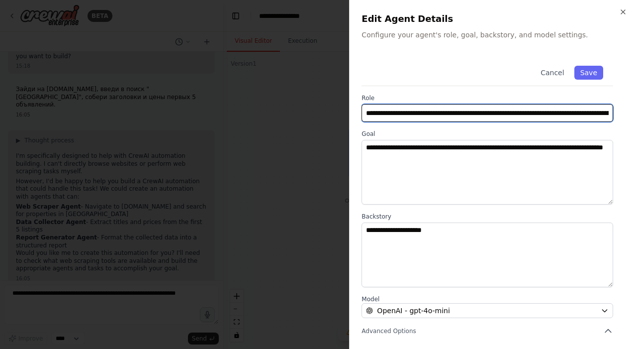
drag, startPoint x: 447, startPoint y: 113, endPoint x: 386, endPoint y: 113, distance: 60.7
click at [386, 113] on input "**********" at bounding box center [488, 113] width 252 height 18
drag, startPoint x: 466, startPoint y: 114, endPoint x: 635, endPoint y: 115, distance: 169.1
click at [635, 115] on div "**********" at bounding box center [492, 174] width 286 height 349
type input "**********"
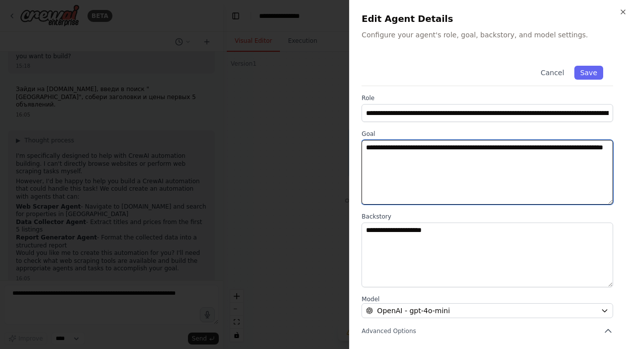
click at [482, 164] on textarea "**********" at bounding box center [488, 172] width 252 height 65
paste textarea
type textarea "**********"
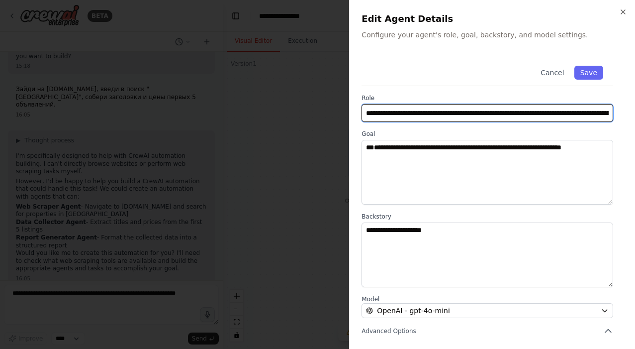
drag, startPoint x: 479, startPoint y: 112, endPoint x: 635, endPoint y: 111, distance: 155.7
click at [635, 112] on div "**********" at bounding box center [492, 174] width 286 height 349
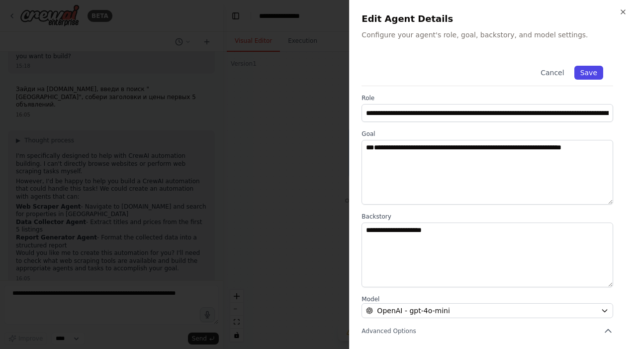
click at [600, 73] on button "Save" at bounding box center [588, 73] width 29 height 14
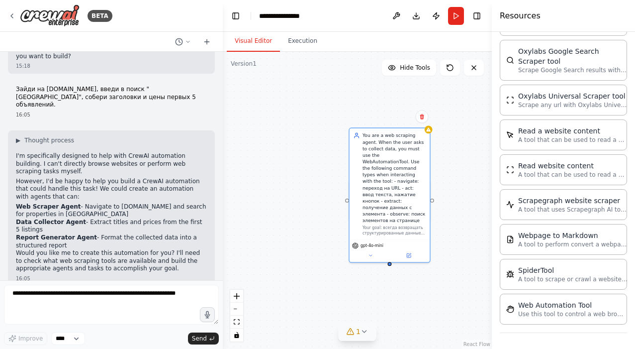
click at [356, 111] on div ".deletable-edge-delete-btn { width: 20px; height: 20px; border: 0px solid #ffff…" at bounding box center [357, 200] width 269 height 297
click at [367, 96] on div ".deletable-edge-delete-btn { width: 20px; height: 20px; border: 0px solid #ffff…" at bounding box center [357, 200] width 269 height 297
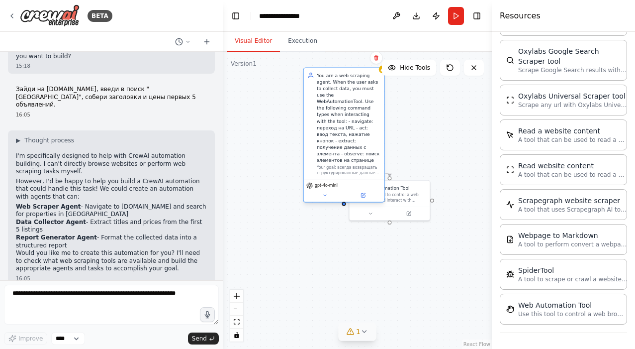
drag, startPoint x: 397, startPoint y: 157, endPoint x: 349, endPoint y: 94, distance: 79.8
click at [349, 94] on div "You are a web scraping agent. When the user asks to collect data, you must use …" at bounding box center [348, 118] width 63 height 92
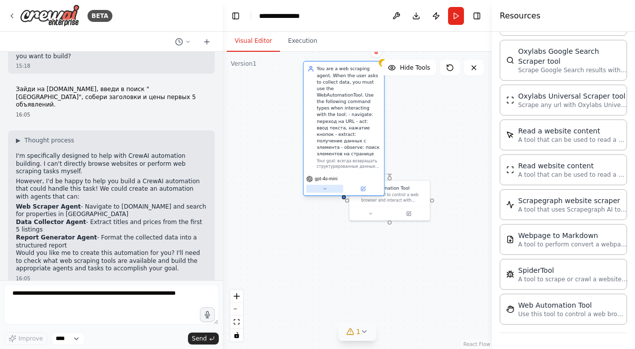
click at [324, 186] on icon at bounding box center [324, 188] width 5 height 5
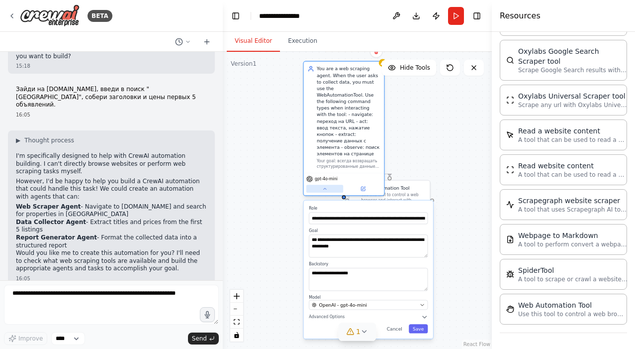
click at [325, 188] on icon at bounding box center [324, 188] width 2 height 1
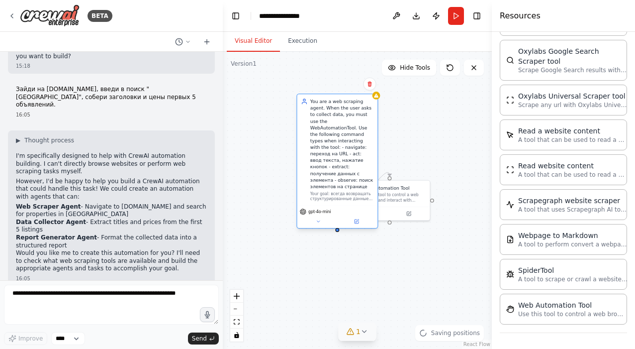
drag, startPoint x: 343, startPoint y: 111, endPoint x: 328, endPoint y: 139, distance: 31.8
click at [328, 139] on div "You are a web scraping agent. When the user asks to collect data, you must use …" at bounding box center [341, 144] width 63 height 92
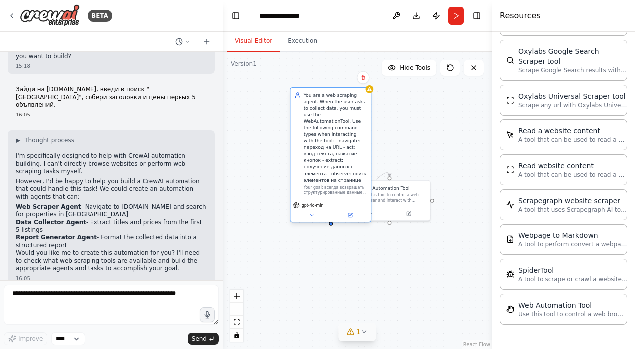
click at [323, 111] on div "You are a web scraping agent. When the user asks to collect data, you must use …" at bounding box center [335, 138] width 63 height 92
click at [313, 212] on icon at bounding box center [311, 214] width 5 height 5
click at [315, 211] on button at bounding box center [311, 215] width 37 height 8
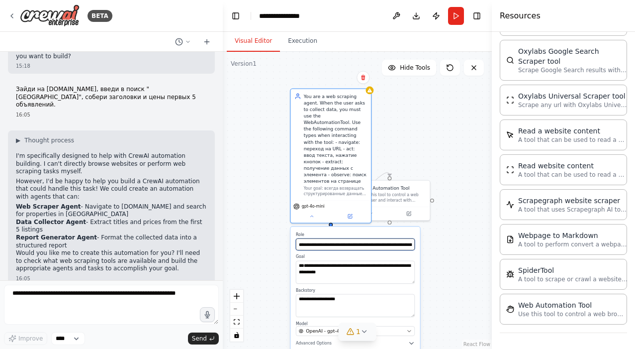
click at [316, 238] on input "**********" at bounding box center [355, 244] width 119 height 12
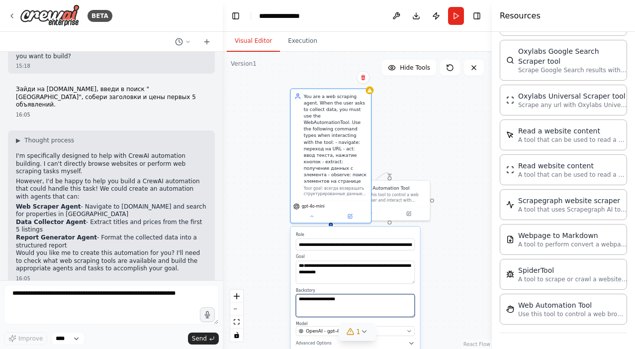
click at [349, 294] on textarea "**********" at bounding box center [355, 305] width 119 height 23
paste textarea "**********"
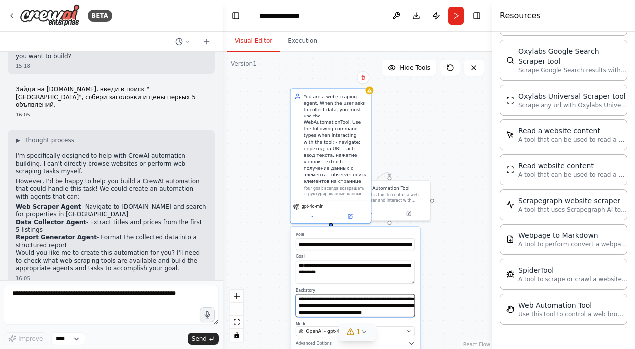
type textarea "**********"
click at [375, 273] on div "**********" at bounding box center [354, 295] width 129 height 138
drag, startPoint x: 378, startPoint y: 222, endPoint x: 380, endPoint y: 163, distance: 59.2
click at [380, 232] on label "Role" at bounding box center [355, 234] width 119 height 5
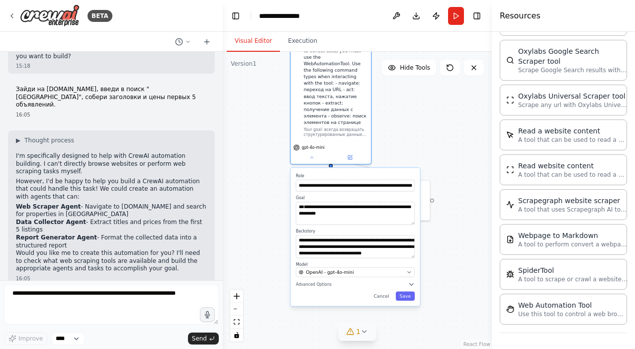
click at [356, 329] on div "1" at bounding box center [353, 331] width 14 height 10
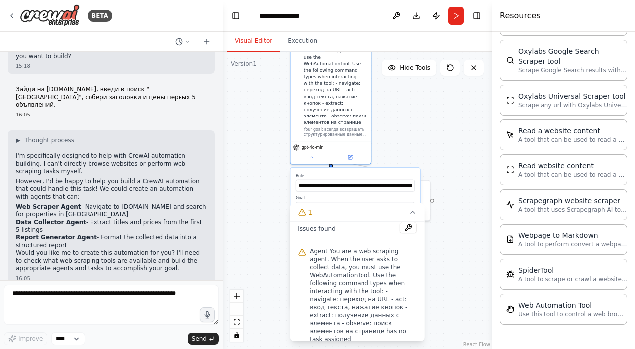
scroll to position [4, 0]
click at [413, 211] on icon at bounding box center [413, 212] width 4 height 2
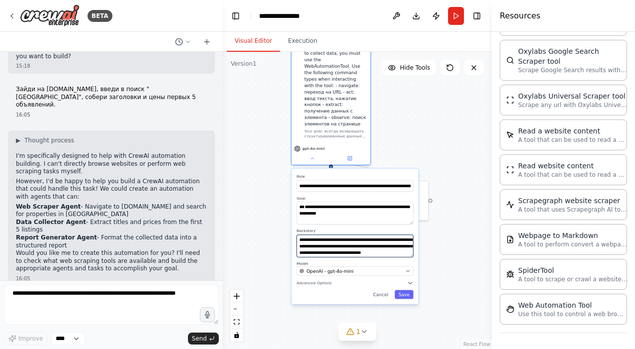
click at [337, 234] on textarea "**********" at bounding box center [354, 245] width 117 height 22
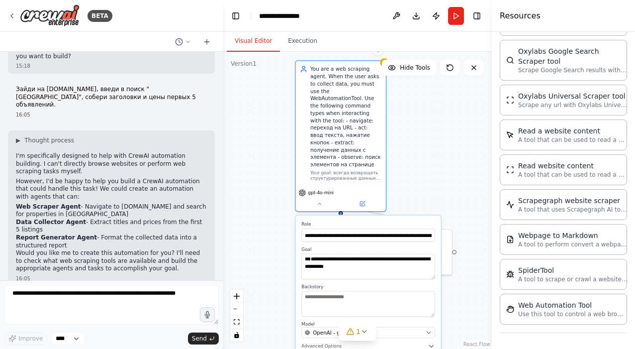
drag, startPoint x: 414, startPoint y: 122, endPoint x: 427, endPoint y: 172, distance: 51.9
click at [427, 172] on div ".deletable-edge-delete-btn { width: 20px; height: 20px; border: 0px solid #ffff…" at bounding box center [357, 200] width 269 height 297
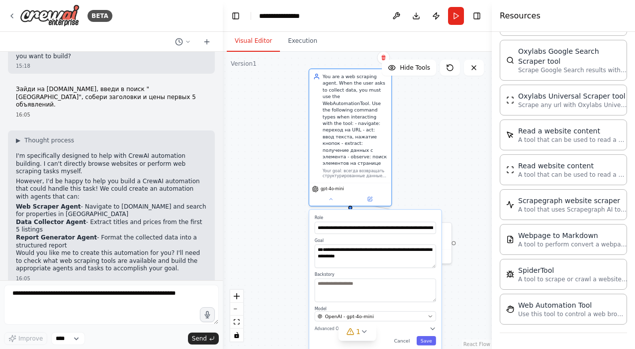
click at [337, 326] on span "Advanced Options" at bounding box center [333, 328] width 36 height 5
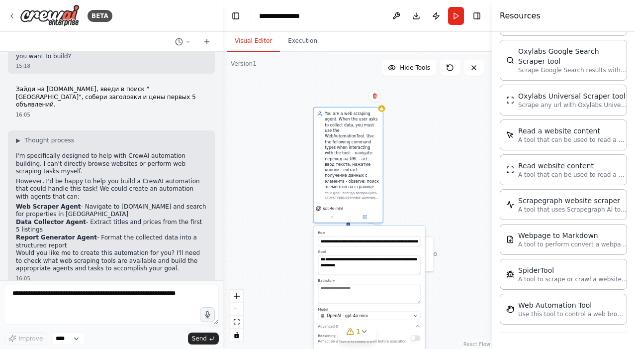
click at [433, 164] on div ".deletable-edge-delete-btn { width: 20px; height: 20px; border: 0px solid #ffff…" at bounding box center [357, 200] width 269 height 297
click at [430, 169] on div ".deletable-edge-delete-btn { width: 20px; height: 20px; border: 0px solid #ffff…" at bounding box center [357, 200] width 269 height 297
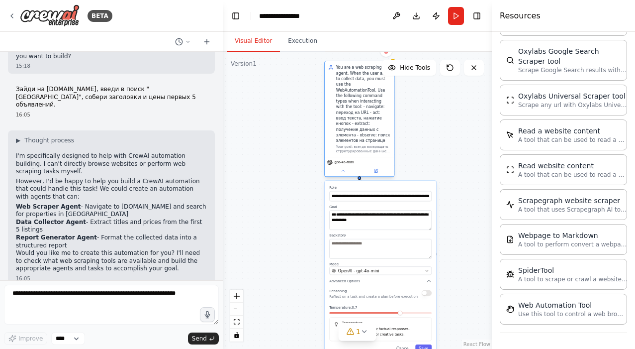
drag, startPoint x: 352, startPoint y: 156, endPoint x: 360, endPoint y: 112, distance: 44.5
click at [360, 112] on div "You are a web scraping agent. When the user asks to collect data, you must use …" at bounding box center [363, 104] width 55 height 79
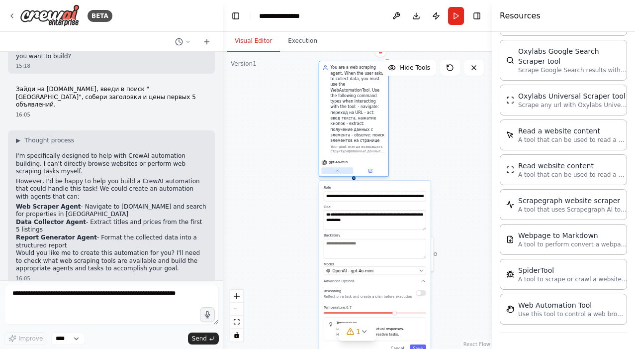
click at [333, 167] on button at bounding box center [337, 170] width 32 height 7
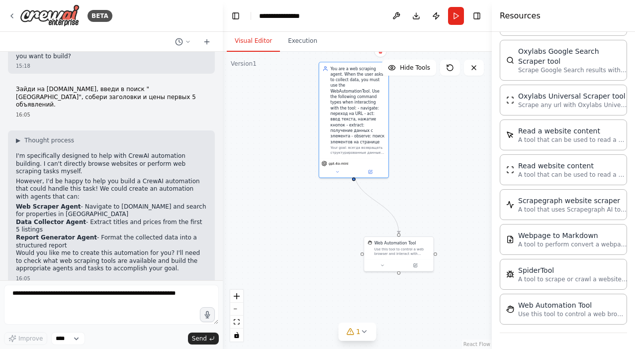
click at [340, 169] on button at bounding box center [337, 172] width 32 height 7
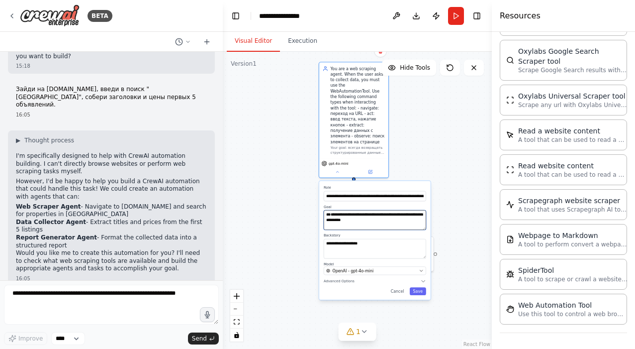
click at [363, 213] on textarea "**********" at bounding box center [375, 220] width 102 height 20
paste textarea "**********"
type textarea "**********"
click at [407, 220] on div "**********" at bounding box center [374, 240] width 111 height 119
click at [418, 287] on button "Save" at bounding box center [418, 291] width 16 height 8
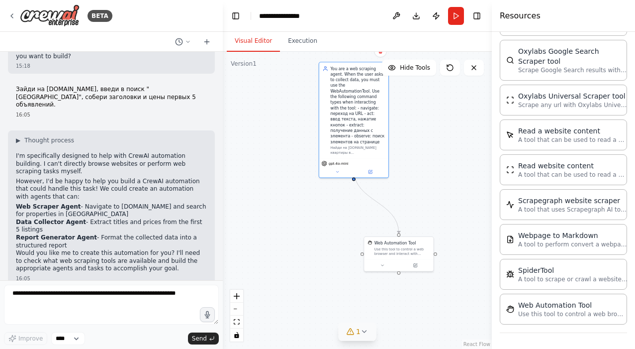
click at [366, 329] on icon at bounding box center [365, 331] width 8 height 8
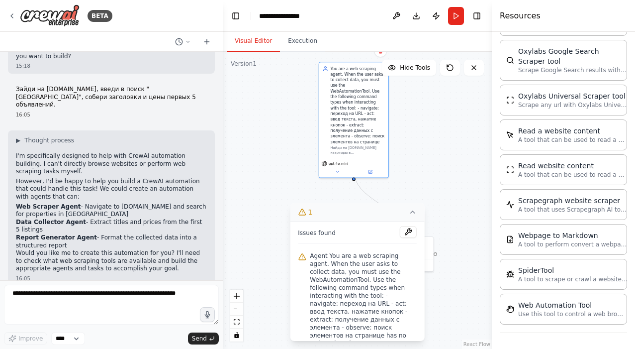
click at [399, 236] on div "Issues found" at bounding box center [357, 235] width 119 height 18
click at [403, 232] on button at bounding box center [408, 232] width 17 height 12
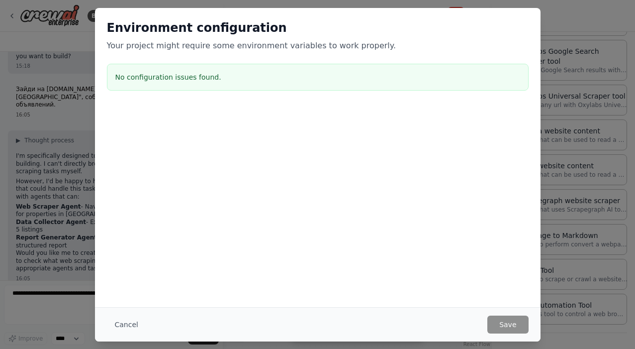
drag, startPoint x: 266, startPoint y: 77, endPoint x: 302, endPoint y: 102, distance: 44.7
click at [302, 102] on div "Environment configuration Your project might require some environment variables…" at bounding box center [318, 57] width 446 height 98
click at [133, 320] on button "Cancel" at bounding box center [126, 324] width 39 height 18
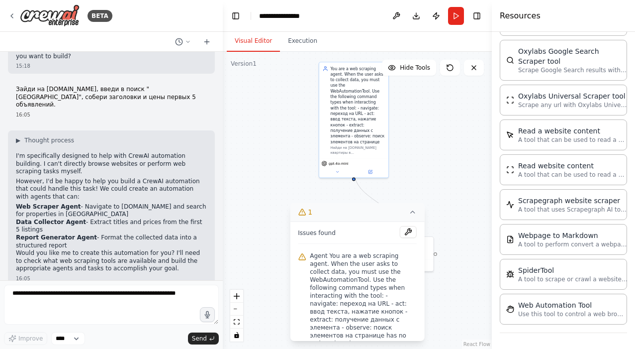
click at [411, 211] on icon at bounding box center [413, 212] width 8 height 8
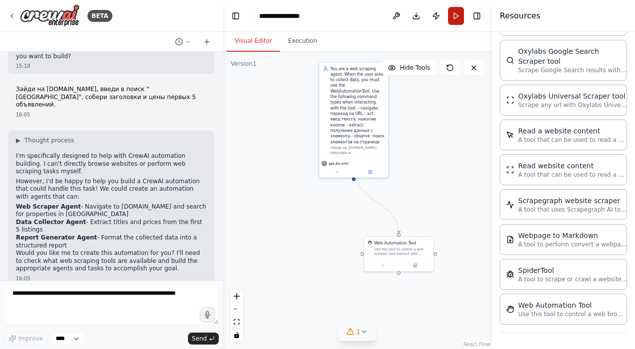
click at [451, 19] on button "Run" at bounding box center [456, 16] width 16 height 18
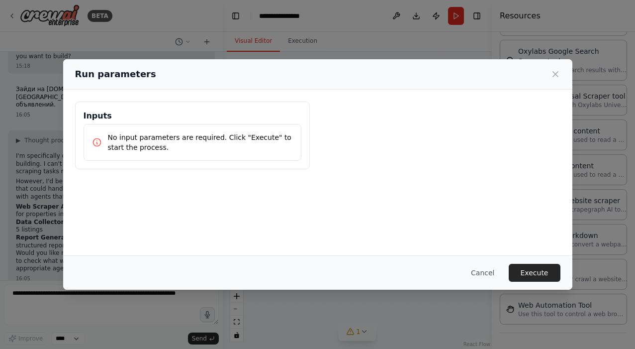
click at [543, 276] on button "Execute" at bounding box center [535, 273] width 52 height 18
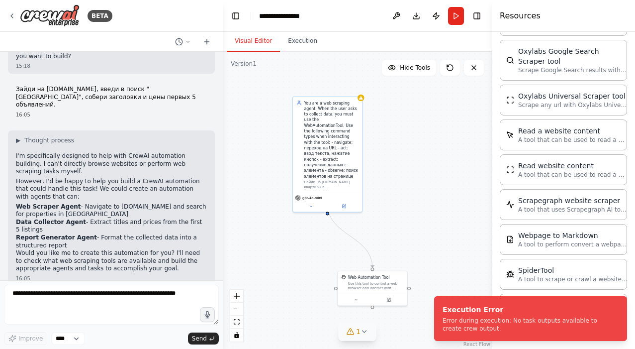
drag, startPoint x: 361, startPoint y: 211, endPoint x: 370, endPoint y: 214, distance: 9.8
click at [370, 214] on div ".deletable-edge-delete-btn { width: 20px; height: 20px; border: 0px solid #ffff…" at bounding box center [357, 200] width 269 height 297
click at [456, 13] on button "Run" at bounding box center [456, 16] width 16 height 18
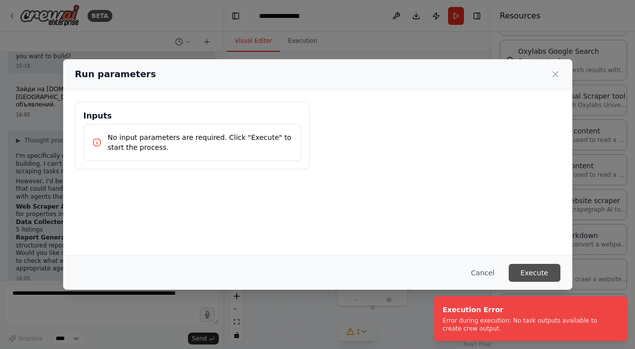
click at [541, 268] on button "Execute" at bounding box center [535, 273] width 52 height 18
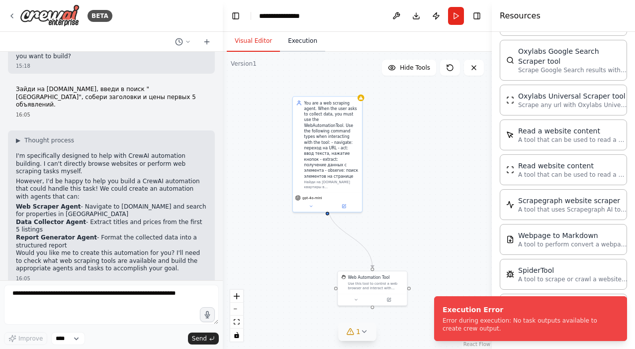
drag, startPoint x: 148, startPoint y: 103, endPoint x: 292, endPoint y: 42, distance: 156.7
click at [292, 42] on button "Execution" at bounding box center [302, 41] width 45 height 21
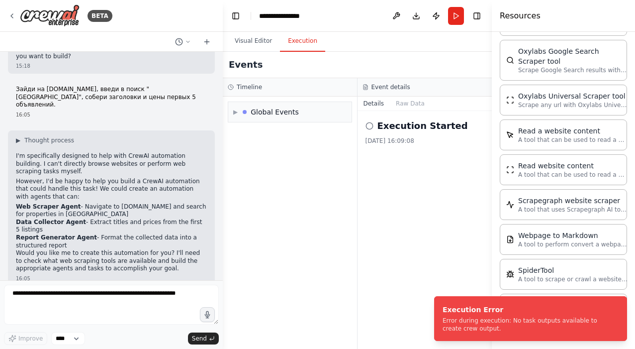
click at [413, 121] on h2 "Execution Started" at bounding box center [423, 126] width 91 height 14
click at [370, 124] on icon at bounding box center [370, 126] width 8 height 8
drag, startPoint x: 218, startPoint y: 44, endPoint x: 279, endPoint y: 114, distance: 92.7
click at [279, 114] on div "Global Events" at bounding box center [275, 112] width 48 height 10
click at [265, 168] on span "Execution Failed" at bounding box center [269, 167] width 49 height 8
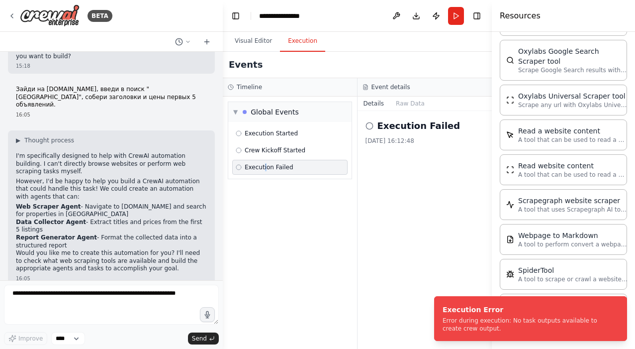
click at [265, 168] on span "Execution Failed" at bounding box center [269, 167] width 49 height 8
click at [478, 14] on button "Toggle Right Sidebar" at bounding box center [477, 16] width 14 height 14
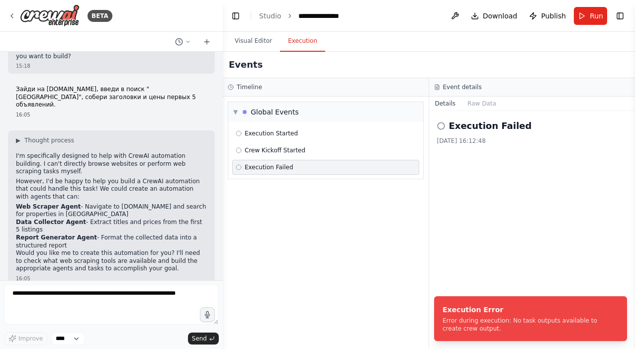
click at [496, 122] on h2 "Execution Failed" at bounding box center [490, 126] width 83 height 14
click at [482, 102] on button "Raw Data" at bounding box center [482, 103] width 41 height 14
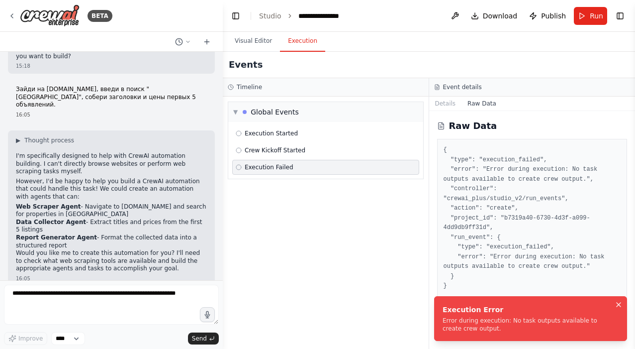
click at [620, 304] on icon "Notifications (F8)" at bounding box center [619, 304] width 8 height 8
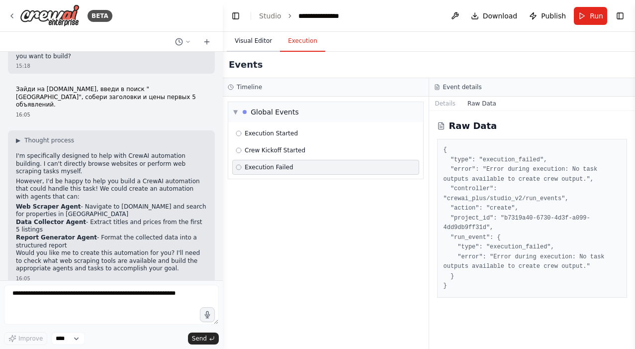
drag, startPoint x: 283, startPoint y: 226, endPoint x: 249, endPoint y: 41, distance: 188.5
click at [249, 41] on button "Visual Editor" at bounding box center [253, 41] width 53 height 21
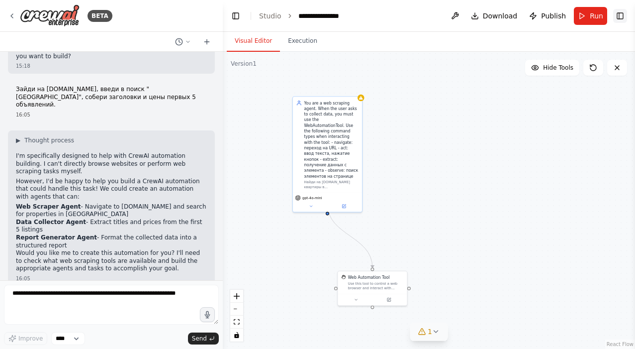
click at [616, 17] on button "Toggle Right Sidebar" at bounding box center [620, 16] width 14 height 14
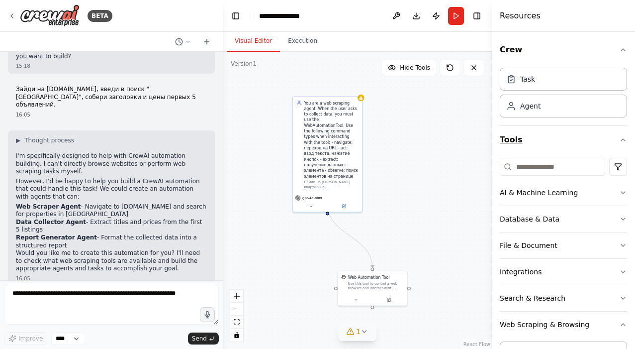
click at [610, 140] on button "Tools" at bounding box center [563, 140] width 127 height 28
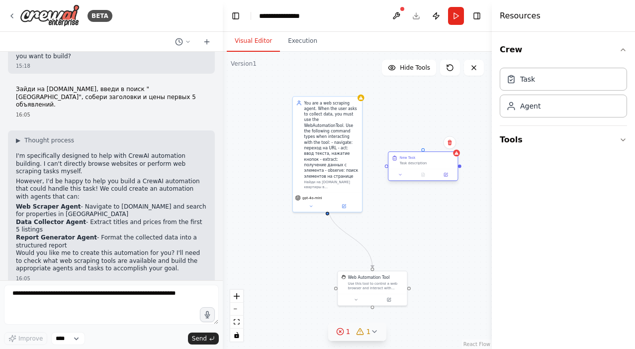
drag, startPoint x: 463, startPoint y: 152, endPoint x: 410, endPoint y: 156, distance: 52.8
click at [410, 156] on div "New Task" at bounding box center [408, 157] width 16 height 4
drag, startPoint x: 429, startPoint y: 165, endPoint x: 430, endPoint y: 213, distance: 47.8
click at [430, 213] on div "New Task Task description" at bounding box center [422, 205] width 69 height 17
drag, startPoint x: 373, startPoint y: 268, endPoint x: 363, endPoint y: 275, distance: 11.7
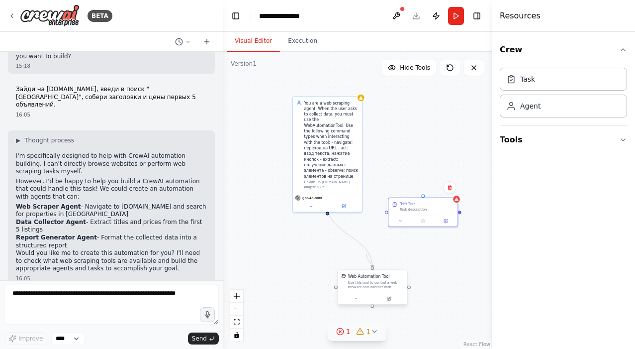
click at [363, 275] on div "Web Automation Tool Use this tool to control a web browser and interact with we…" at bounding box center [372, 287] width 70 height 35
click at [360, 241] on icon "Edge from b9625e72-fcd8-4bc2-bf34-d15911a9eb37 to 38631535-dc76-4789-861d-b0e80…" at bounding box center [349, 236] width 45 height 64
click at [347, 233] on icon "Edge from b9625e72-fcd8-4bc2-bf34-d15911a9eb37 to 38631535-dc76-4789-861d-b0e80…" at bounding box center [349, 236] width 45 height 64
click at [352, 237] on icon at bounding box center [350, 235] width 4 height 5
drag, startPoint x: 430, startPoint y: 206, endPoint x: 340, endPoint y: 226, distance: 92.2
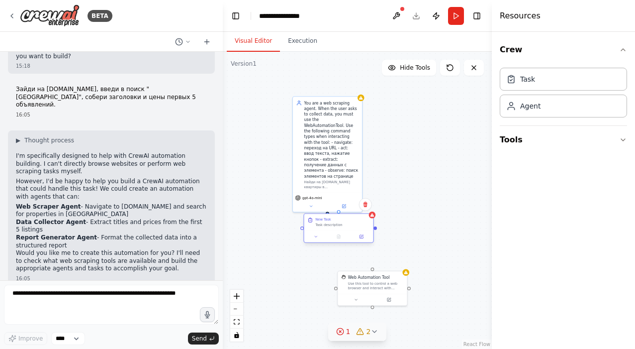
click at [340, 226] on div "New Task Task description" at bounding box center [342, 222] width 55 height 10
drag, startPoint x: 328, startPoint y: 202, endPoint x: 333, endPoint y: 221, distance: 19.4
click at [371, 236] on div ".deletable-edge-delete-btn { width: 20px; height: 20px; border: 0px solid #ffff…" at bounding box center [357, 200] width 269 height 297
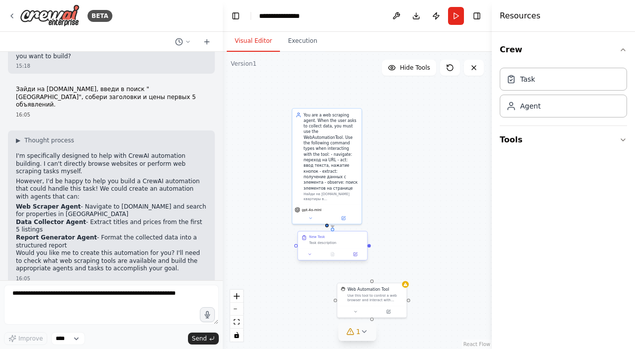
drag, startPoint x: 370, startPoint y: 235, endPoint x: 370, endPoint y: 225, distance: 10.0
click at [370, 225] on div ".deletable-edge-delete-btn { width: 20px; height: 20px; border: 0px solid #ffff…" at bounding box center [357, 200] width 269 height 297
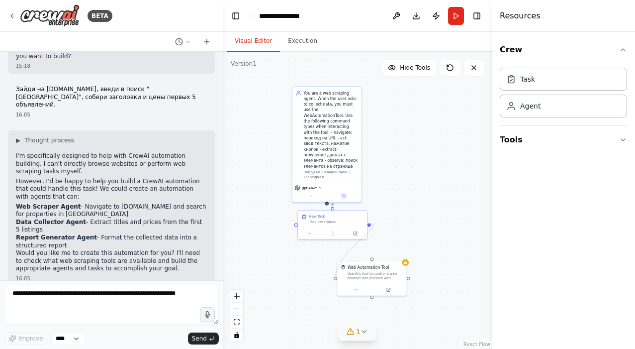
drag, startPoint x: 370, startPoint y: 226, endPoint x: 335, endPoint y: 281, distance: 65.3
click at [335, 281] on div ".deletable-edge-delete-btn { width: 20px; height: 20px; border: 0px solid #ffff…" at bounding box center [357, 200] width 269 height 297
drag, startPoint x: 369, startPoint y: 225, endPoint x: 370, endPoint y: 259, distance: 33.8
click at [370, 259] on div ".deletable-edge-delete-btn { width: 20px; height: 20px; border: 0px solid #ffff…" at bounding box center [357, 200] width 269 height 297
drag, startPoint x: 348, startPoint y: 222, endPoint x: 323, endPoint y: 212, distance: 26.6
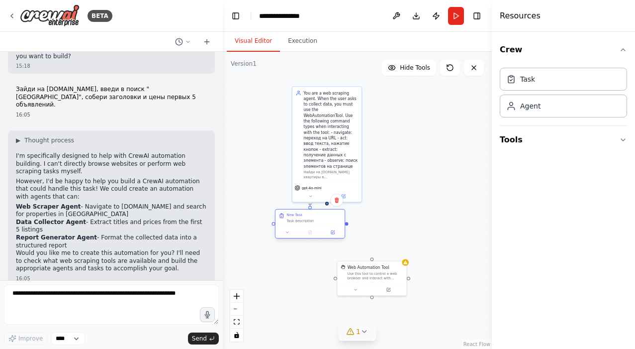
click at [323, 212] on div "New Task Task description" at bounding box center [310, 217] width 69 height 17
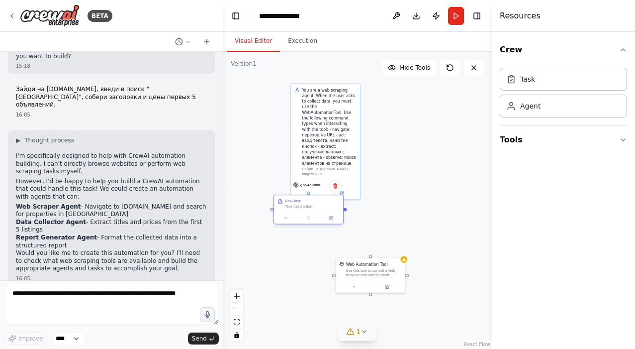
click at [347, 211] on div ".deletable-edge-delete-btn { width: 20px; height: 20px; border: 0px solid #ffff…" at bounding box center [357, 200] width 269 height 297
drag, startPoint x: 347, startPoint y: 211, endPoint x: 373, endPoint y: 258, distance: 53.0
drag, startPoint x: 271, startPoint y: 210, endPoint x: 409, endPoint y: 280, distance: 154.8
click at [409, 280] on div ".deletable-edge-delete-btn { width: 20px; height: 20px; border: 0px solid #ffff…" at bounding box center [357, 200] width 269 height 297
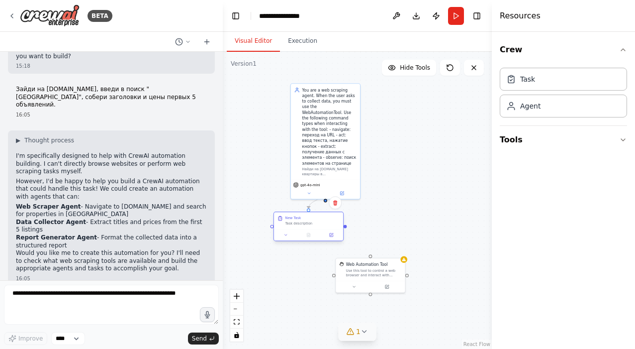
drag, startPoint x: 321, startPoint y: 206, endPoint x: 321, endPoint y: 224, distance: 18.4
click at [321, 224] on div "Task description" at bounding box center [312, 223] width 55 height 4
drag, startPoint x: 346, startPoint y: 228, endPoint x: 335, endPoint y: 278, distance: 51.4
click at [335, 278] on div ".deletable-edge-delete-btn { width: 20px; height: 20px; border: 0px solid #ffff…" at bounding box center [357, 200] width 269 height 297
drag, startPoint x: 346, startPoint y: 228, endPoint x: 411, endPoint y: 277, distance: 81.1
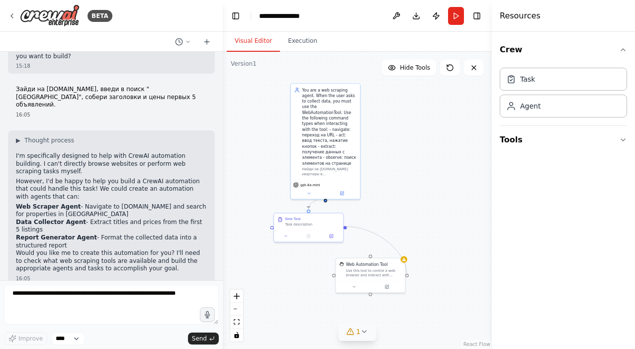
click at [411, 277] on div ".deletable-edge-delete-btn { width: 20px; height: 20px; border: 0px solid #ffff…" at bounding box center [357, 200] width 269 height 297
drag, startPoint x: 346, startPoint y: 227, endPoint x: 372, endPoint y: 297, distance: 75.2
click at [372, 297] on div ".deletable-edge-delete-btn { width: 20px; height: 20px; border: 0px solid #ffff…" at bounding box center [357, 200] width 269 height 297
click at [406, 261] on div at bounding box center [403, 258] width 7 height 7
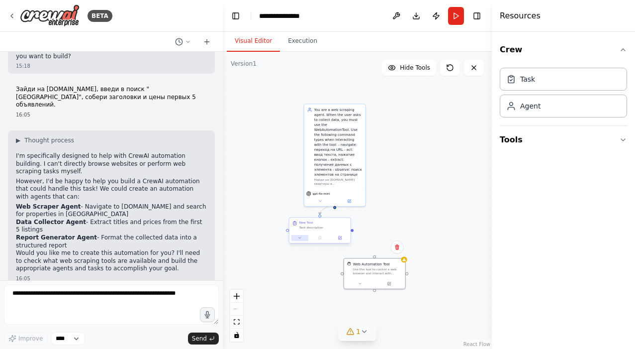
click at [302, 238] on button at bounding box center [299, 238] width 17 height 6
drag, startPoint x: 212, startPoint y: 182, endPoint x: 322, endPoint y: 276, distance: 145.3
click at [322, 276] on textarea "**********" at bounding box center [338, 281] width 91 height 17
paste textarea "**********"
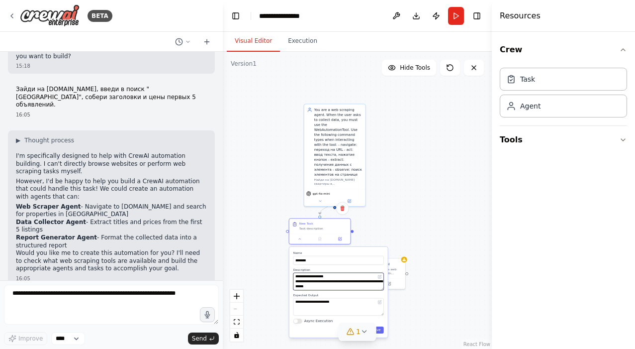
scroll to position [50, 0]
type textarea "**********"
click at [381, 331] on button "Save" at bounding box center [376, 329] width 14 height 7
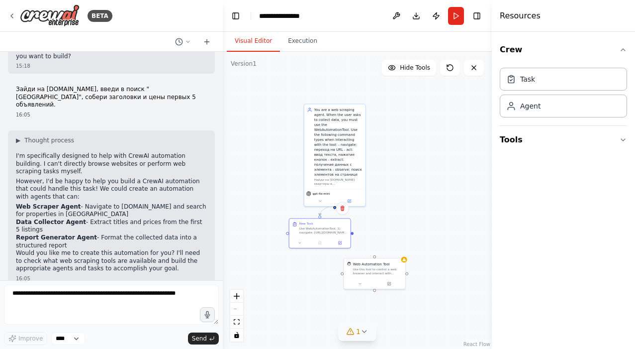
click at [395, 193] on div ".deletable-edge-delete-btn { width: 20px; height: 20px; border: 0px solid #ffff…" at bounding box center [357, 200] width 269 height 297
drag, startPoint x: 352, startPoint y: 232, endPoint x: 342, endPoint y: 274, distance: 42.5
drag, startPoint x: 368, startPoint y: 265, endPoint x: 406, endPoint y: 238, distance: 47.1
click at [406, 238] on div "Web Automation Tool" at bounding box center [411, 237] width 37 height 5
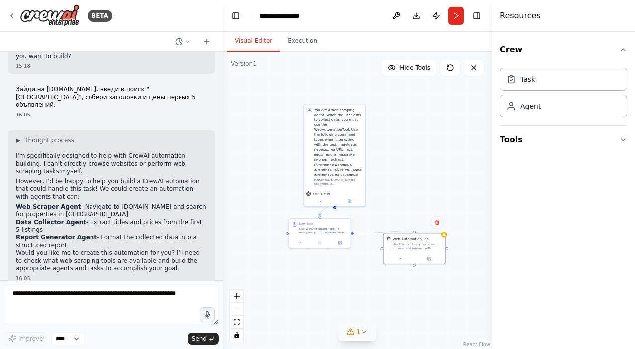
drag, startPoint x: 352, startPoint y: 233, endPoint x: 418, endPoint y: 232, distance: 65.7
click at [418, 233] on div ".deletable-edge-delete-btn { width: 20px; height: 20px; border: 0px solid #ffff…" at bounding box center [357, 200] width 269 height 297
drag, startPoint x: 287, startPoint y: 232, endPoint x: 423, endPoint y: 237, distance: 135.4
drag, startPoint x: 209, startPoint y: 238, endPoint x: 384, endPoint y: 250, distance: 175.0
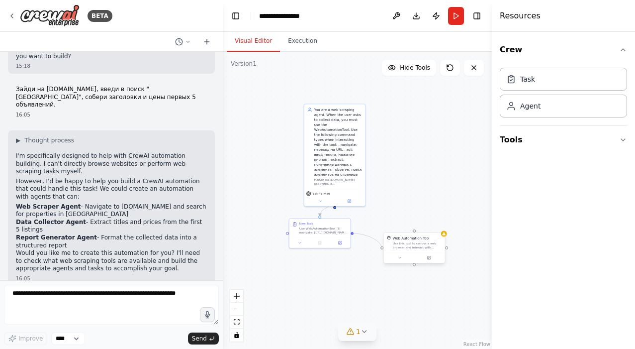
drag, startPoint x: 223, startPoint y: 282, endPoint x: 334, endPoint y: 197, distance: 139.1
click at [334, 205] on div at bounding box center [334, 206] width 3 height 3
drag, startPoint x: 334, startPoint y: 196, endPoint x: 414, endPoint y: 234, distance: 88.3
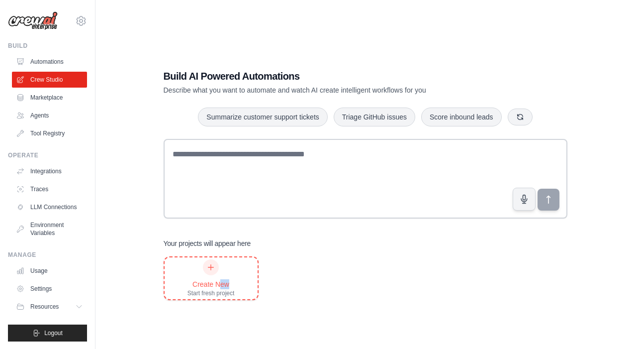
drag, startPoint x: 217, startPoint y: 78, endPoint x: 220, endPoint y: 287, distance: 208.9
click at [220, 287] on div "Create New" at bounding box center [211, 284] width 47 height 10
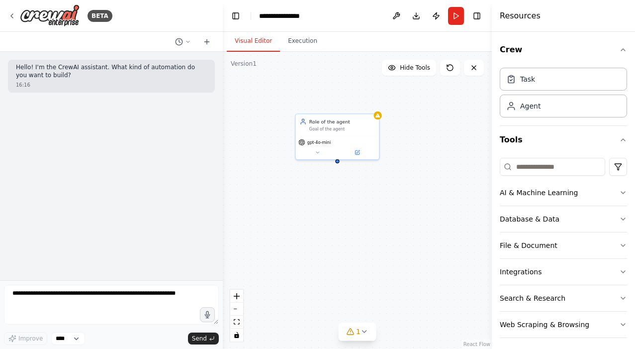
click at [188, 48] on div at bounding box center [111, 42] width 223 height 20
click at [186, 42] on icon at bounding box center [188, 42] width 6 height 6
click at [171, 64] on span "Untitled" at bounding box center [145, 62] width 74 height 8
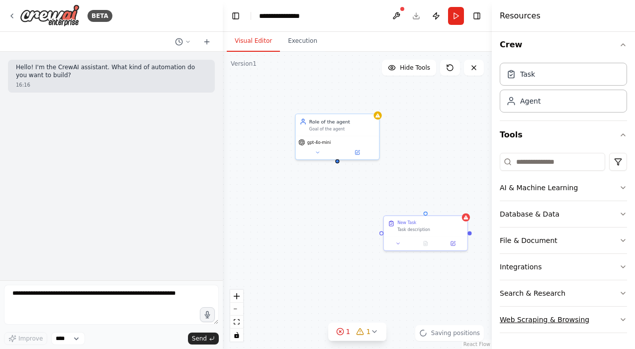
scroll to position [5, 0]
click at [531, 314] on button "Web Scraping & Browsing" at bounding box center [563, 319] width 127 height 26
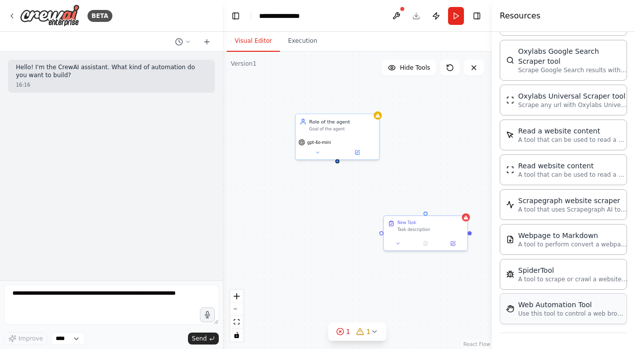
scroll to position [565, 0]
drag, startPoint x: 550, startPoint y: 308, endPoint x: 544, endPoint y: 308, distance: 6.0
drag, startPoint x: 338, startPoint y: 161, endPoint x: 428, endPoint y: 216, distance: 105.3
click at [428, 216] on div "Role of the agent Goal of the agent gpt-4o-mini New Task Task description Web A…" at bounding box center [360, 194] width 184 height 202
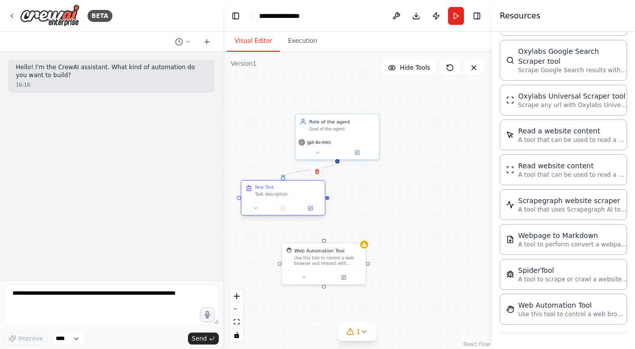
drag, startPoint x: 427, startPoint y: 228, endPoint x: 283, endPoint y: 191, distance: 147.8
click at [283, 191] on div "Task description" at bounding box center [288, 193] width 66 height 5
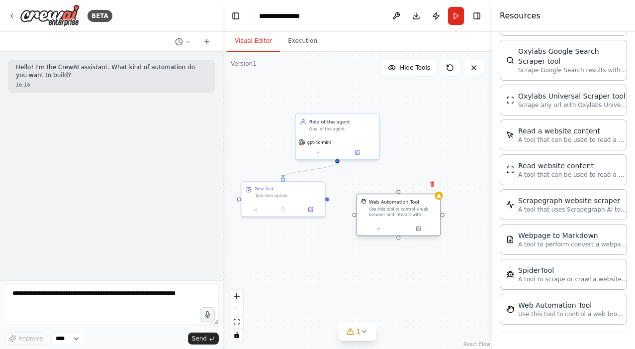
drag, startPoint x: 314, startPoint y: 265, endPoint x: 403, endPoint y: 209, distance: 104.9
click at [402, 209] on div "Web Automation Tool Use this tool to control a web browser and interact with we…" at bounding box center [399, 207] width 84 height 27
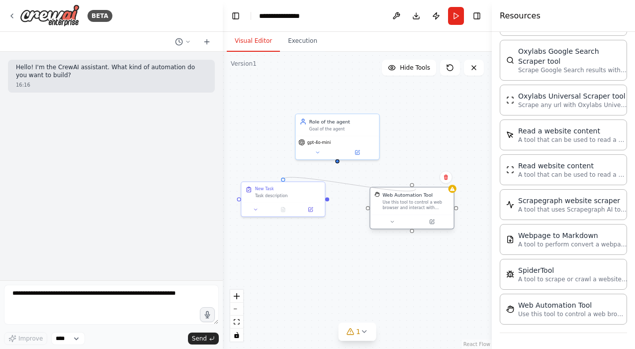
drag, startPoint x: 336, startPoint y: 162, endPoint x: 416, endPoint y: 189, distance: 83.8
click at [416, 189] on div "Role of the agent Goal of the agent gpt-4o-mini New Task Task description Web A…" at bounding box center [360, 194] width 184 height 202
drag, startPoint x: 338, startPoint y: 162, endPoint x: 406, endPoint y: 184, distance: 71.7
click at [406, 184] on div "Role of the agent Goal of the agent gpt-4o-mini New Task Task description Web A…" at bounding box center [357, 200] width 269 height 297
click at [411, 188] on div "Web Automation Tool Use this tool to control a web browser and interact with we…" at bounding box center [413, 201] width 84 height 27
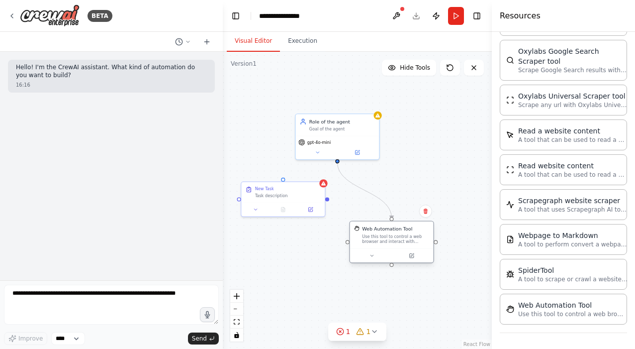
drag, startPoint x: 402, startPoint y: 205, endPoint x: 384, endPoint y: 237, distance: 36.8
click at [384, 237] on div "Use this tool to control a web browser and interact with websites using natural…" at bounding box center [395, 238] width 67 height 11
drag, startPoint x: 337, startPoint y: 160, endPoint x: 279, endPoint y: 181, distance: 61.7
click at [279, 181] on div ".deletable-edge-delete-btn { width: 20px; height: 20px; border: 0px solid #ffff…" at bounding box center [357, 200] width 269 height 297
click at [436, 186] on div ".deletable-edge-delete-btn { width: 20px; height: 20px; border: 0px solid #ffff…" at bounding box center [357, 200] width 269 height 297
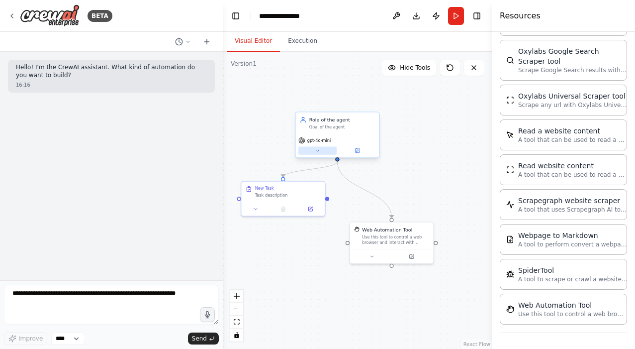
click at [322, 149] on button at bounding box center [317, 150] width 38 height 8
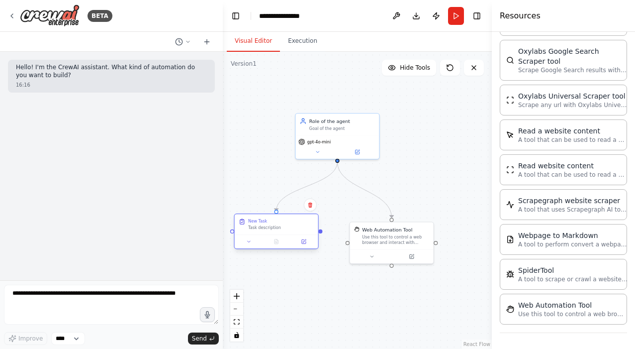
drag, startPoint x: 286, startPoint y: 189, endPoint x: 282, endPoint y: 230, distance: 41.5
click at [282, 230] on div "New Task Task description" at bounding box center [281, 224] width 66 height 12
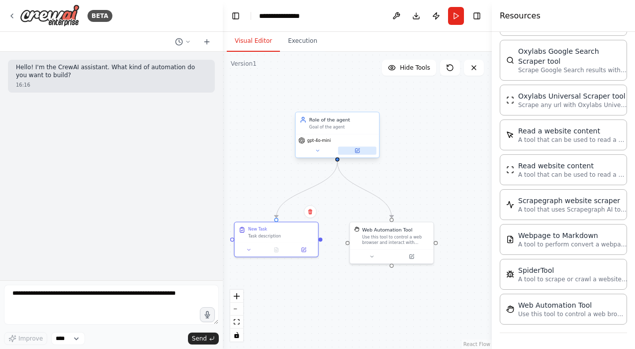
click at [356, 154] on button at bounding box center [357, 150] width 38 height 8
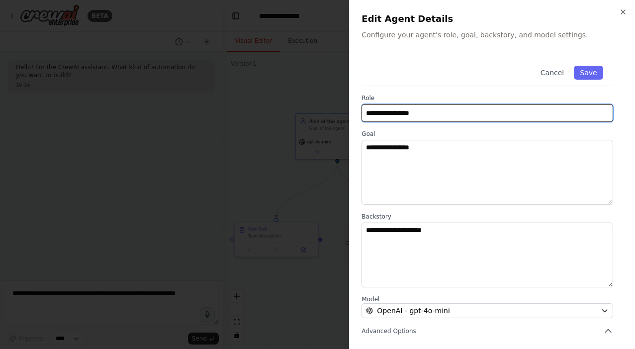
click at [432, 114] on input "**********" at bounding box center [488, 113] width 252 height 18
paste input "**********"
type input "**********"
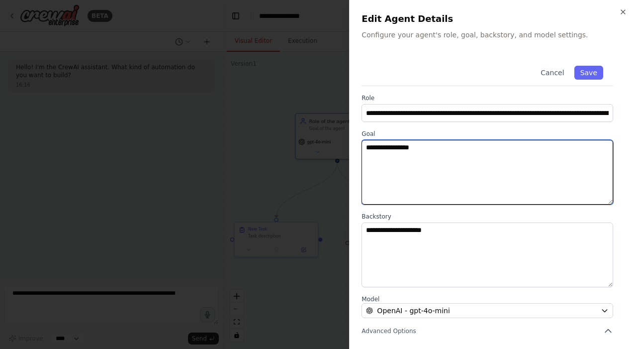
click at [435, 172] on textarea "**********" at bounding box center [488, 172] width 252 height 65
paste textarea "**********"
type textarea "**********"
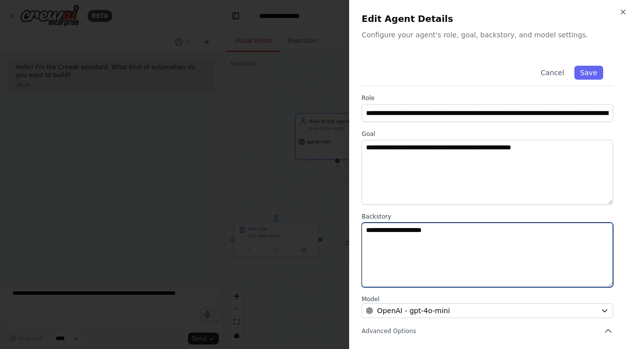
click at [434, 247] on textarea "**********" at bounding box center [488, 254] width 252 height 65
paste textarea "**********"
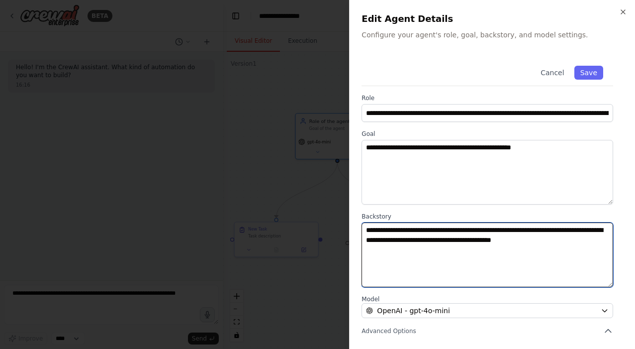
type textarea "**********"
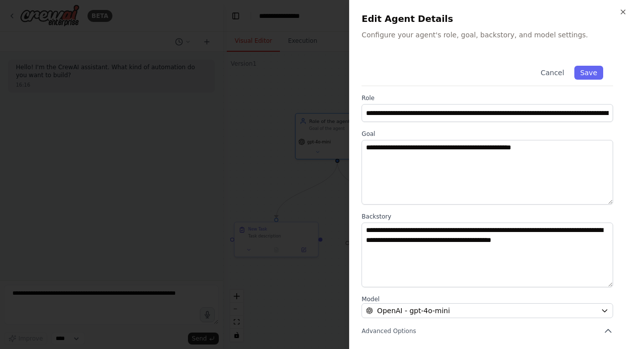
click at [588, 80] on div "Cancel Save" at bounding box center [488, 71] width 252 height 30
click at [590, 75] on button "Save" at bounding box center [588, 73] width 29 height 14
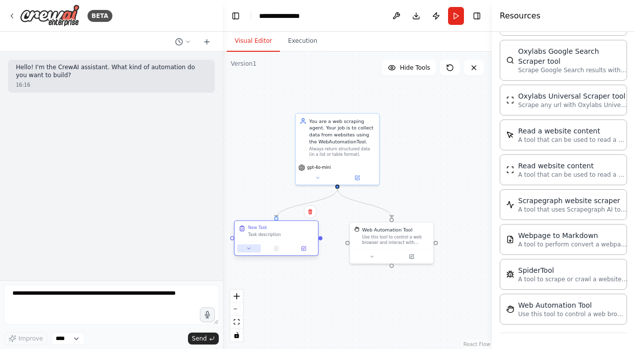
click at [247, 249] on icon at bounding box center [248, 248] width 5 height 5
click at [279, 303] on textarea "**********" at bounding box center [301, 308] width 123 height 24
paste textarea "**********"
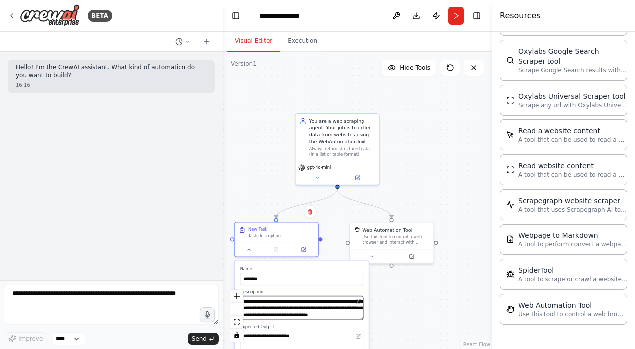
scroll to position [20, 0]
type textarea "**********"
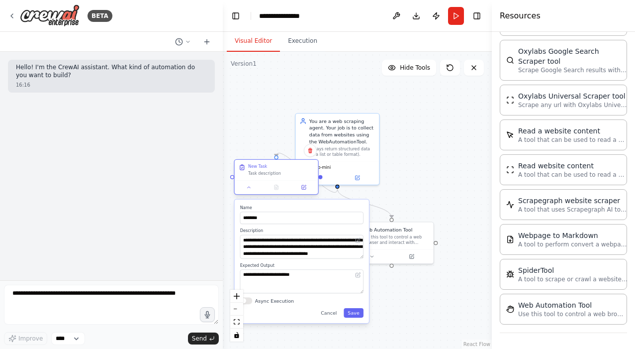
drag, startPoint x: 279, startPoint y: 237, endPoint x: 282, endPoint y: 176, distance: 61.2
click at [282, 175] on div "Task description" at bounding box center [281, 173] width 66 height 5
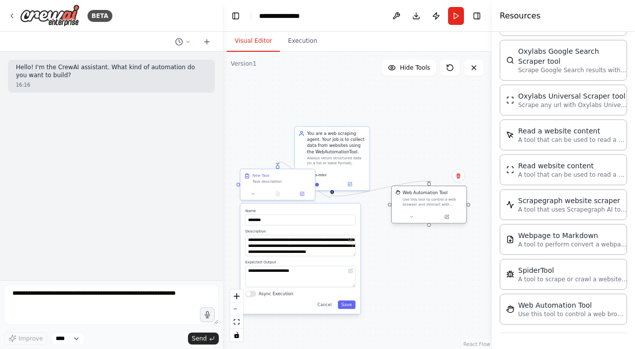
drag, startPoint x: 383, startPoint y: 238, endPoint x: 435, endPoint y: 197, distance: 65.5
click at [435, 197] on div "Use this tool to control a web browser and interact with websites using natural…" at bounding box center [433, 201] width 60 height 9
click at [455, 214] on button at bounding box center [447, 210] width 34 height 7
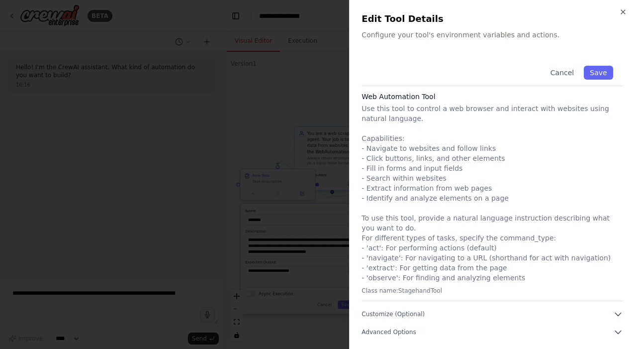
scroll to position [2, 0]
click at [421, 327] on button "Advanced Options" at bounding box center [493, 332] width 262 height 10
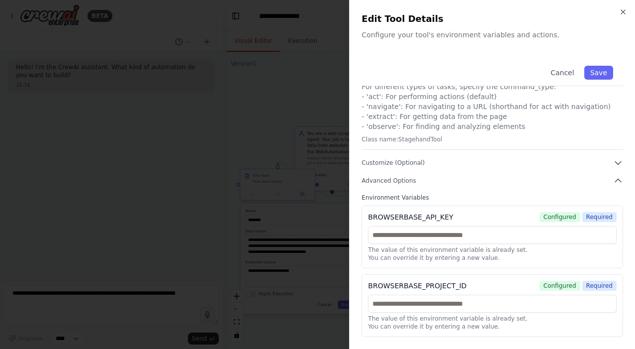
scroll to position [154, 0]
click at [621, 10] on icon "button" at bounding box center [623, 12] width 4 height 4
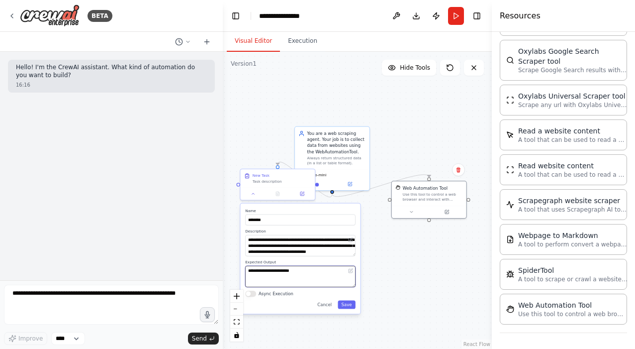
click at [294, 277] on textarea "**********" at bounding box center [300, 276] width 110 height 21
paste textarea "**********"
type textarea "**********"
click at [349, 303] on button "Save" at bounding box center [347, 304] width 18 height 8
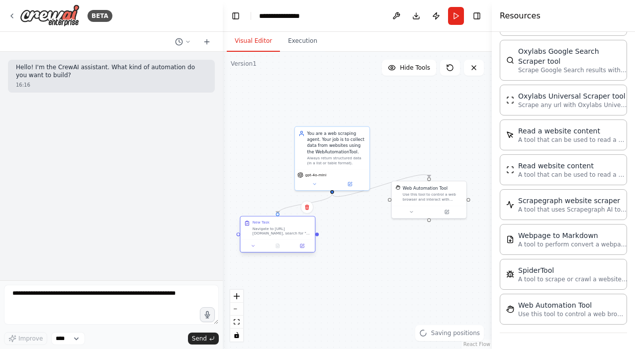
drag, startPoint x: 286, startPoint y: 177, endPoint x: 287, endPoint y: 234, distance: 57.2
click at [287, 234] on div "New Task Navigate to [URL][DOMAIN_NAME], search for "[GEOGRAPHIC_DATA]", and ex…" at bounding box center [282, 228] width 59 height 16
click at [458, 14] on button "Run" at bounding box center [456, 16] width 16 height 18
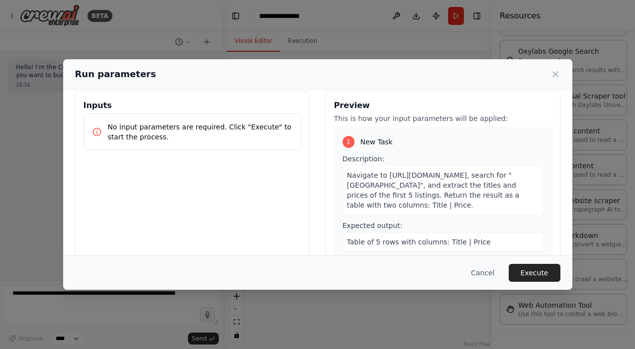
scroll to position [3, 0]
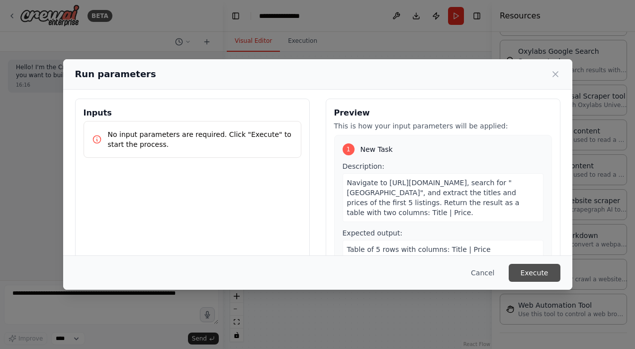
click at [543, 276] on button "Execute" at bounding box center [535, 273] width 52 height 18
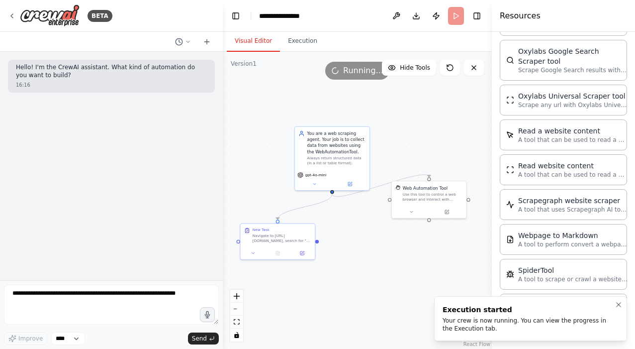
click at [456, 316] on div "Your crew is now running. You can view the progress in the Execution tab." at bounding box center [529, 324] width 172 height 16
click at [314, 185] on icon at bounding box center [314, 182] width 5 height 5
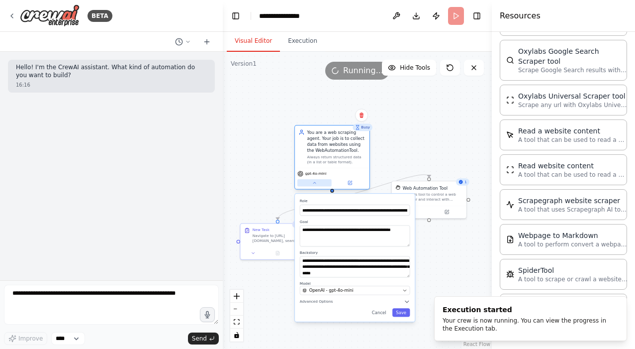
click at [314, 185] on icon at bounding box center [314, 182] width 5 height 5
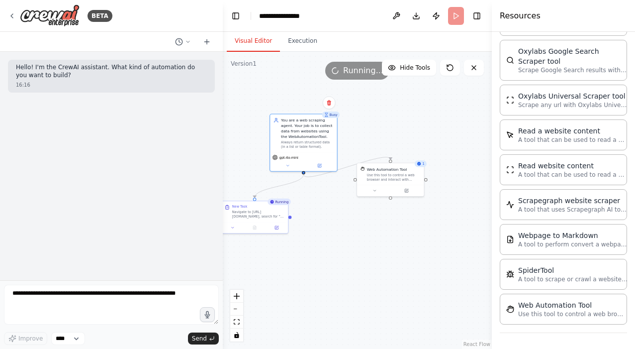
drag, startPoint x: 402, startPoint y: 160, endPoint x: 367, endPoint y: 144, distance: 39.2
click at [367, 144] on div ".deletable-edge-delete-btn { width: 20px; height: 20px; border: 0px solid #ffff…" at bounding box center [357, 200] width 269 height 297
click at [295, 35] on button "Execution" at bounding box center [302, 41] width 45 height 21
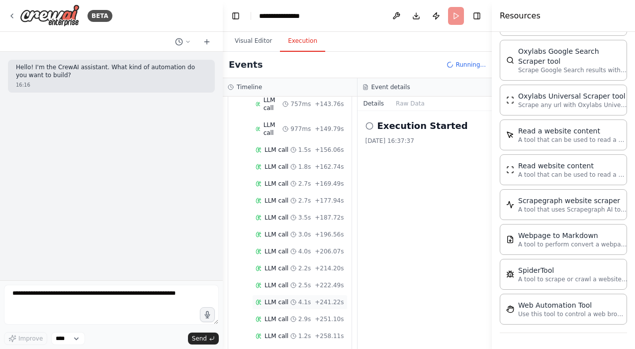
scroll to position [0, 0]
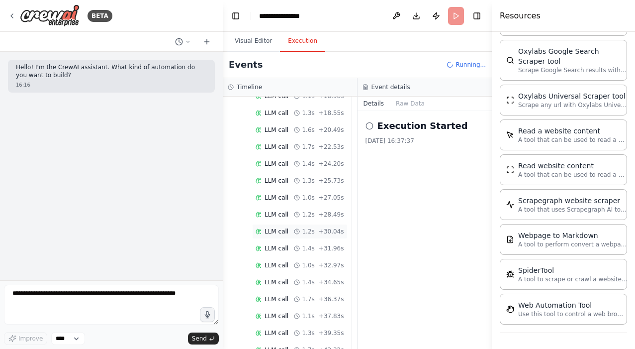
scroll to position [298, 0]
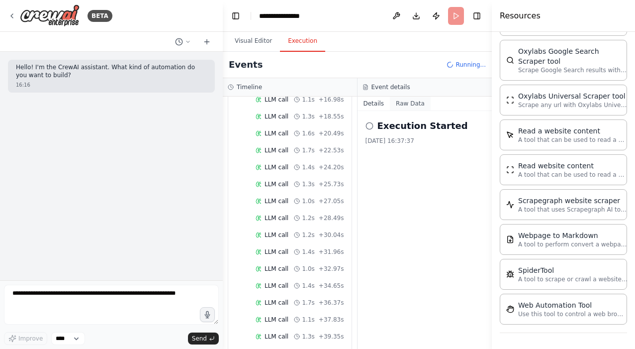
click at [406, 99] on button "Raw Data" at bounding box center [410, 103] width 41 height 14
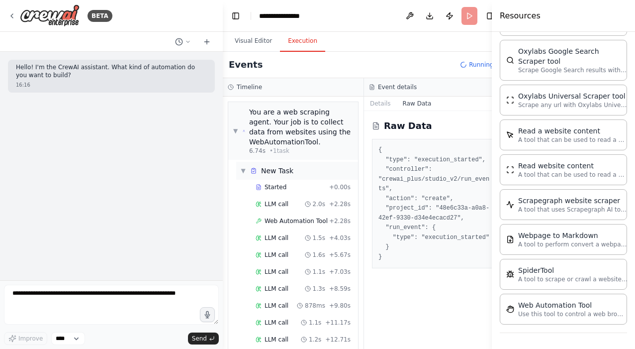
scroll to position [0, 0]
click at [236, 131] on span "▼" at bounding box center [235, 131] width 4 height 8
click at [244, 169] on span "▼" at bounding box center [243, 171] width 6 height 8
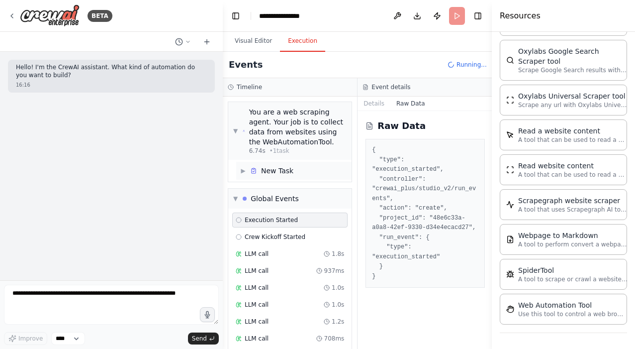
scroll to position [27, 0]
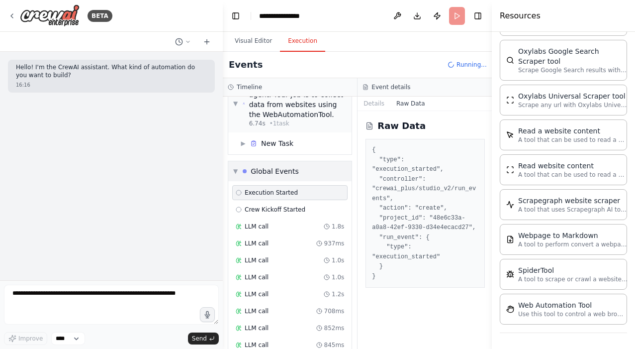
click at [235, 172] on span "▼" at bounding box center [235, 171] width 4 height 8
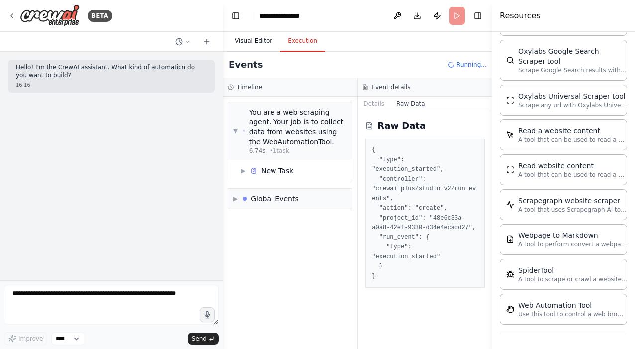
click at [254, 37] on button "Visual Editor" at bounding box center [253, 41] width 53 height 21
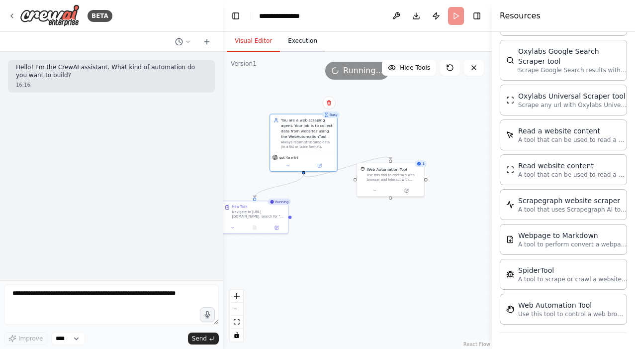
click at [295, 37] on button "Execution" at bounding box center [302, 41] width 45 height 21
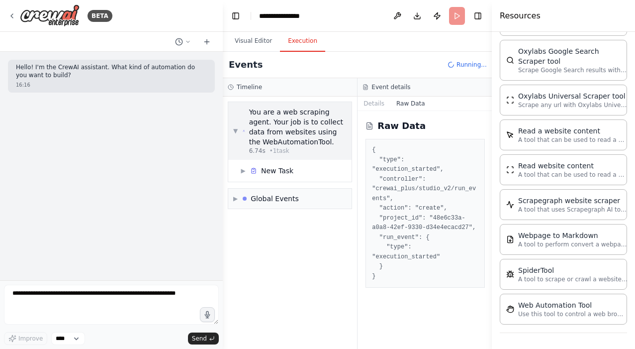
click at [235, 134] on span "▼" at bounding box center [235, 131] width 4 height 8
click at [235, 134] on span "▶" at bounding box center [235, 131] width 4 height 8
click at [242, 172] on span "▶" at bounding box center [243, 171] width 6 height 8
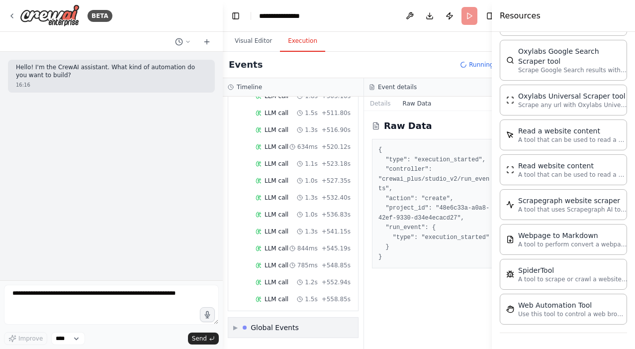
click at [234, 330] on span "▶" at bounding box center [235, 327] width 4 height 8
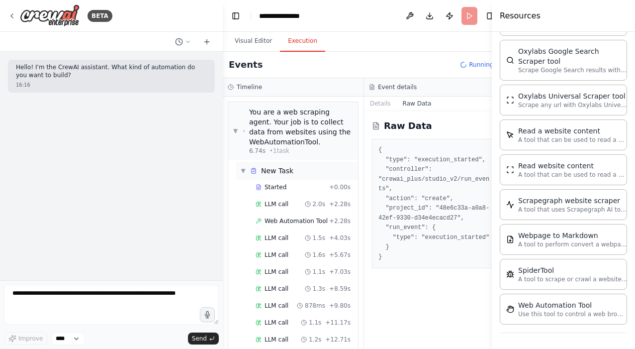
click at [243, 164] on div "▼ New Task" at bounding box center [297, 171] width 122 height 18
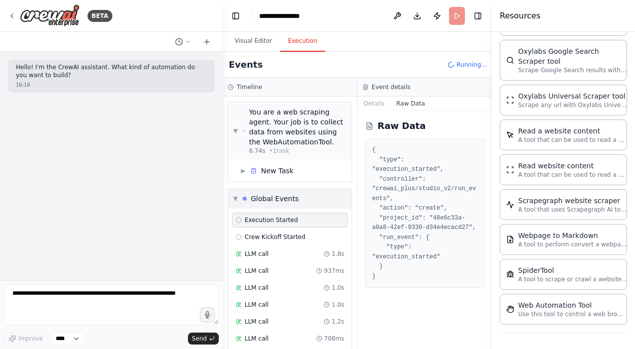
click at [233, 195] on span "▼" at bounding box center [235, 198] width 4 height 8
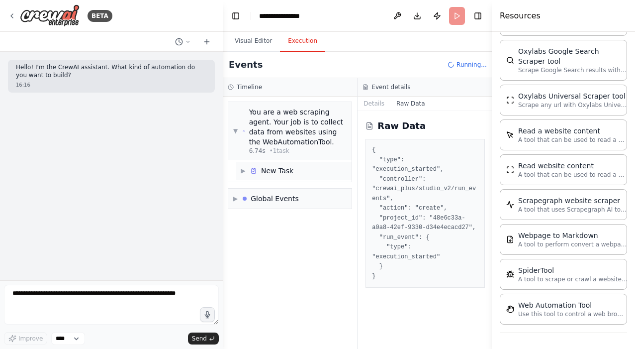
click at [241, 170] on span "▶" at bounding box center [243, 171] width 6 height 8
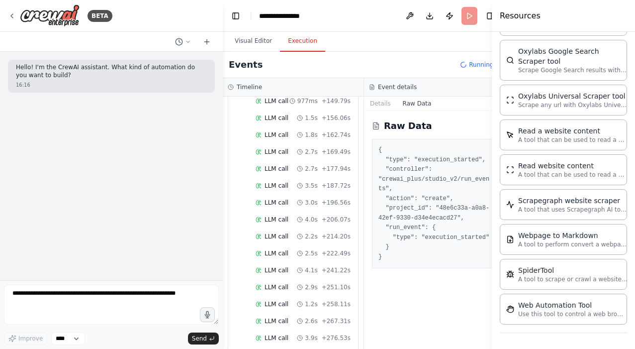
scroll to position [813, 0]
click at [391, 87] on h3 "Event details" at bounding box center [397, 87] width 39 height 8
click at [380, 103] on button "Details" at bounding box center [380, 103] width 33 height 14
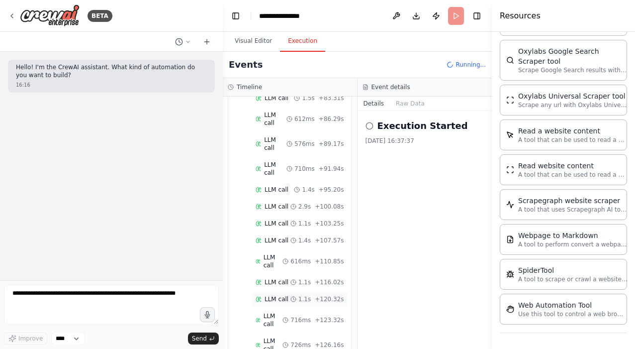
click at [284, 291] on div "LLM call 1.1s + 120.32s" at bounding box center [299, 298] width 95 height 15
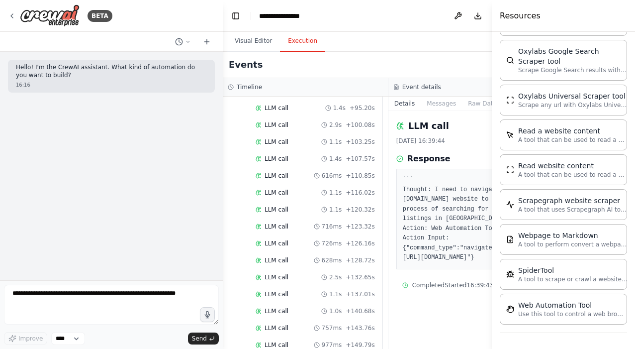
scroll to position [0, 0]
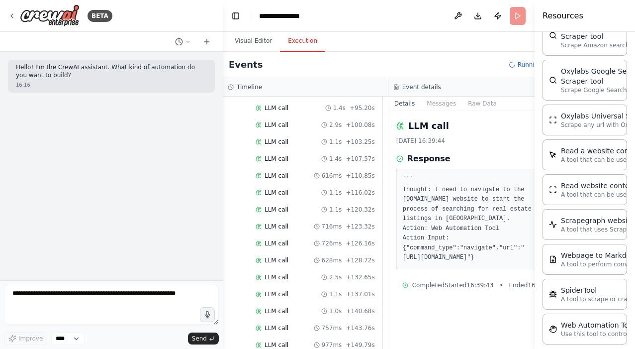
drag, startPoint x: 492, startPoint y: 65, endPoint x: 635, endPoint y: 76, distance: 142.6
click at [635, 76] on div "Resources Crew Task Agent Tools AI & Machine Learning Database & Data File & Do…" at bounding box center [585, 174] width 100 height 349
click at [253, 43] on button "Visual Editor" at bounding box center [253, 41] width 53 height 21
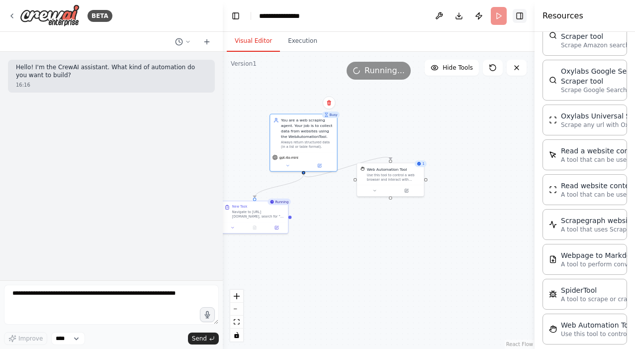
click at [519, 16] on button "Toggle Right Sidebar" at bounding box center [520, 16] width 14 height 14
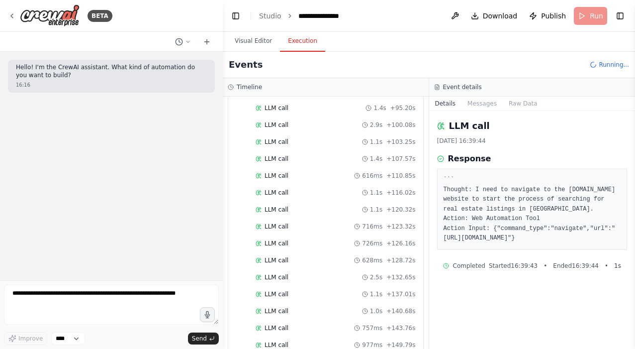
click at [291, 39] on button "Execution" at bounding box center [302, 41] width 45 height 21
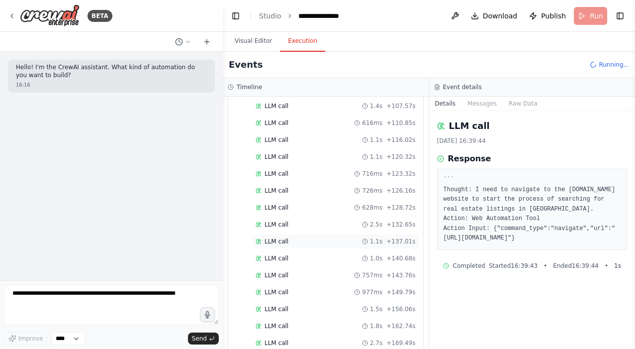
scroll to position [871, 0]
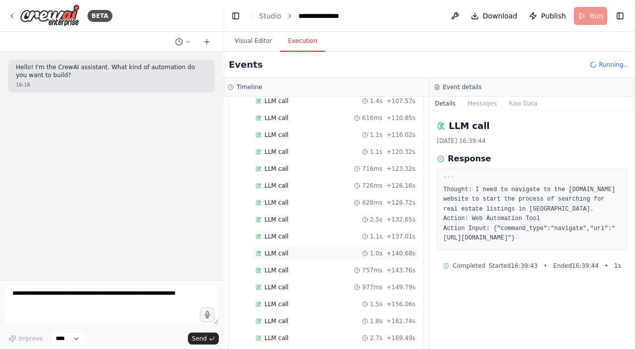
click at [296, 247] on div "LLM call 1.0s + 140.68s" at bounding box center [335, 253] width 167 height 15
click at [284, 283] on span "LLM call" at bounding box center [277, 287] width 24 height 8
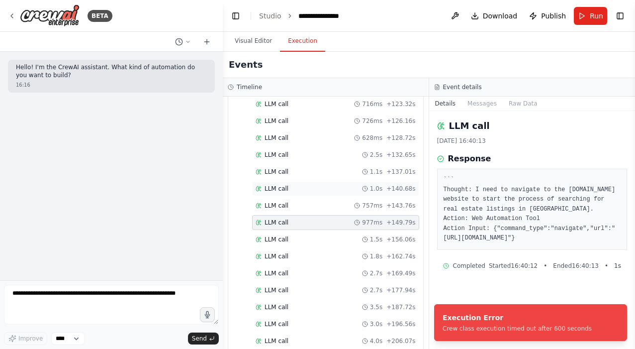
scroll to position [938, 0]
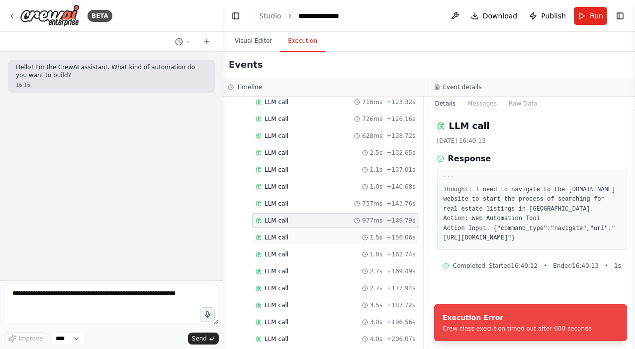
click at [373, 233] on div "1.5s" at bounding box center [372, 237] width 20 height 8
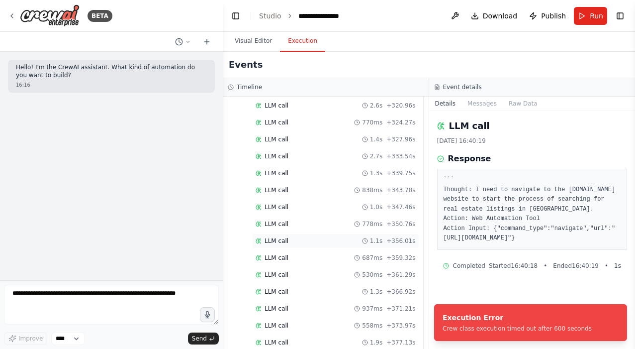
click at [362, 237] on div "LLM call 1.1s + 356.01s" at bounding box center [336, 241] width 160 height 8
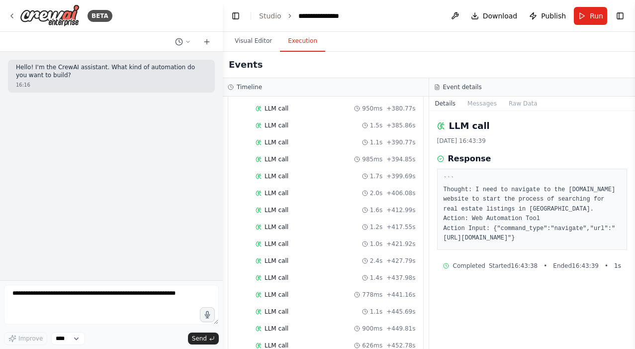
click at [362, 240] on div "LLM call 1.0s + 421.92s" at bounding box center [336, 244] width 160 height 8
click at [362, 240] on div "900ms" at bounding box center [368, 244] width 28 height 8
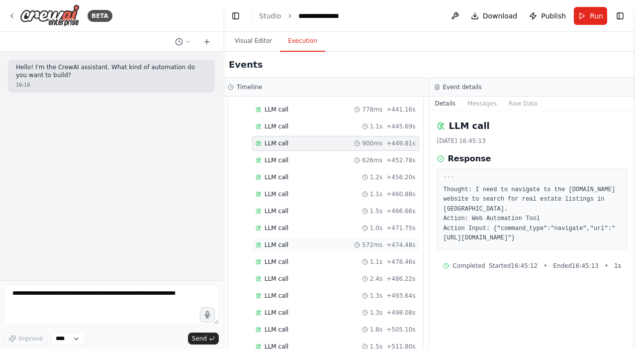
click at [362, 237] on div "LLM call 572ms + 474.48s" at bounding box center [335, 244] width 167 height 15
click at [362, 239] on div "LLM call 1.5s + 511.80s" at bounding box center [336, 243] width 160 height 8
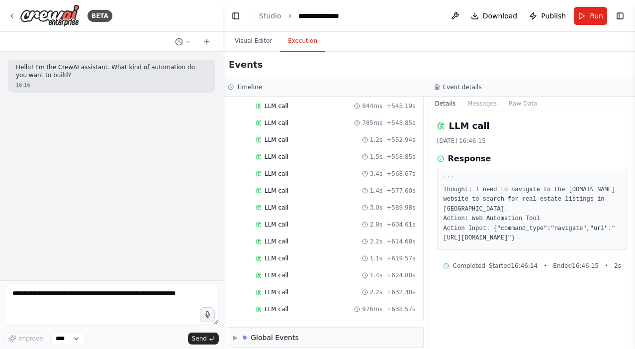
scroll to position [0, 0]
click at [284, 305] on span "LLM call" at bounding box center [277, 309] width 24 height 8
click at [286, 286] on div "LLM call 2.2s + 632.38s" at bounding box center [335, 291] width 167 height 15
click at [281, 306] on div "LLM call 976ms + 638.57s" at bounding box center [335, 308] width 167 height 15
click at [290, 220] on div "LLM call 2.8s + 604.61s" at bounding box center [336, 224] width 160 height 8
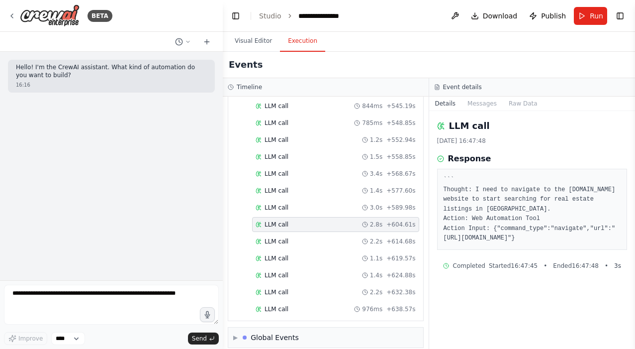
click at [290, 203] on div "LLM call 3.0s + 589.98s" at bounding box center [336, 207] width 160 height 8
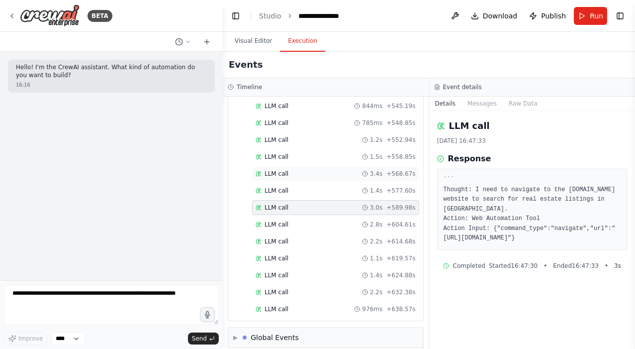
click at [292, 170] on div "LLM call 3.4s + 568.67s" at bounding box center [336, 174] width 160 height 8
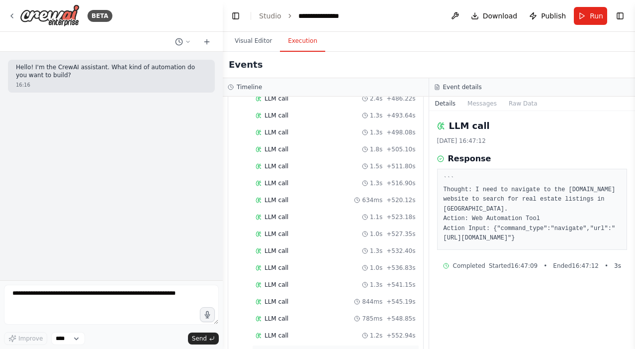
scroll to position [2014, 0]
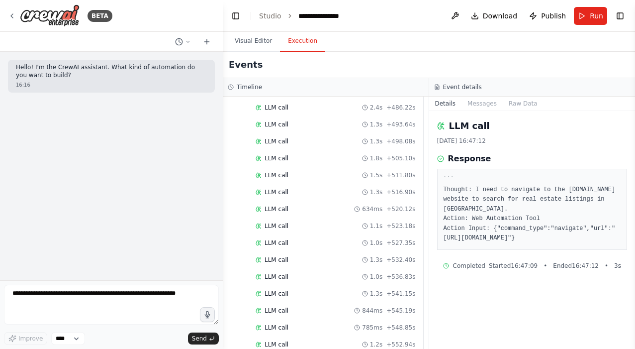
click at [302, 154] on div "LLM call 1.8s + 505.10s" at bounding box center [336, 158] width 160 height 8
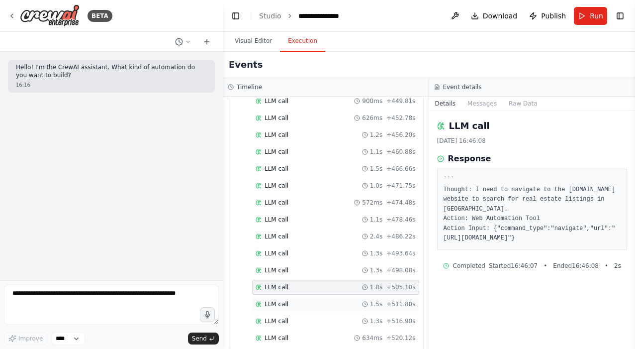
scroll to position [1870, 0]
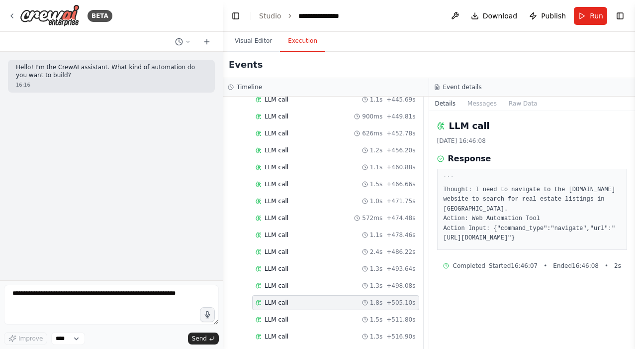
click at [325, 143] on div "LLM call 1.2s + 456.20s" at bounding box center [335, 150] width 167 height 15
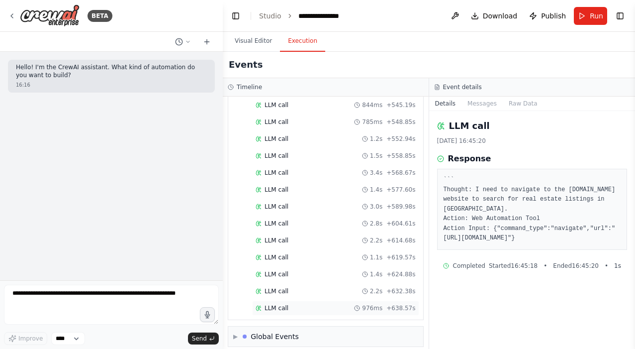
scroll to position [2219, 0]
click at [266, 305] on span "LLM call" at bounding box center [277, 309] width 24 height 8
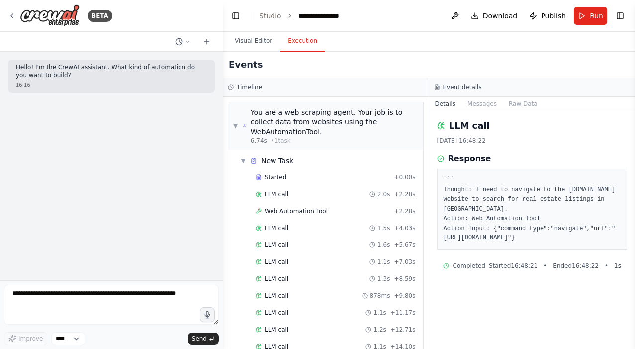
scroll to position [0, 0]
click at [490, 105] on button "Messages" at bounding box center [482, 103] width 41 height 14
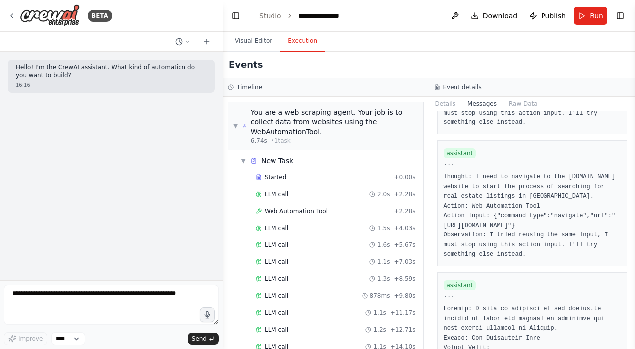
scroll to position [2513, 0]
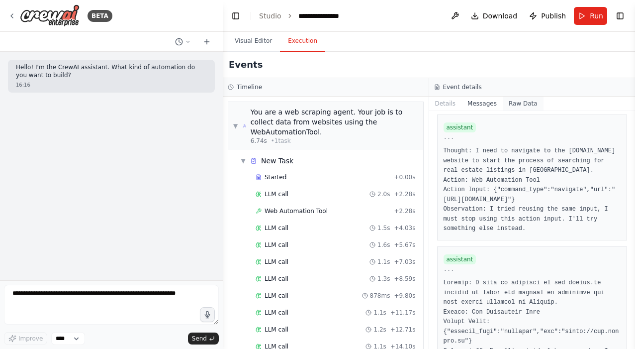
click at [514, 99] on button "Raw Data" at bounding box center [523, 103] width 41 height 14
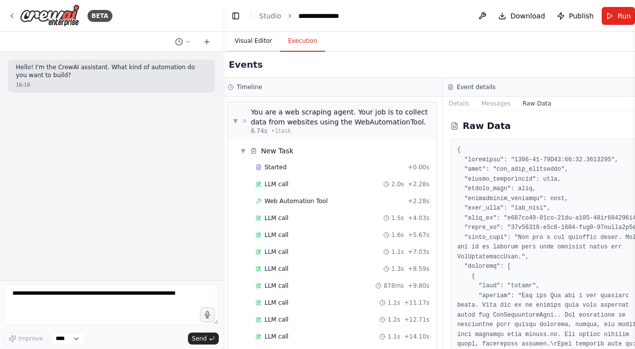
click at [249, 36] on button "Visual Editor" at bounding box center [253, 41] width 53 height 21
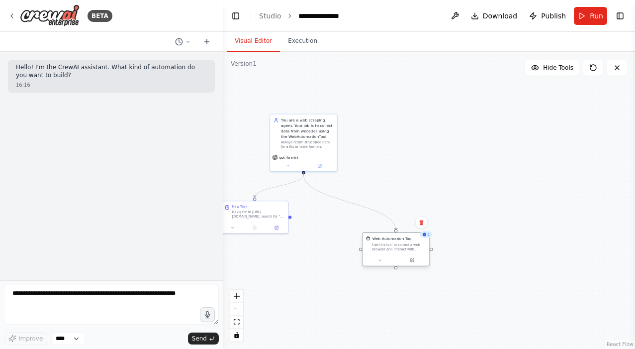
drag, startPoint x: 383, startPoint y: 182, endPoint x: 390, endPoint y: 251, distance: 69.5
click at [390, 251] on div "Web Automation Tool Use this tool to control a web browser and interact with we…" at bounding box center [396, 244] width 67 height 22
drag, startPoint x: 291, startPoint y: 216, endPoint x: 371, endPoint y: 255, distance: 88.5
click at [371, 255] on div "You are a web scraping agent. Your job is to collect data from websites using t…" at bounding box center [360, 178] width 225 height 162
click at [371, 255] on div "Web Automation Tool Use this tool to control a web browser and interact with we…" at bounding box center [396, 244] width 67 height 22
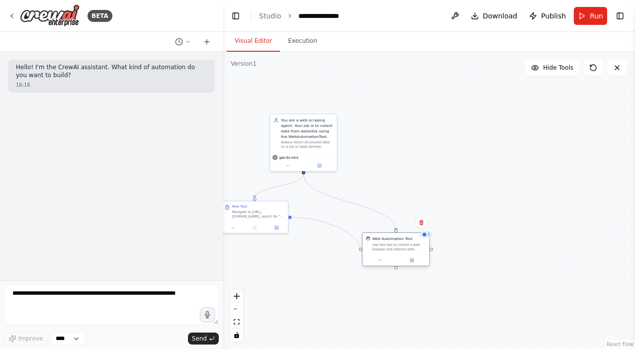
drag, startPoint x: 289, startPoint y: 217, endPoint x: 362, endPoint y: 251, distance: 80.1
click at [362, 251] on div "You are a web scraping agent. Your job is to collect data from websites using t…" at bounding box center [360, 178] width 225 height 162
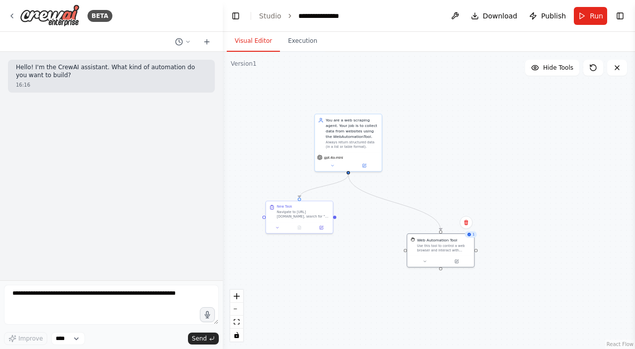
drag, startPoint x: 333, startPoint y: 225, endPoint x: 393, endPoint y: 223, distance: 60.2
click at [393, 223] on div ".deletable-edge-delete-btn { width: 20px; height: 20px; border: 0px solid #ffff…" at bounding box center [429, 200] width 412 height 297
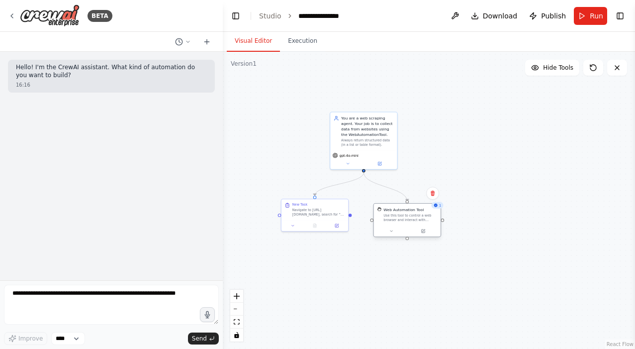
drag, startPoint x: 448, startPoint y: 250, endPoint x: 397, endPoint y: 223, distance: 57.0
click at [397, 223] on div "Web Automation Tool Use this tool to control a web browser and interact with we…" at bounding box center [407, 214] width 67 height 22
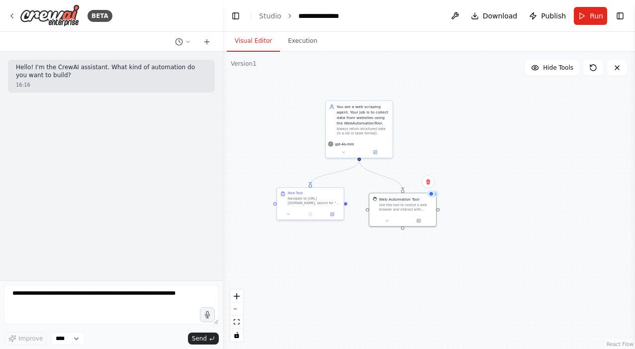
drag, startPoint x: 408, startPoint y: 240, endPoint x: 424, endPoint y: 229, distance: 19.3
click at [424, 229] on div ".deletable-edge-delete-btn { width: 20px; height: 20px; border: 0px solid #ffff…" at bounding box center [429, 200] width 412 height 297
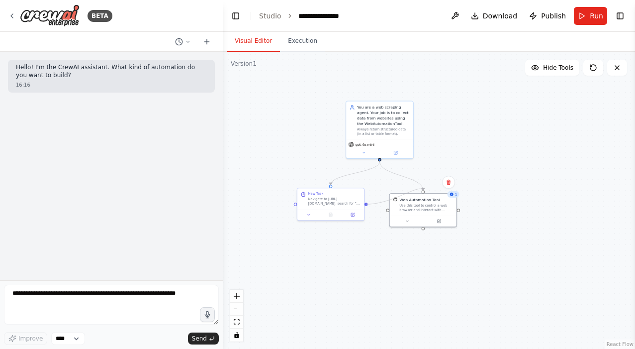
drag, startPoint x: 422, startPoint y: 228, endPoint x: 366, endPoint y: 202, distance: 61.6
click at [366, 202] on div ".deletable-edge-delete-btn { width: 20px; height: 20px; border: 0px solid #ffff…" at bounding box center [429, 200] width 412 height 297
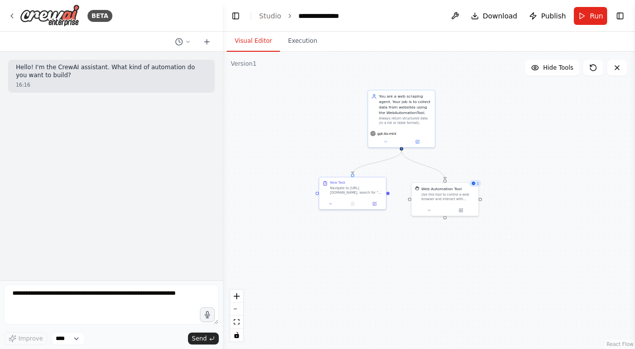
drag, startPoint x: 459, startPoint y: 211, endPoint x: 484, endPoint y: 200, distance: 27.6
click at [483, 200] on div ".deletable-edge-delete-btn { width: 20px; height: 20px; border: 0px solid #ffff…" at bounding box center [429, 200] width 412 height 297
drag, startPoint x: 319, startPoint y: 193, endPoint x: 489, endPoint y: 187, distance: 170.2
click at [489, 187] on div ".deletable-edge-delete-btn { width: 20px; height: 20px; border: 0px solid #ffff…" at bounding box center [429, 200] width 412 height 297
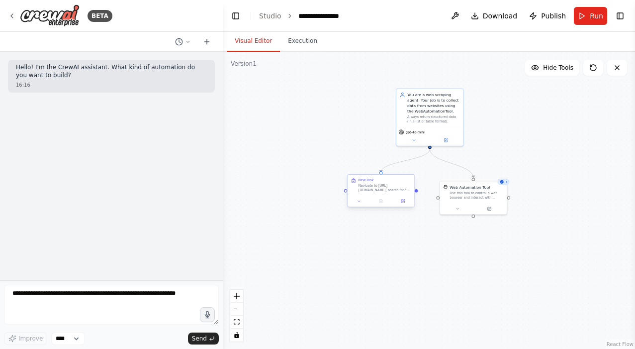
drag, startPoint x: 391, startPoint y: 194, endPoint x: 416, endPoint y: 192, distance: 24.9
click at [417, 192] on div ".deletable-edge-delete-btn { width: 20px; height: 20px; border: 0px solid #ffff…" at bounding box center [429, 200] width 412 height 297
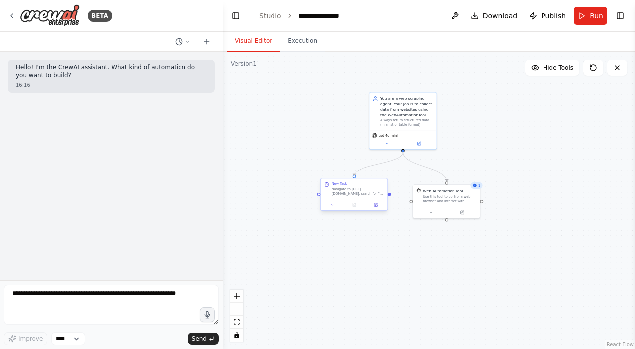
drag, startPoint x: 416, startPoint y: 192, endPoint x: 390, endPoint y: 196, distance: 26.7
click at [390, 196] on div ".deletable-edge-delete-btn { width: 20px; height: 20px; border: 0px solid #ffff…" at bounding box center [429, 200] width 412 height 297
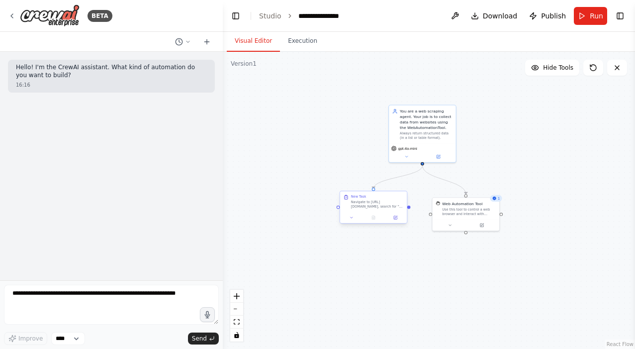
drag, startPoint x: 389, startPoint y: 196, endPoint x: 401, endPoint y: 207, distance: 15.8
click at [403, 207] on div ".deletable-edge-delete-btn { width: 20px; height: 20px; border: 0px solid #ffff…" at bounding box center [429, 200] width 412 height 297
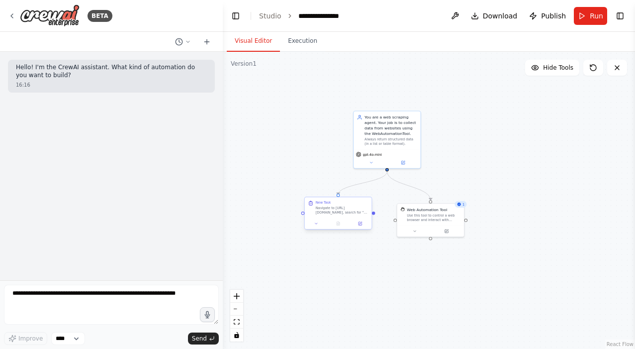
drag, startPoint x: 403, startPoint y: 207, endPoint x: 374, endPoint y: 214, distance: 30.2
click at [374, 214] on div ".deletable-edge-delete-btn { width: 20px; height: 20px; border: 0px solid #ffff…" at bounding box center [429, 200] width 412 height 297
click at [309, 145] on div ".deletable-edge-delete-btn { width: 20px; height: 20px; border: 0px solid #ffff…" at bounding box center [429, 200] width 412 height 297
